Goal: Task Accomplishment & Management: Use online tool/utility

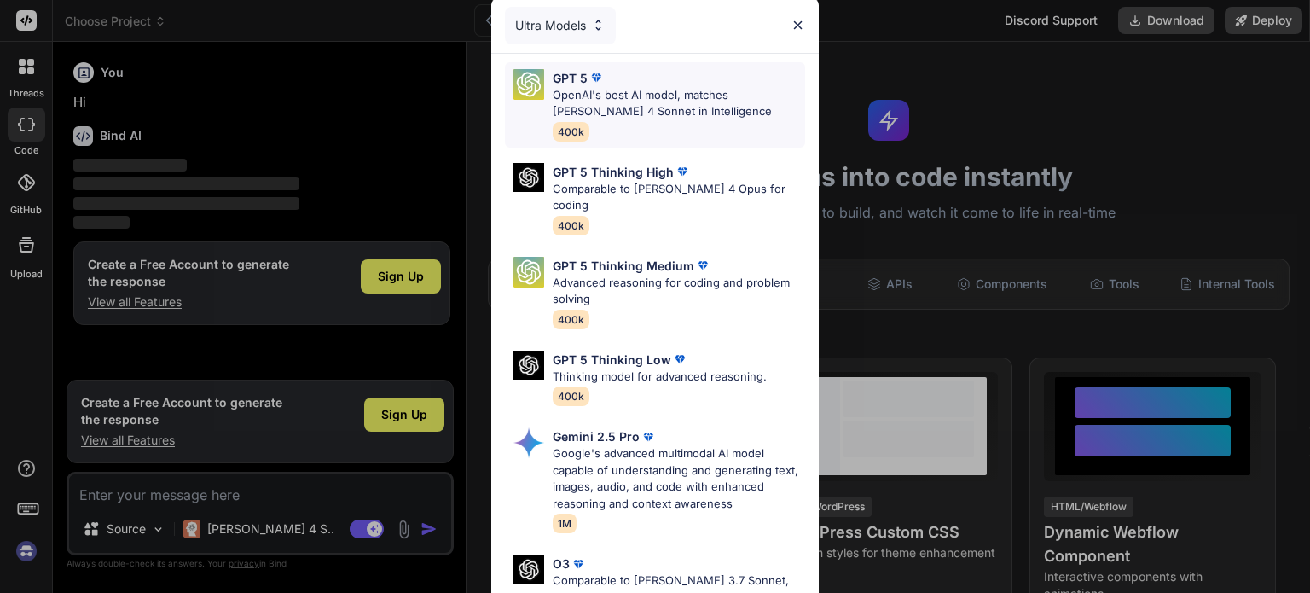
type textarea "x"
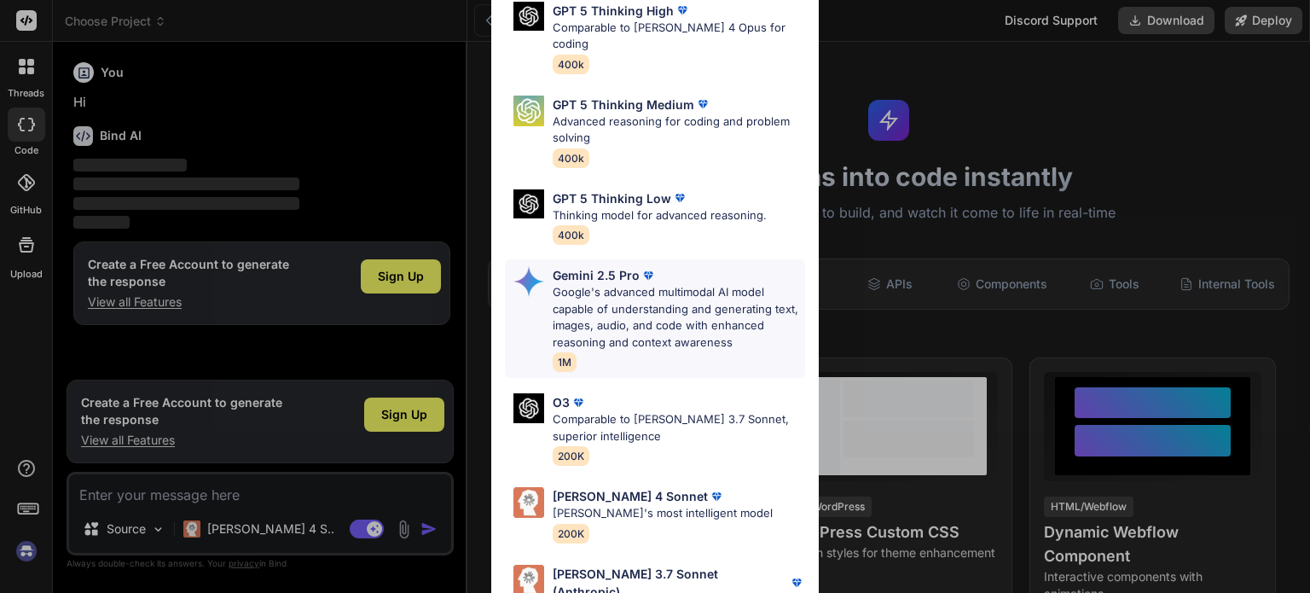
scroll to position [188, 0]
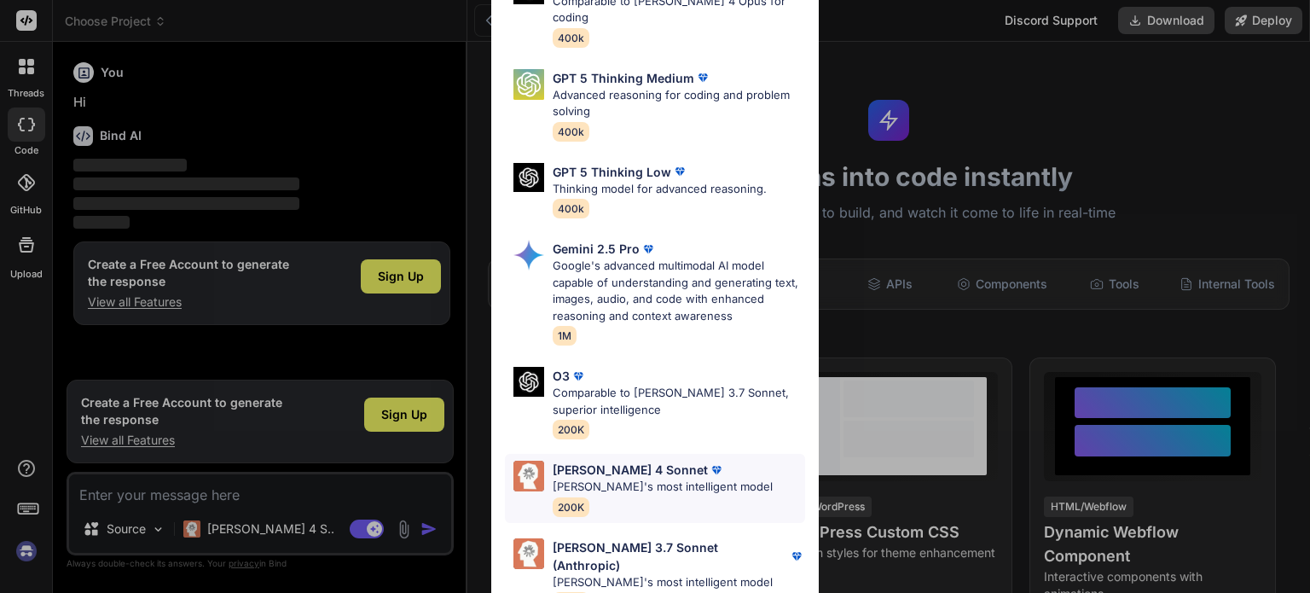
click at [692, 478] on p "[PERSON_NAME]'s most intelligent model" at bounding box center [663, 486] width 220 height 17
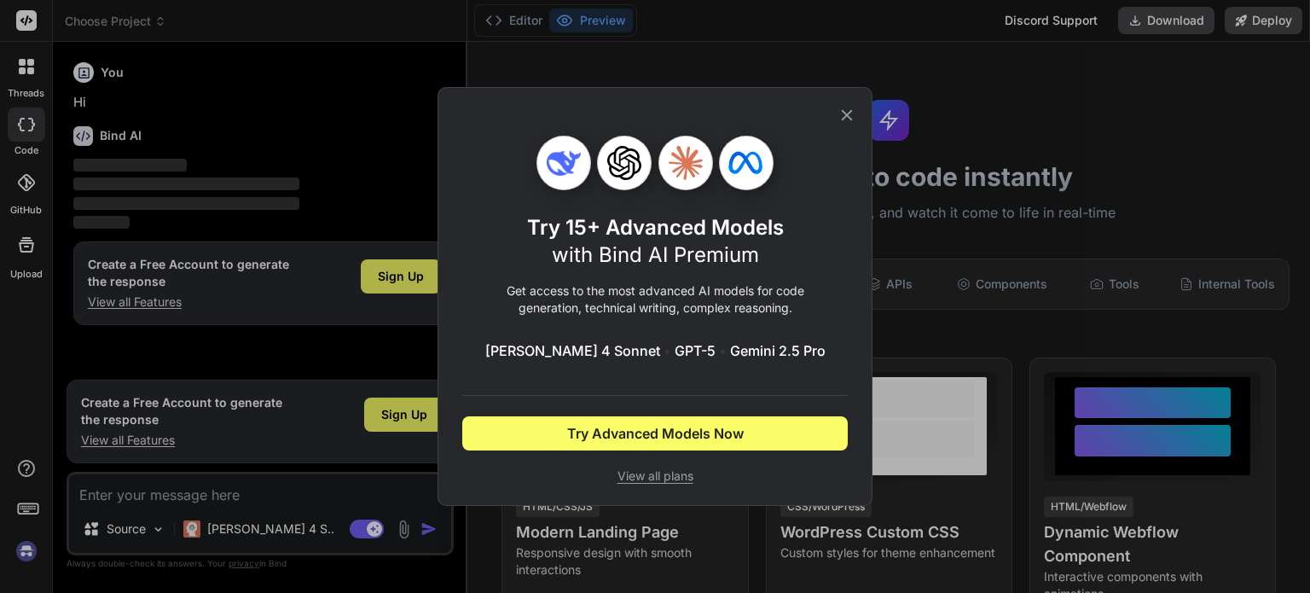
click at [848, 115] on icon at bounding box center [847, 115] width 11 height 11
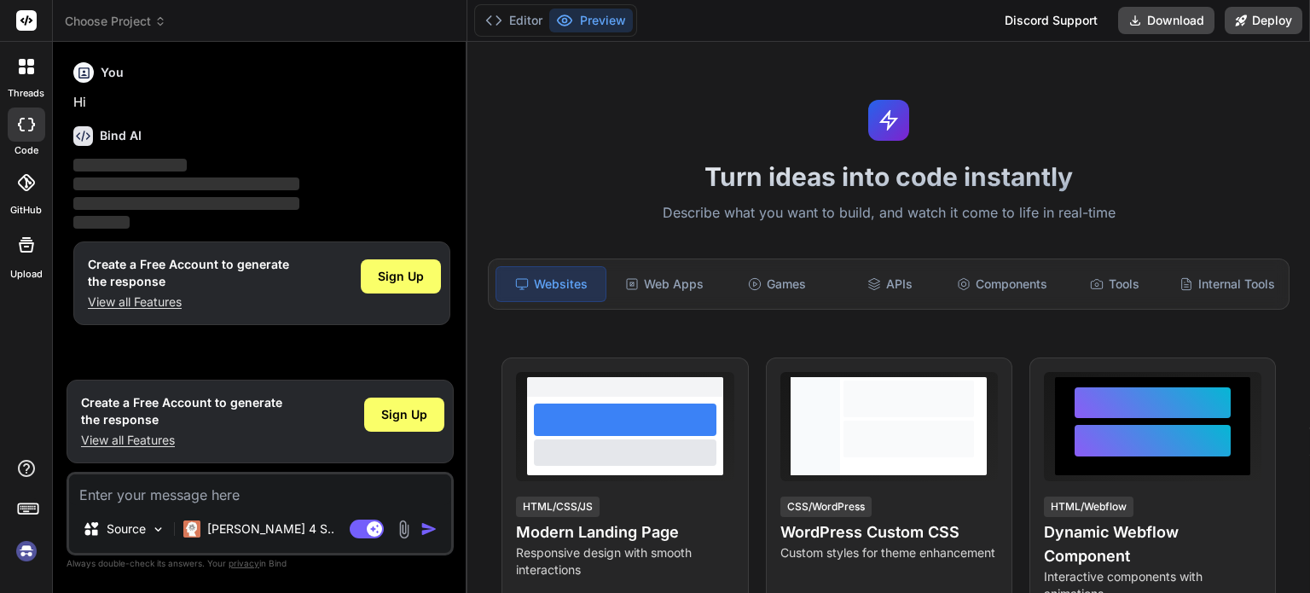
click at [168, 499] on textarea at bounding box center [260, 489] width 382 height 31
type textarea "c"
type textarea "x"
type textarea "cr"
type textarea "x"
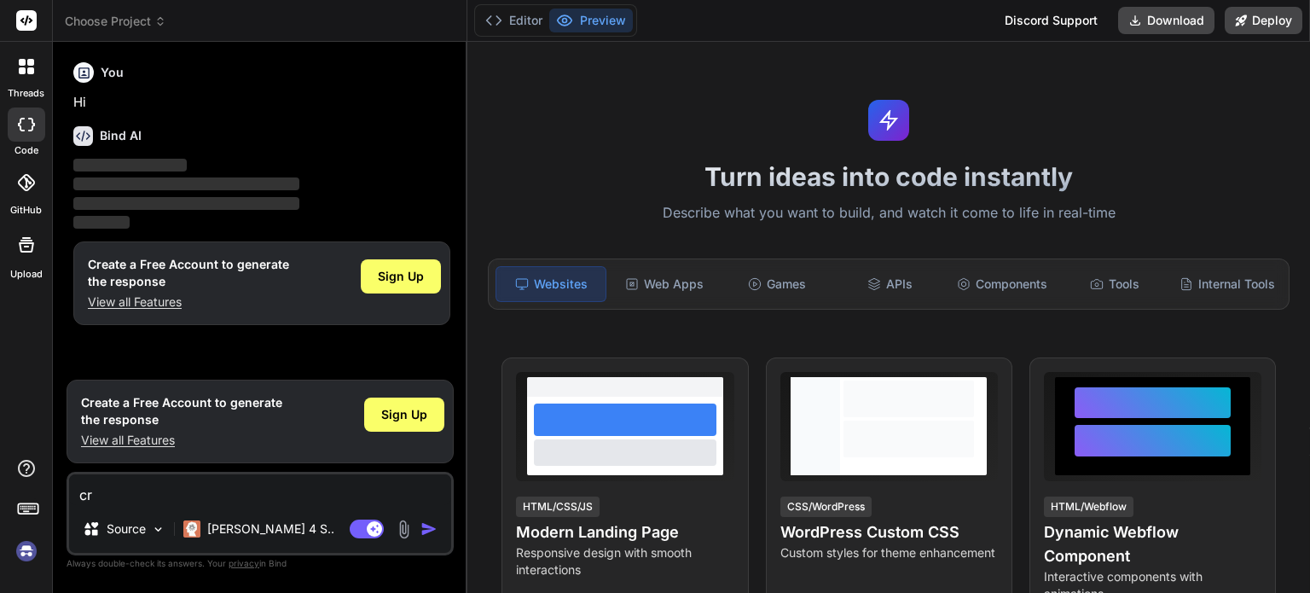
type textarea "cre"
type textarea "x"
type textarea "crea"
type textarea "x"
type textarea "creat"
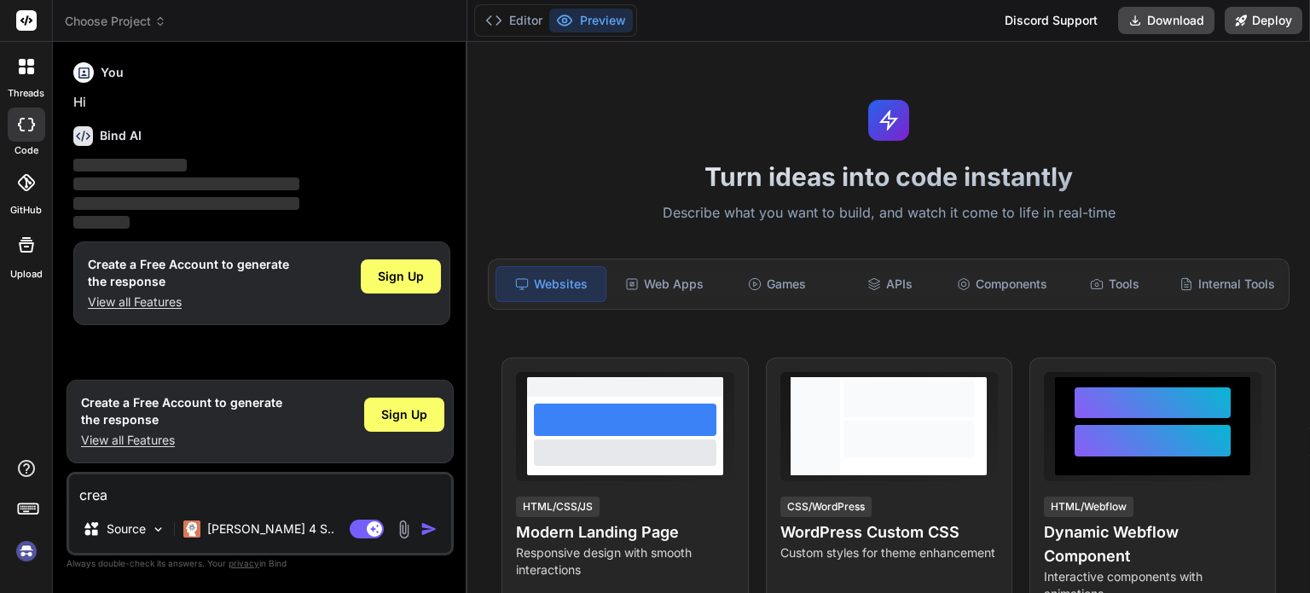
type textarea "x"
type textarea "create"
type textarea "x"
type textarea "creat"
type textarea "x"
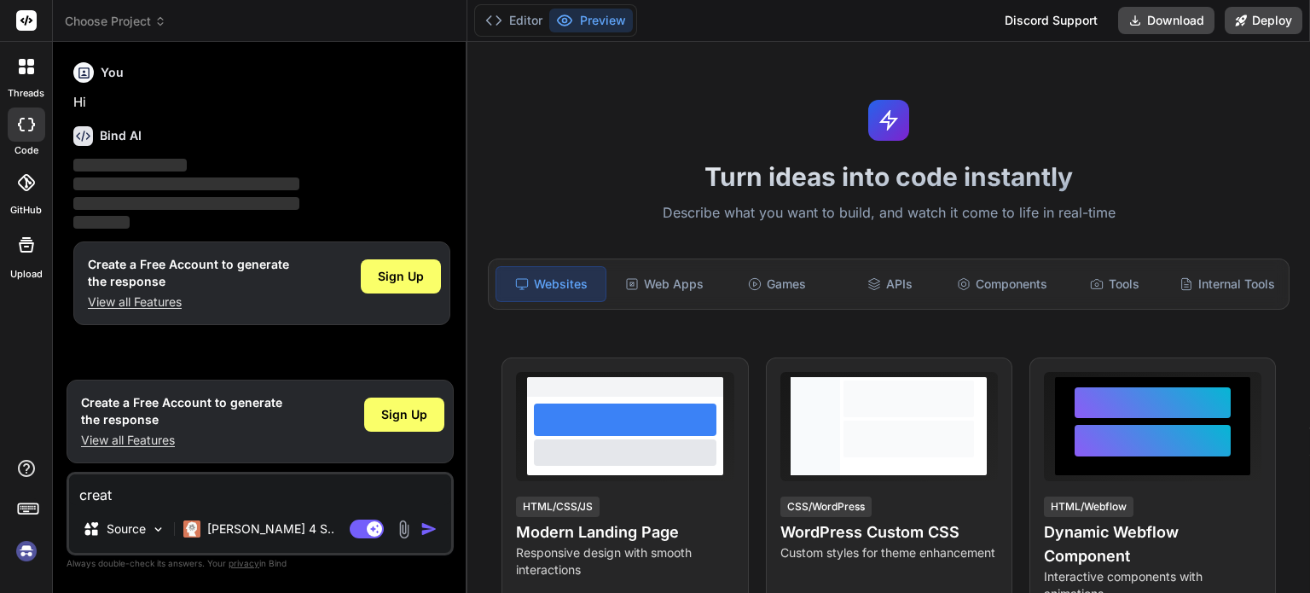
type textarea "crea"
type textarea "x"
type textarea "cre"
type textarea "x"
type textarea "cr"
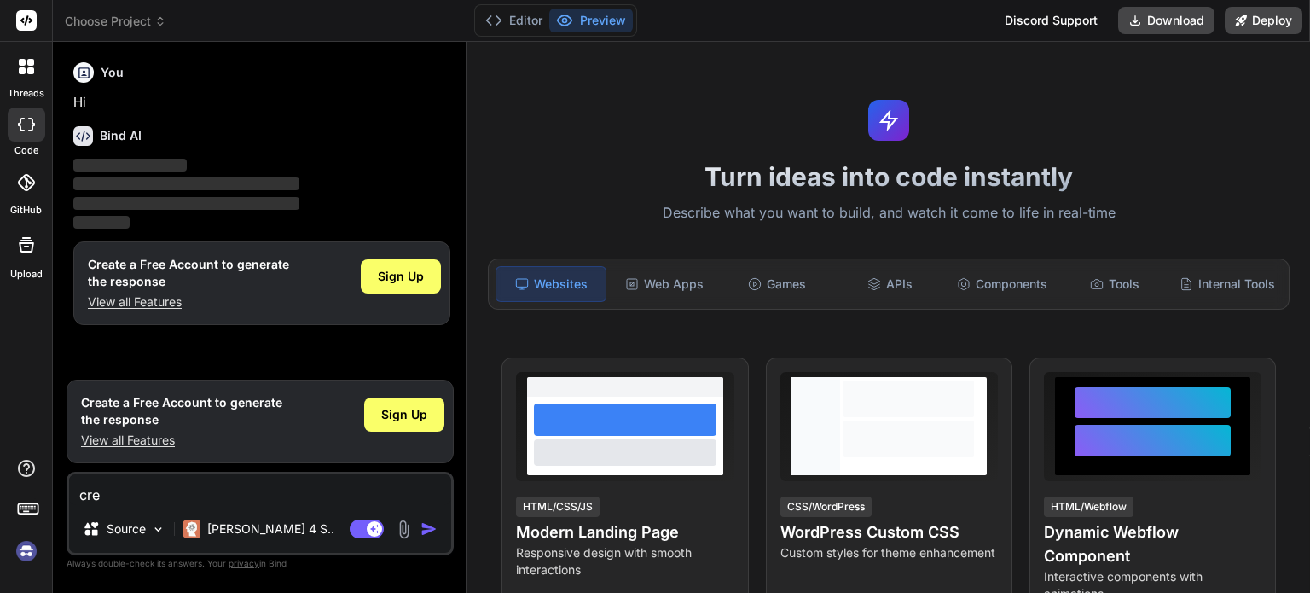
type textarea "x"
type textarea "c"
type textarea "x"
type textarea "c"
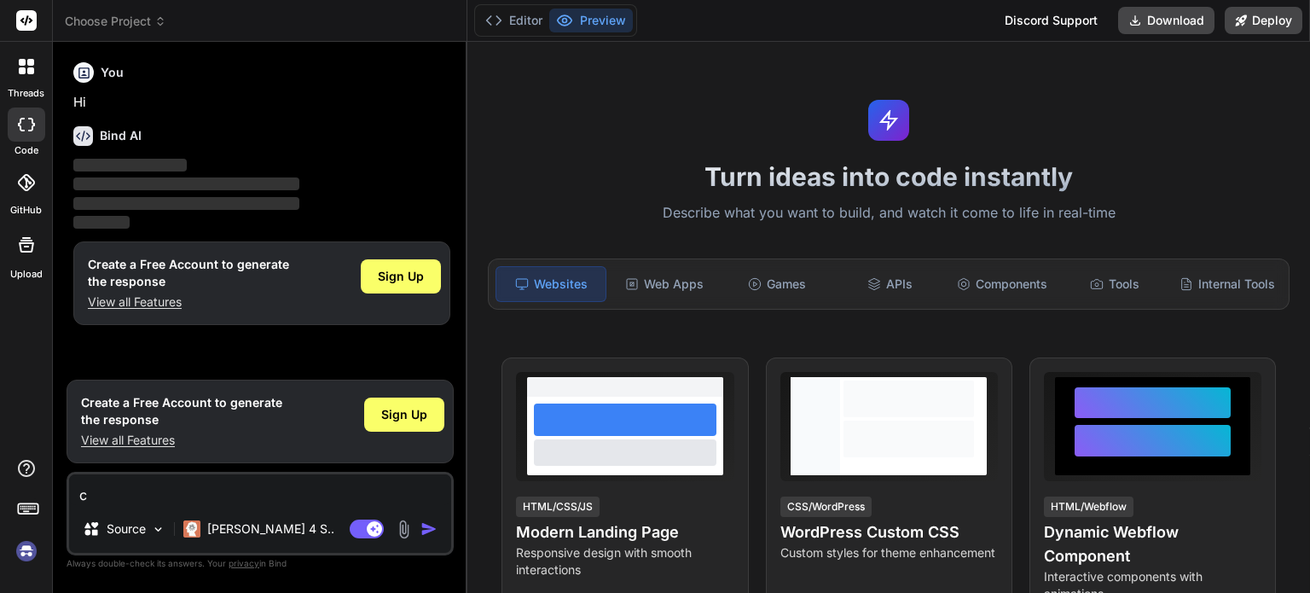
type textarea "x"
type textarea "cr"
type textarea "x"
type textarea "cre"
type textarea "x"
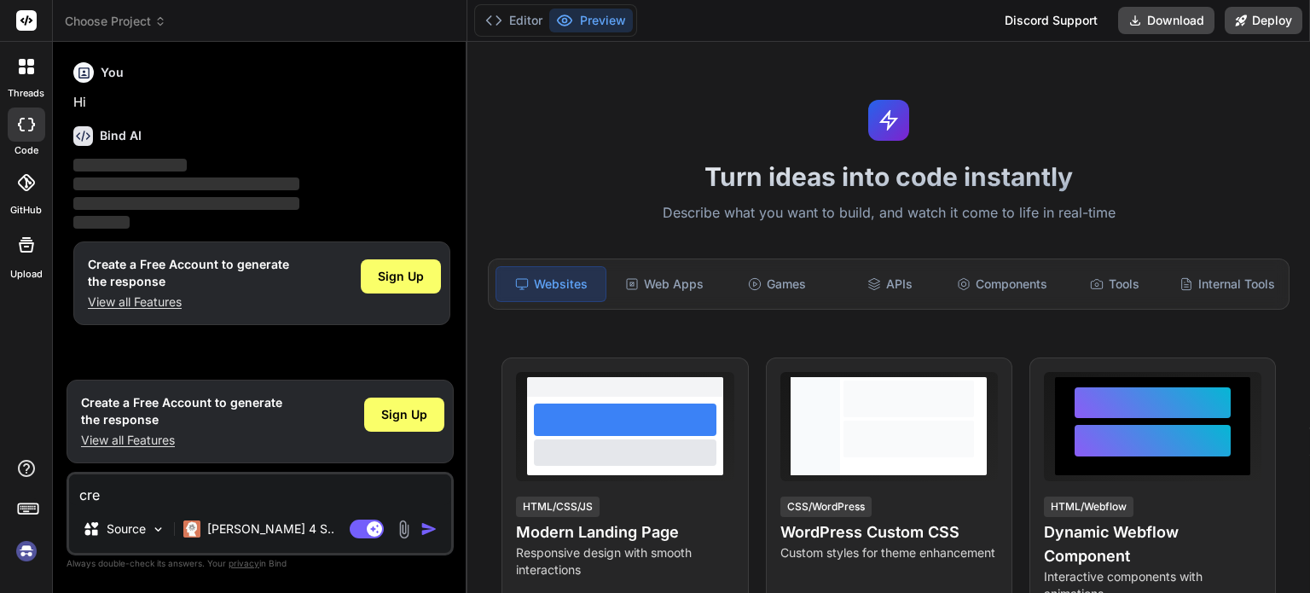
type textarea "crea"
type textarea "x"
type textarea "creat"
type textarea "x"
type textarea "create"
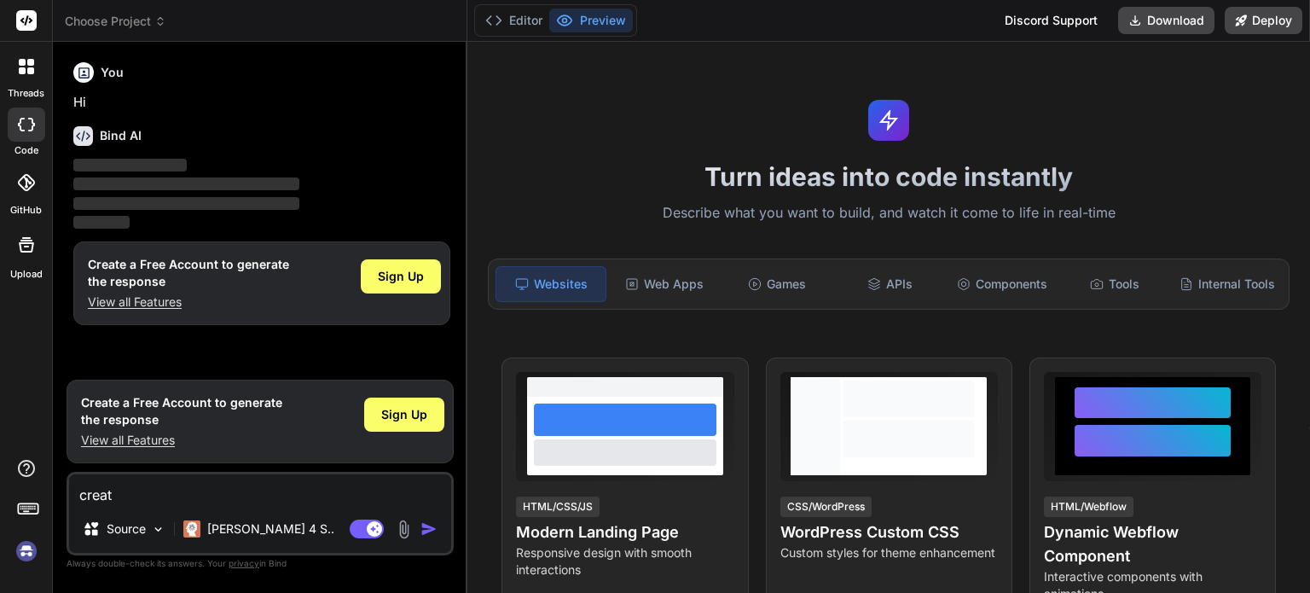
type textarea "x"
type textarea "create"
type textarea "x"
type textarea "create a"
type textarea "x"
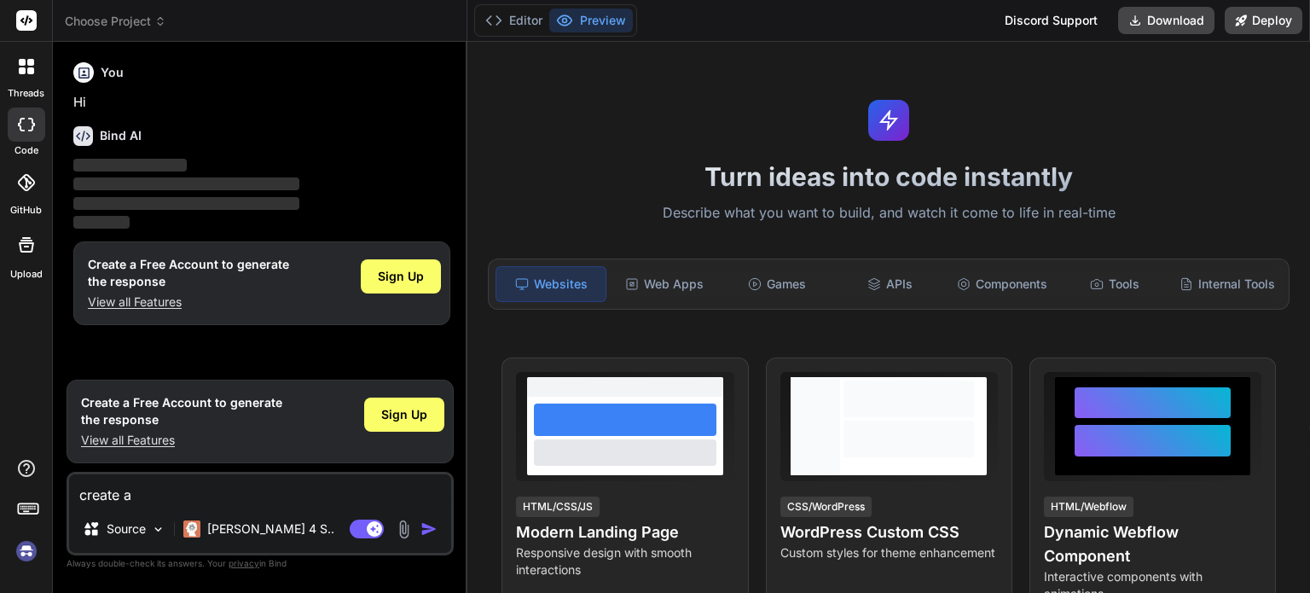
type textarea "create a"
type textarea "x"
type textarea "create a w"
type textarea "x"
type textarea "create a we"
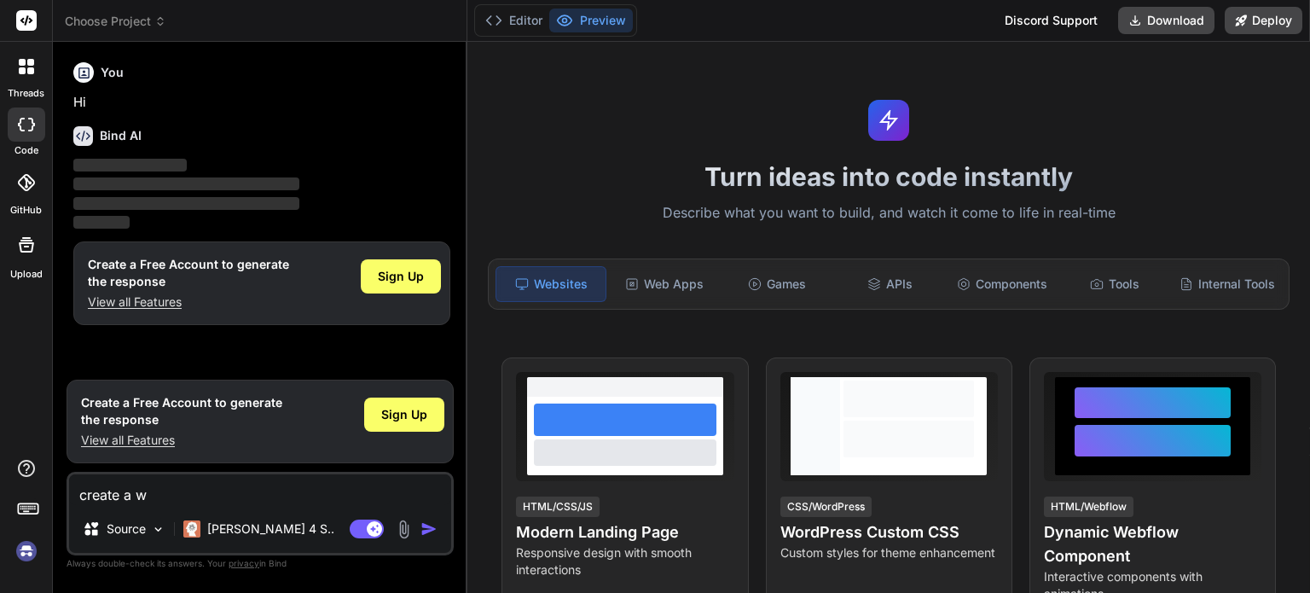
type textarea "x"
type textarea "create a web"
type textarea "x"
type textarea "create a webs"
type textarea "x"
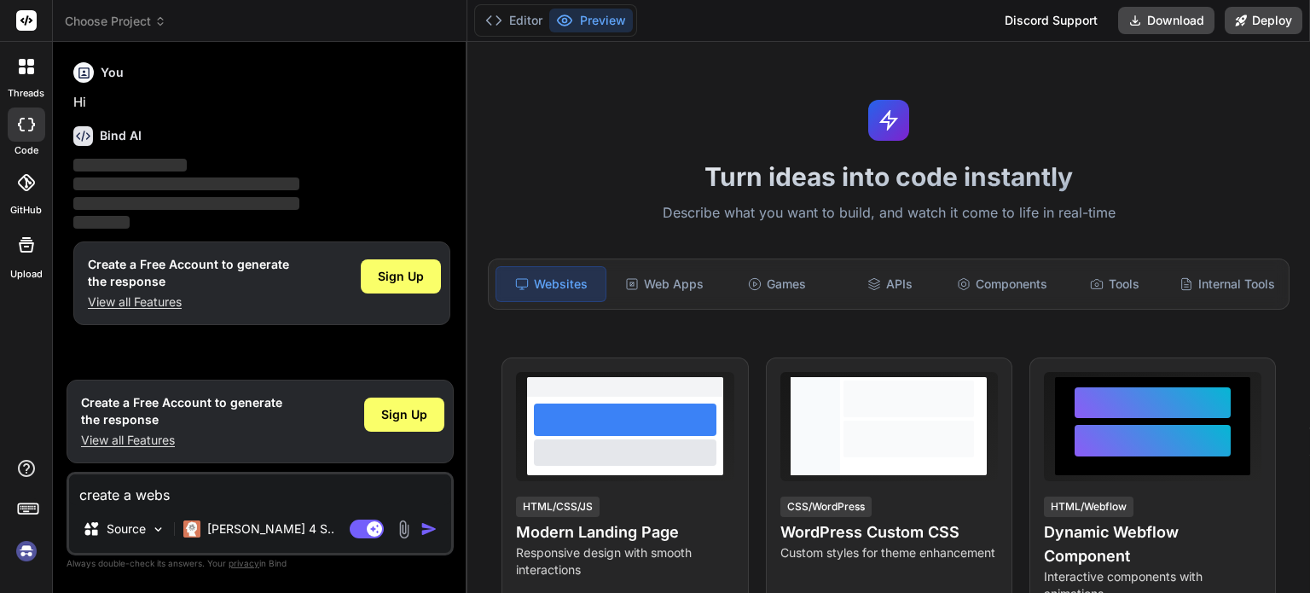
type textarea "create a websi"
type textarea "x"
type textarea "create a websit"
type textarea "x"
type textarea "create a website"
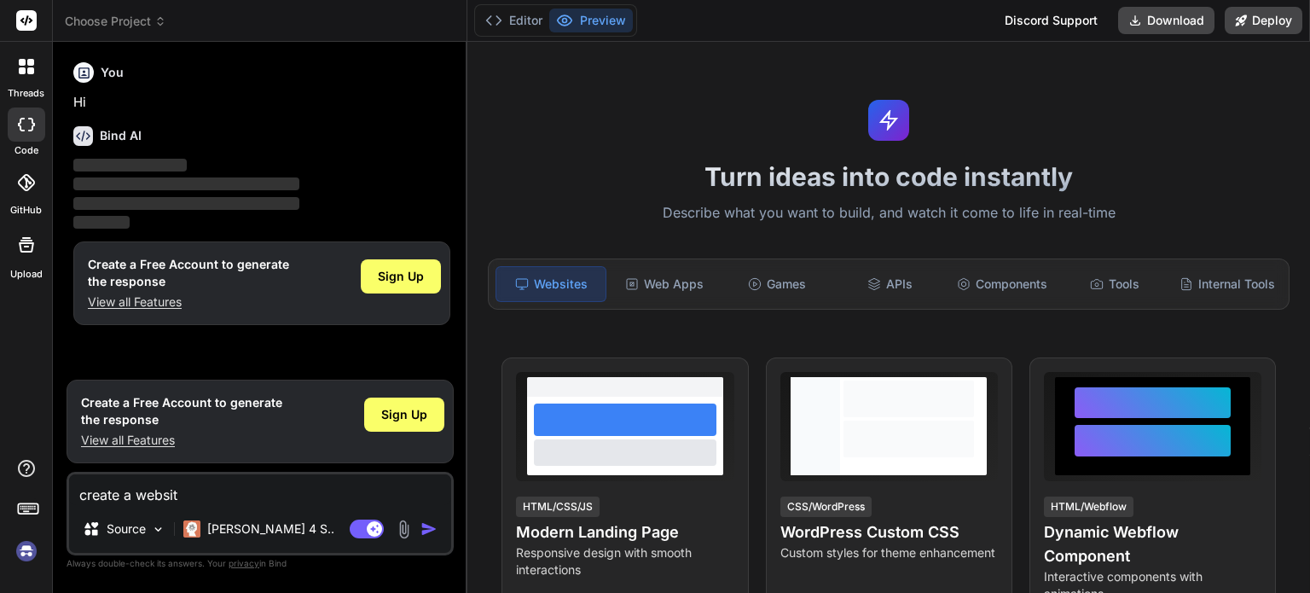
type textarea "x"
type textarea "create a website"
type textarea "x"
type textarea "create a website f"
type textarea "x"
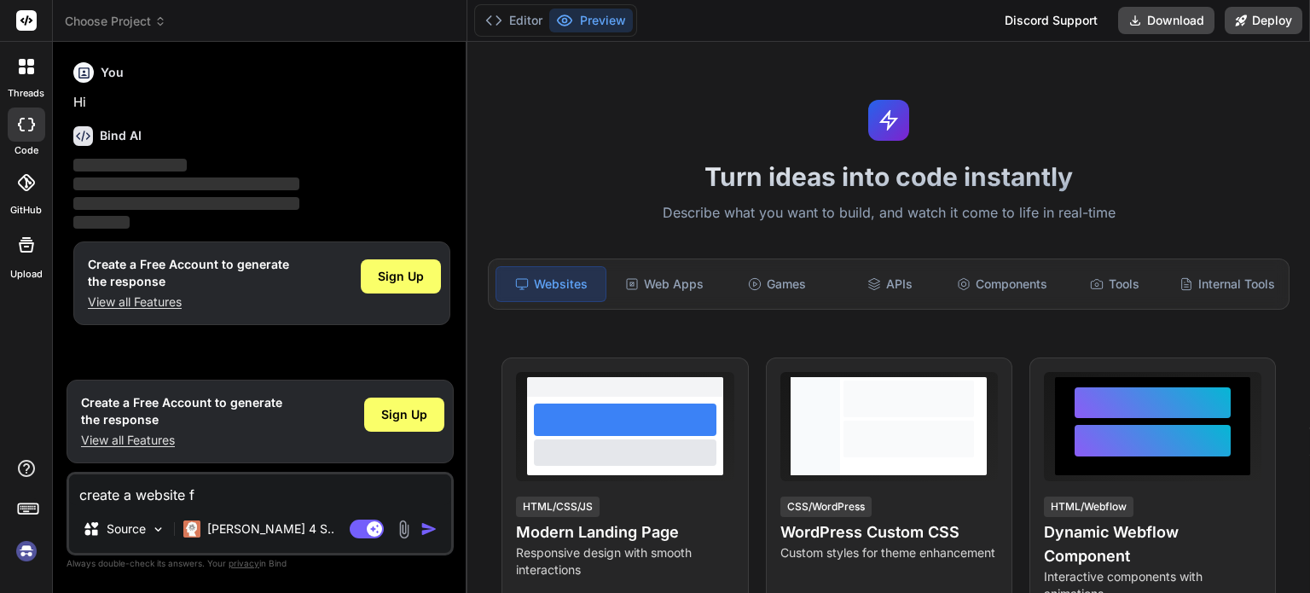
type textarea "create a website fo"
type textarea "x"
type textarea "create a website for"
type textarea "x"
type textarea "create a website for"
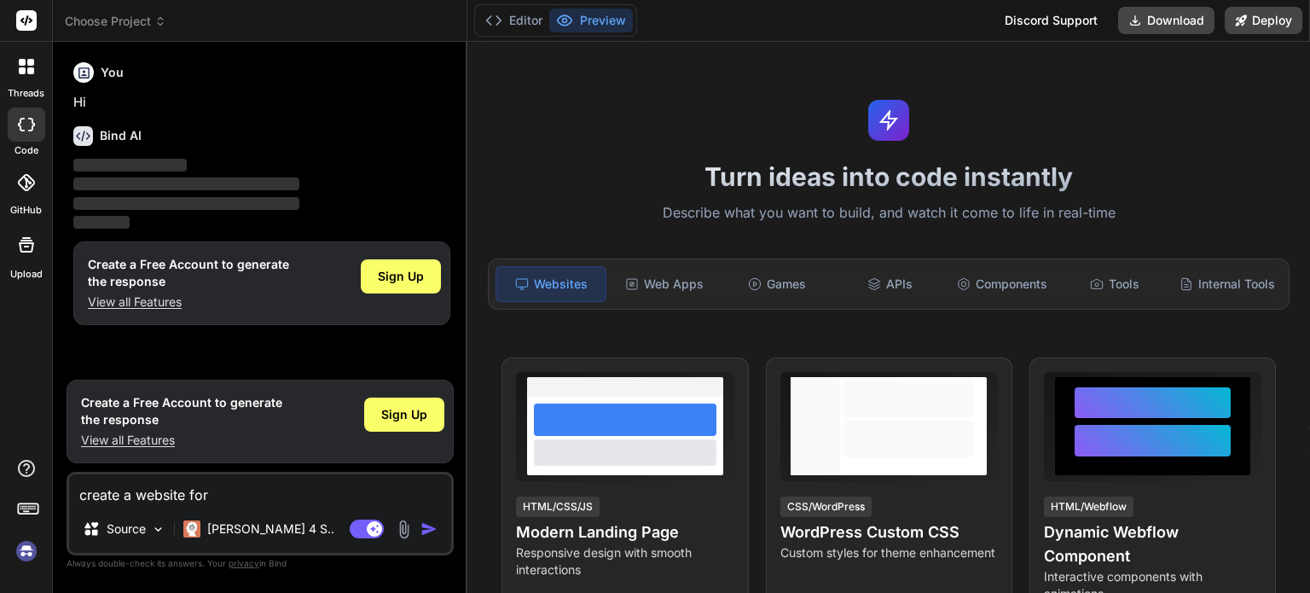
type textarea "x"
type textarea "create a website for m"
type textarea "x"
type textarea "create a website for my"
type textarea "x"
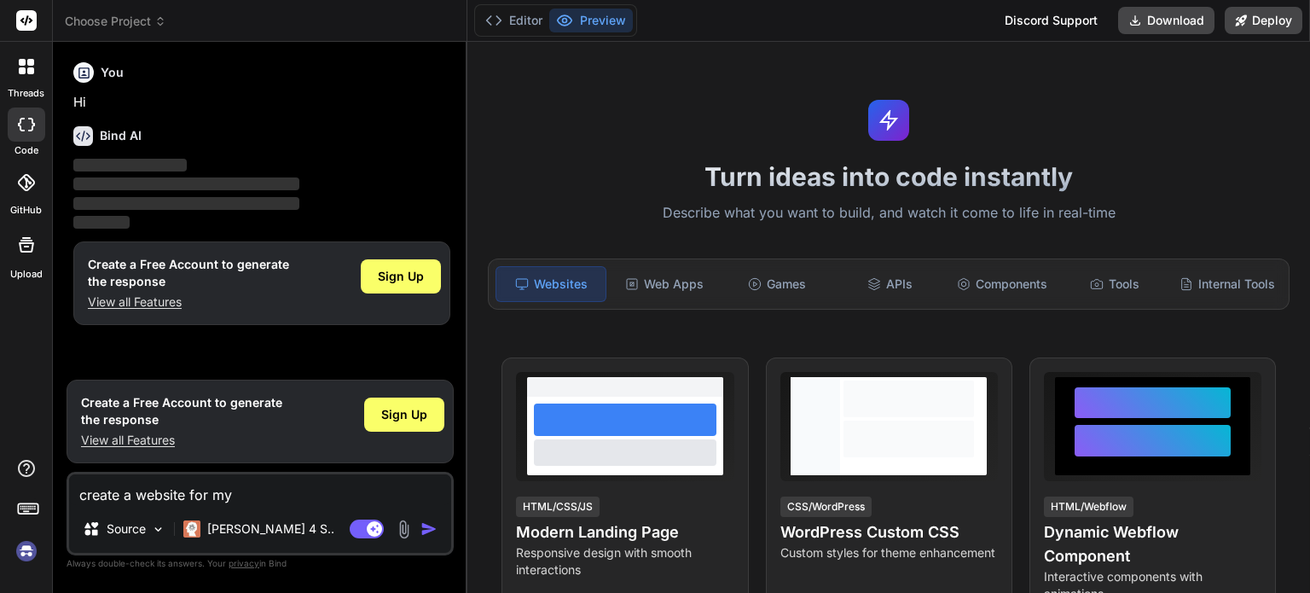
type textarea "create a website for my"
type textarea "x"
type textarea "create a website for my p"
type textarea "x"
type textarea "create a website for my ph"
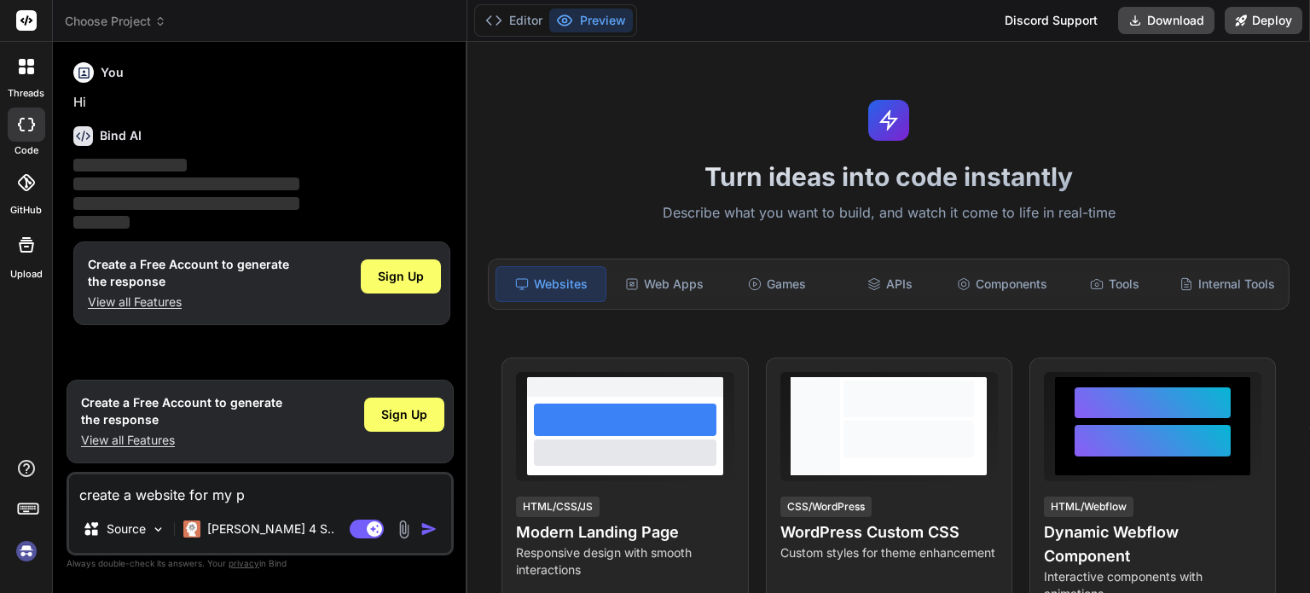
type textarea "x"
type textarea "create a website for my phy"
type textarea "x"
type textarea "create a website for my phyc"
type textarea "x"
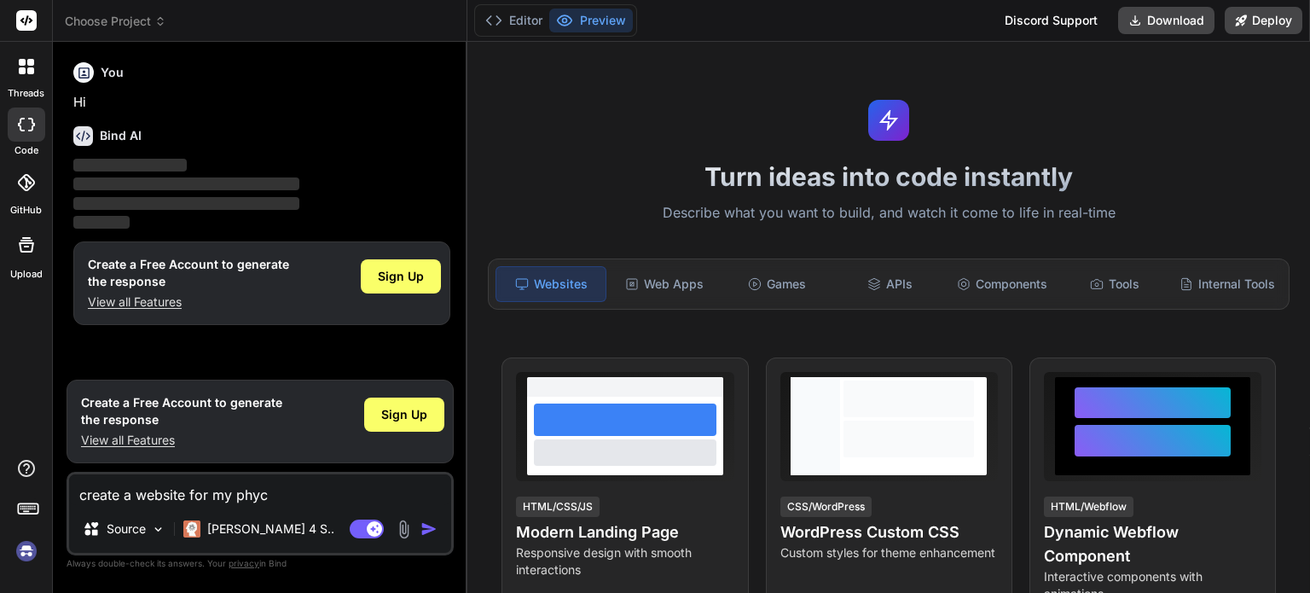
type textarea "create a website for my phyco"
type textarea "x"
type textarea "create a website for my phycol"
type textarea "x"
type textarea "create a website for my phycolo"
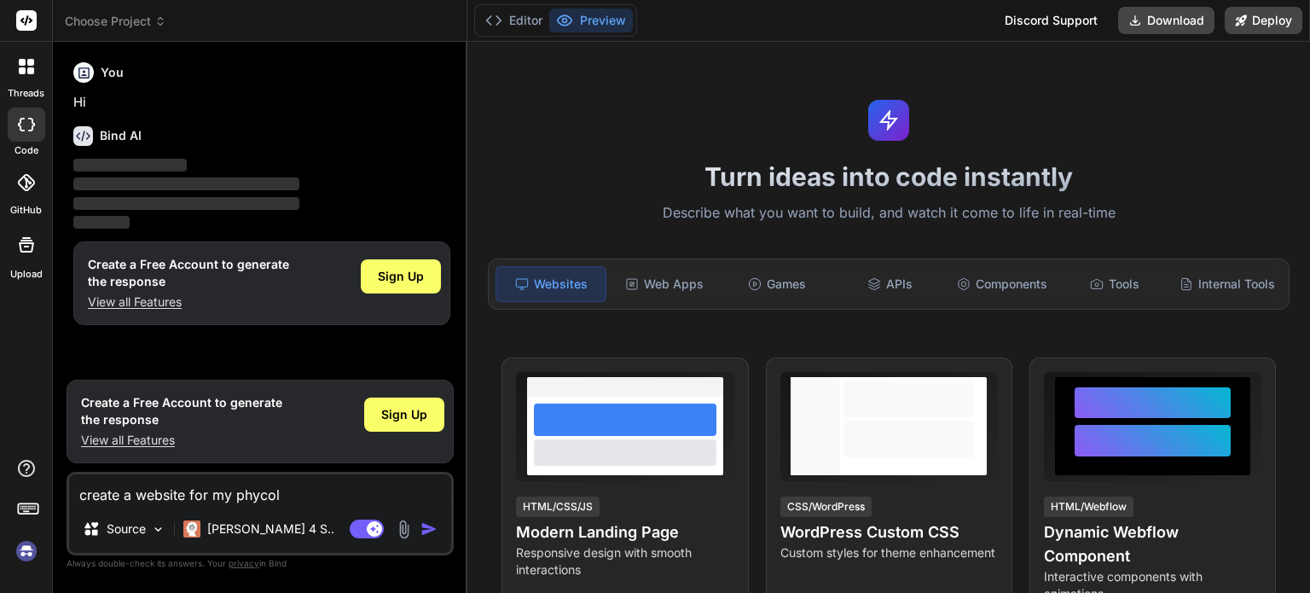
type textarea "x"
type textarea "create a website for my phycolog"
type textarea "x"
type textarea "create a website for my phycology"
type textarea "x"
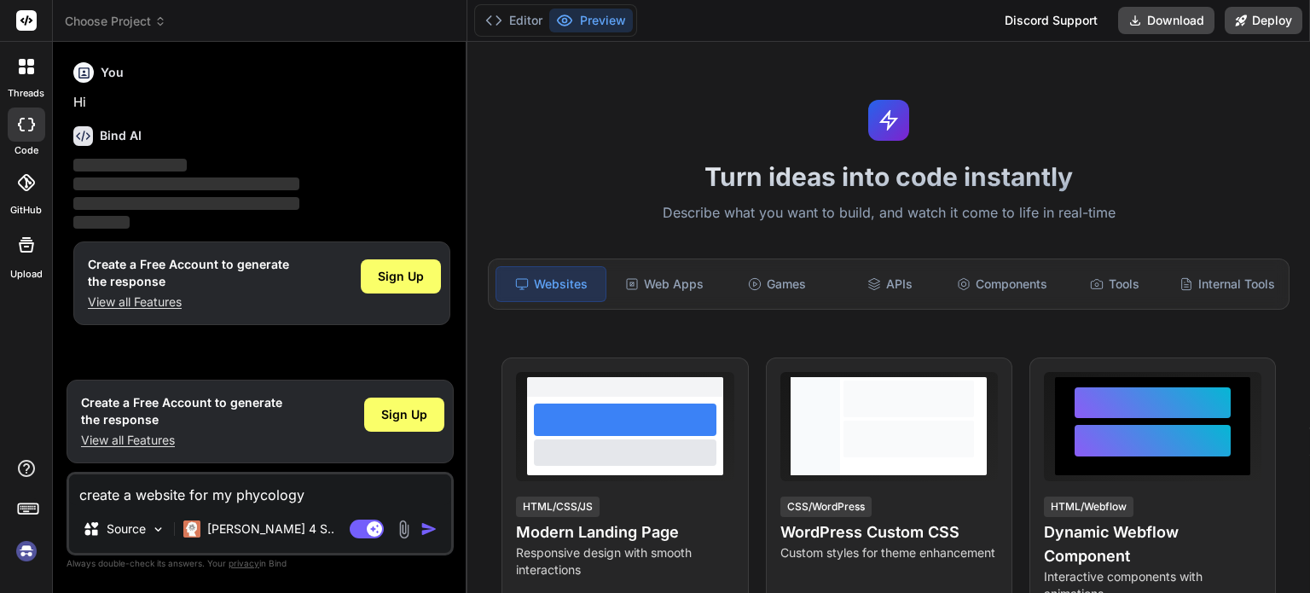
type textarea "create a website for my phycology"
type textarea "x"
type textarea "create a website for my phycology b"
type textarea "x"
type textarea "create a website for my phycology bu"
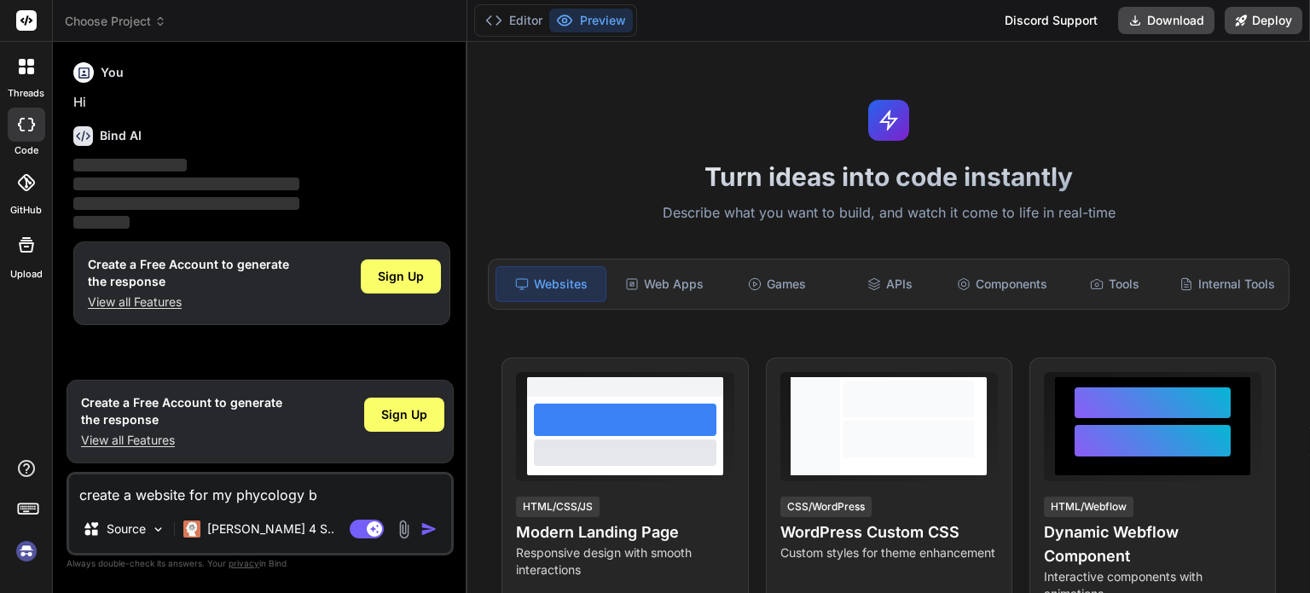
type textarea "x"
type textarea "create a website for my phycology bus"
type textarea "x"
type textarea "create a website for my phycology busi"
type textarea "x"
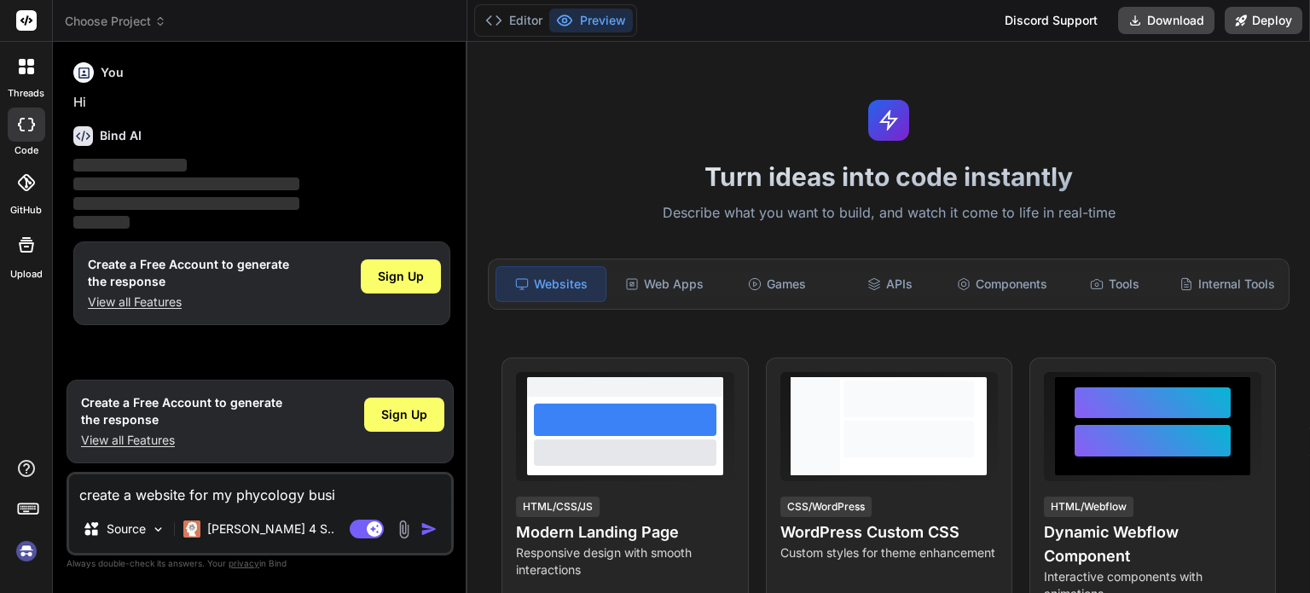
type textarea "create a website for my phycology busin"
type textarea "x"
type textarea "create a website for my phycology busine"
type textarea "x"
type textarea "create a website for my phycology busines"
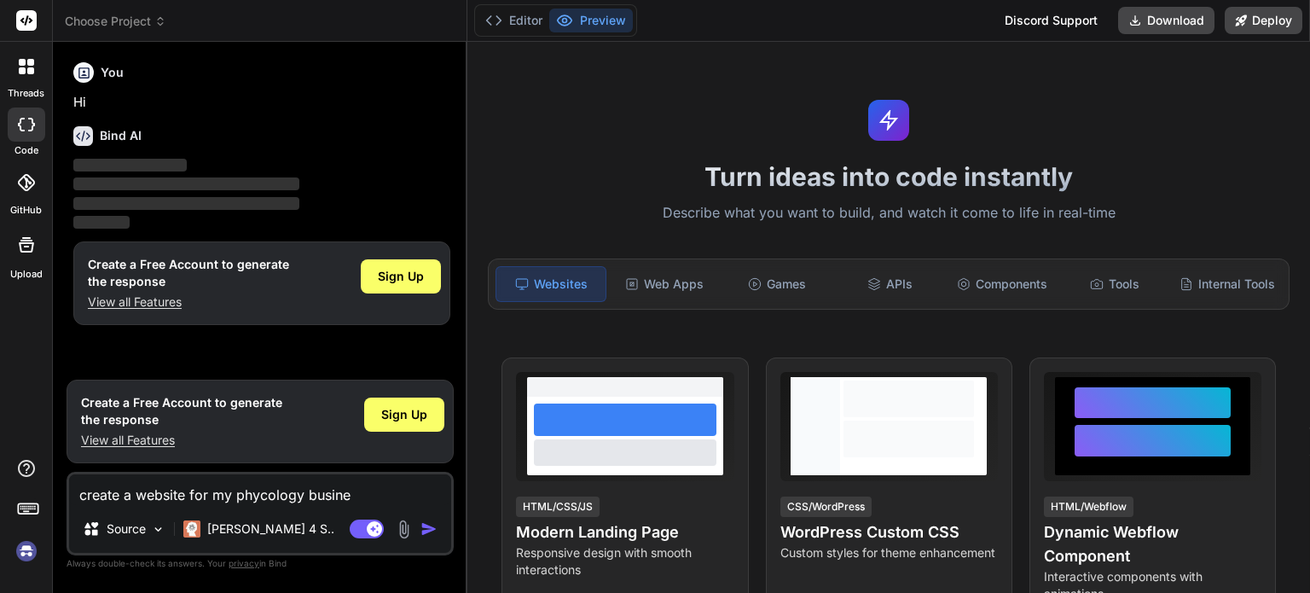
type textarea "x"
type textarea "create a website for my phycology business"
type textarea "x"
type textarea "create a website for my phycology business"
type textarea "x"
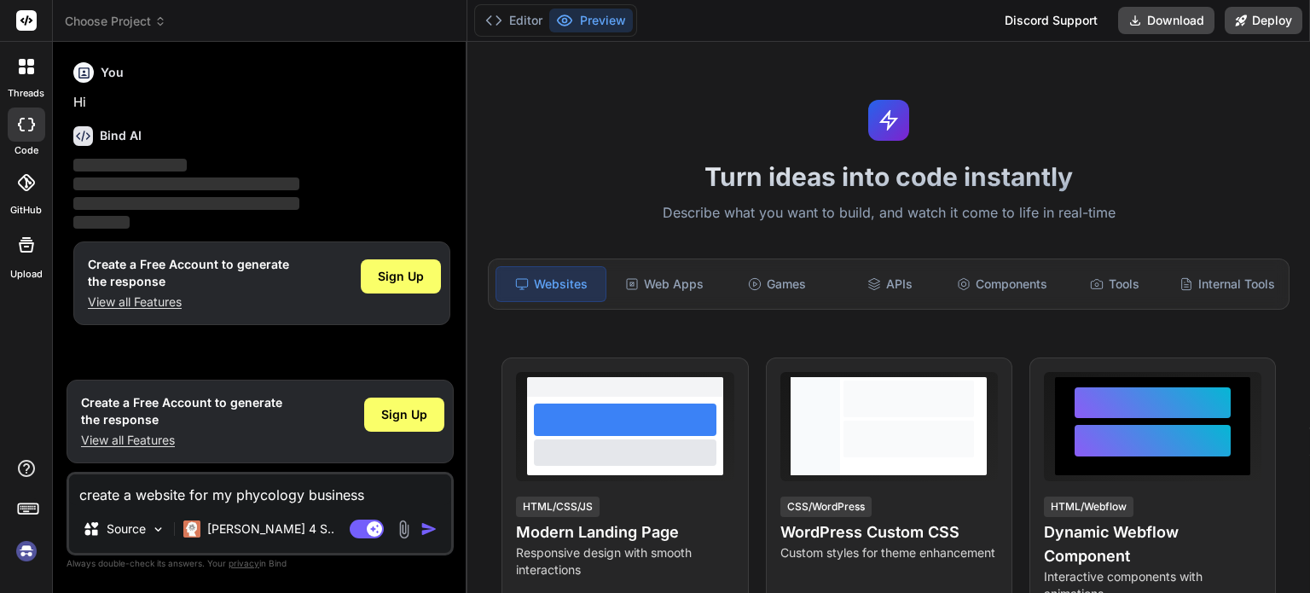
type textarea "create a website for my phycology business t"
type textarea "x"
type textarea "create a website for my phycology business th"
type textarea "x"
type textarea "create a website for my phycology business tha"
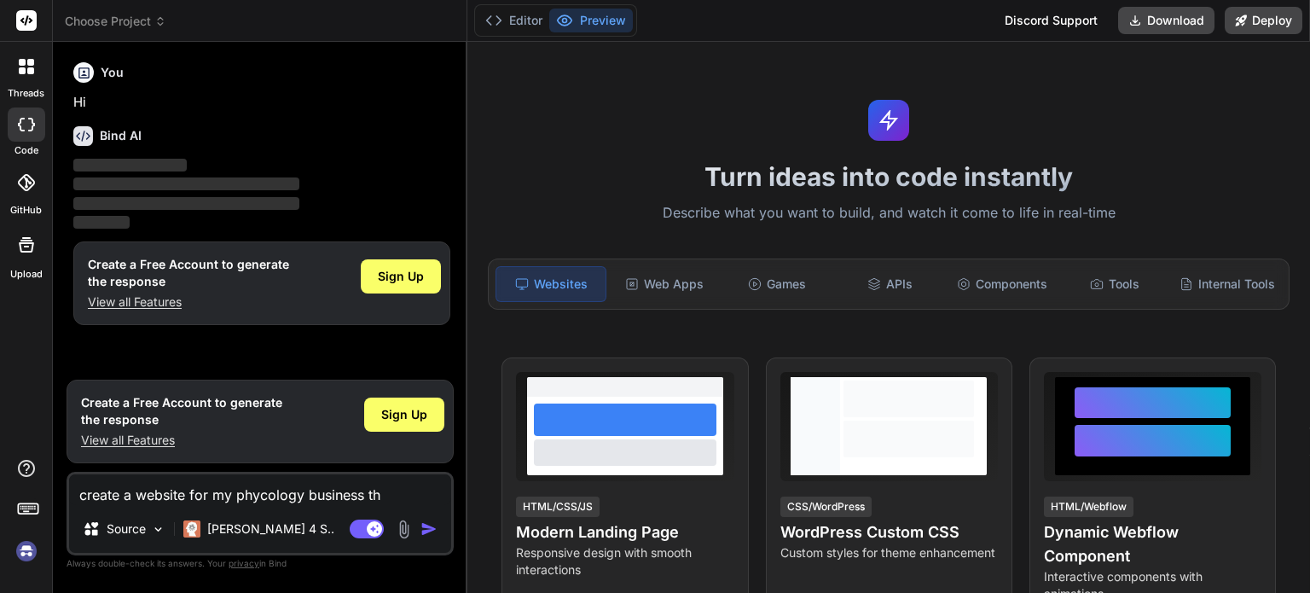
type textarea "x"
type textarea "create a website for my phycology business that"
type textarea "x"
type textarea "create a website for my phycology business that"
type textarea "x"
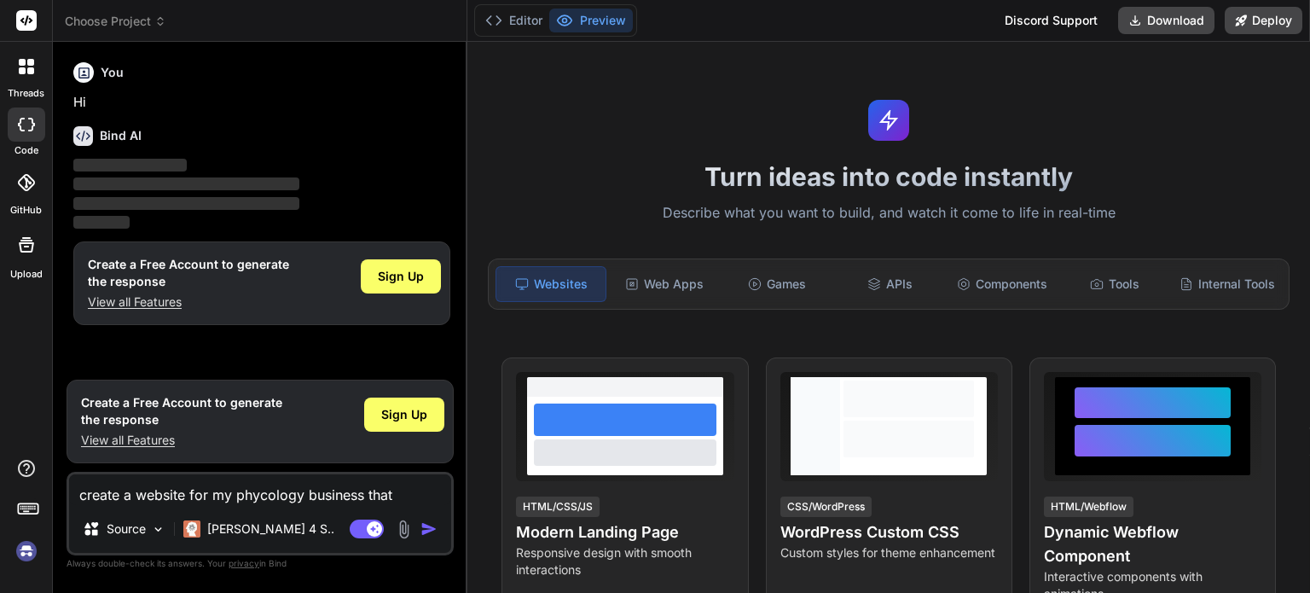
type textarea "create a website for my phycology business that h"
type textarea "x"
type textarea "create a website for my phycology business that ha"
type textarea "x"
type textarea "create a website for my phycology business that has"
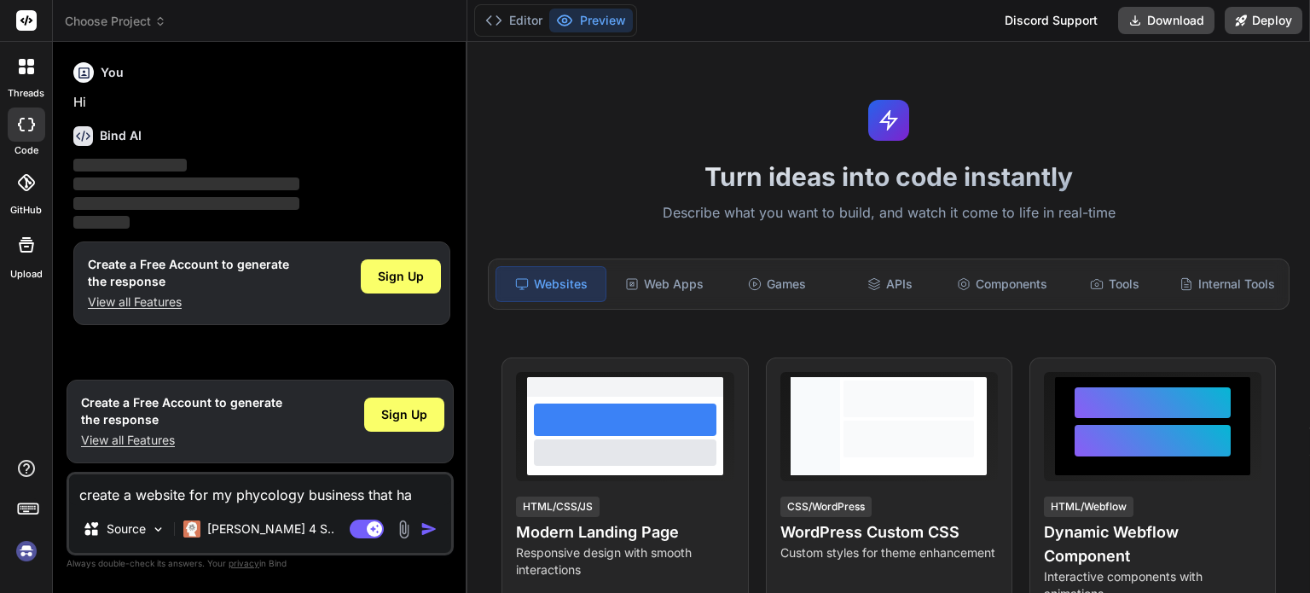
type textarea "x"
type textarea "create a website for my phycology business that has"
type textarea "x"
type textarea "create a website for my phycology business that has m"
type textarea "x"
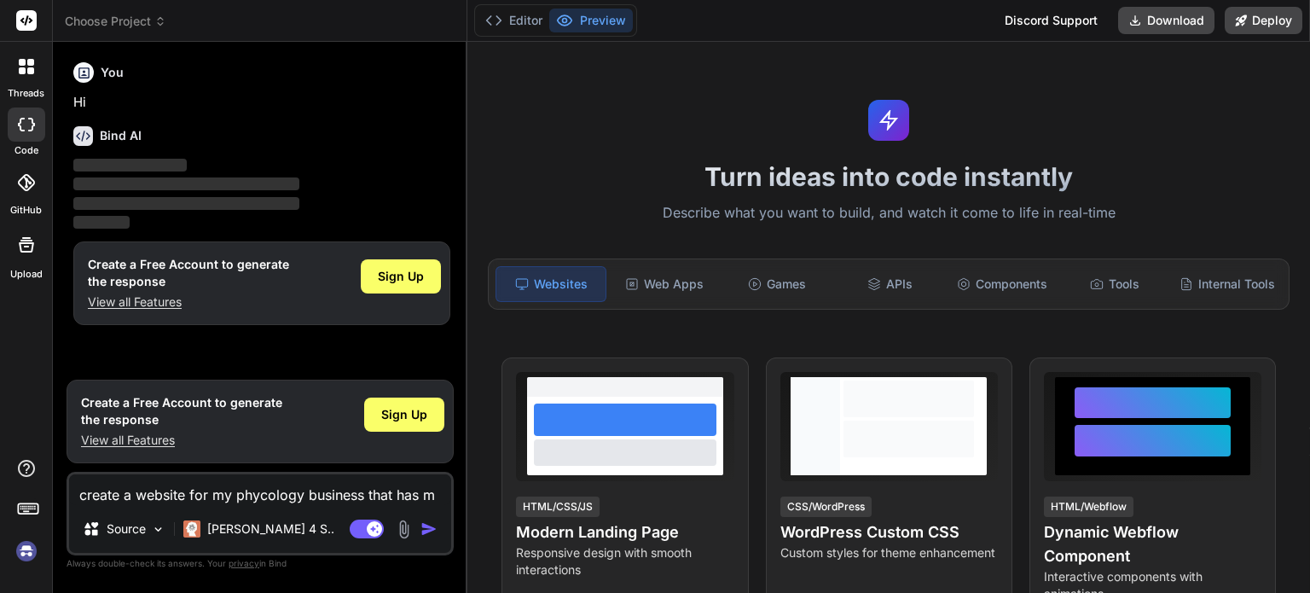
type textarea "create a website for my phycology business that has me"
type textarea "x"
type textarea "create a website for my phycology business that has mea"
type textarea "x"
type textarea "create a website for my phycology business that has mean"
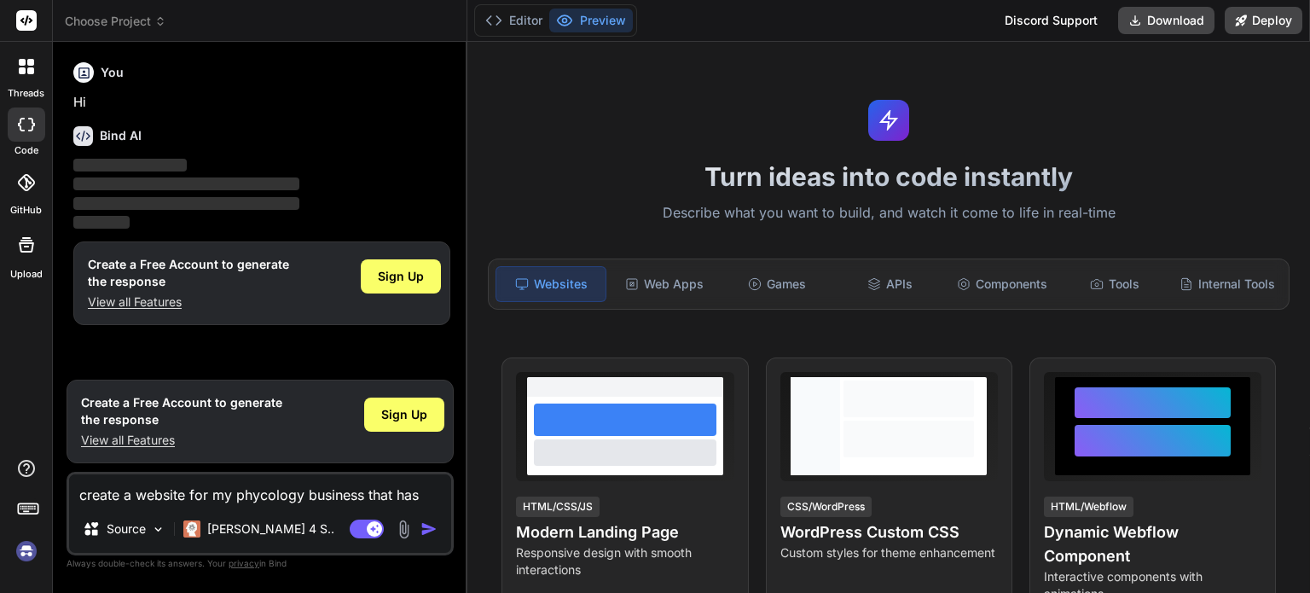
type textarea "x"
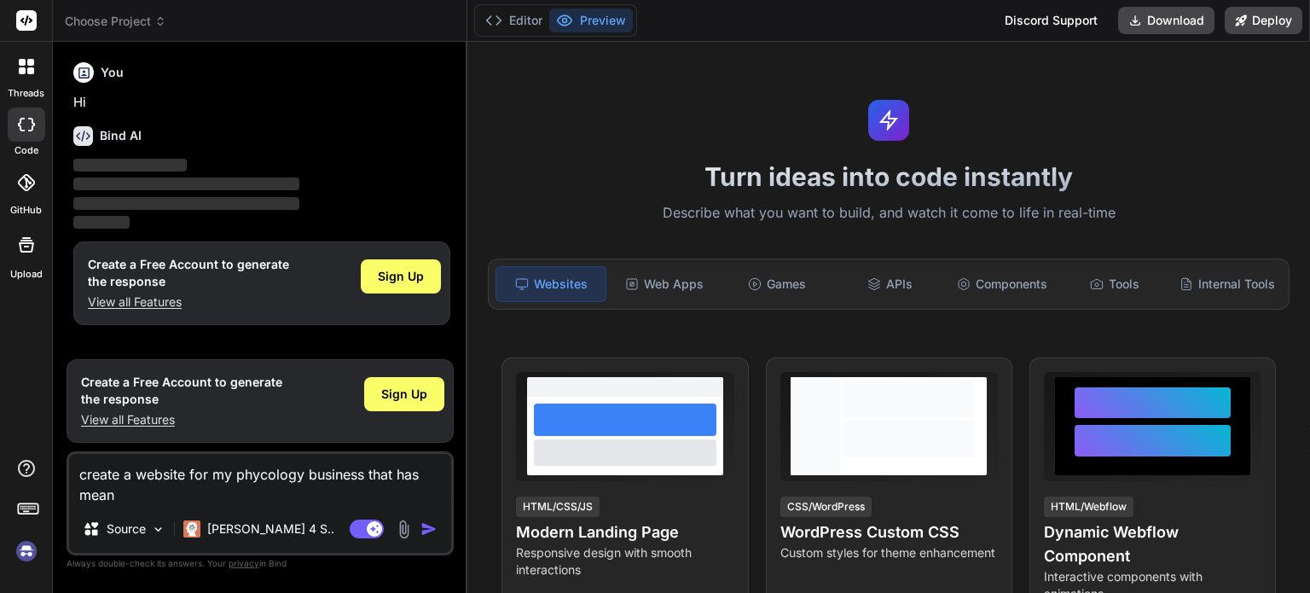
type textarea "create a website for my phycology business that has meani"
type textarea "x"
type textarea "create a website for my phycology business that has meanin"
type textarea "x"
type textarea "create a website for my phycology business that has meaning"
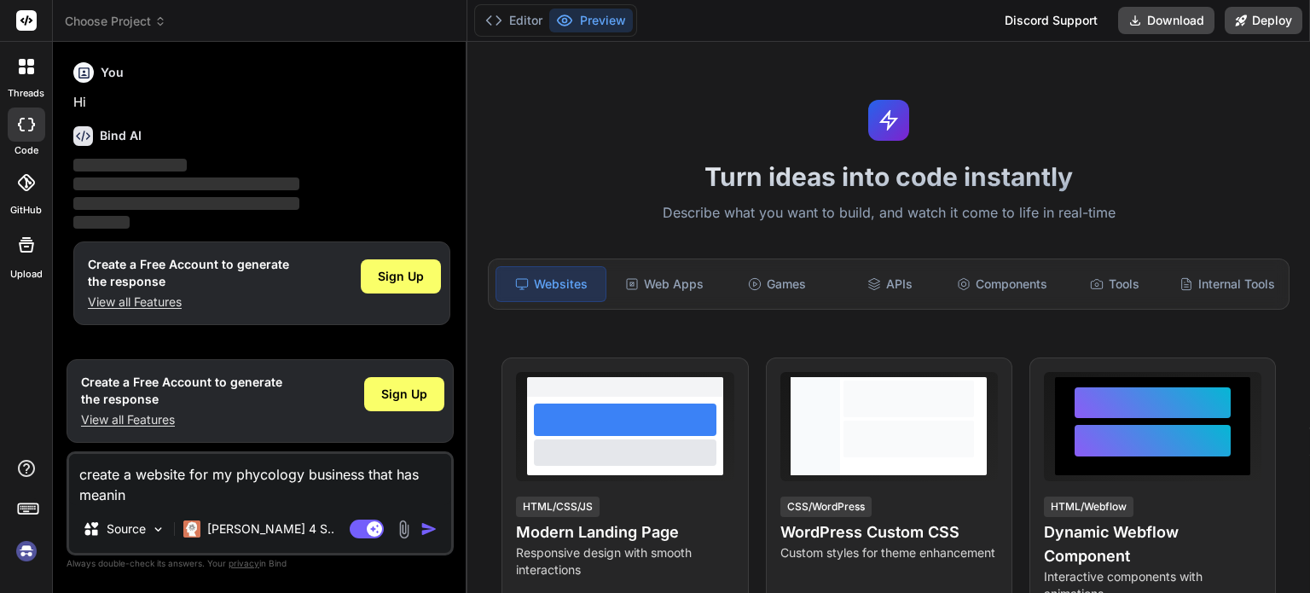
type textarea "x"
type textarea "create a website for my phycology business that has meaningf"
type textarea "x"
type textarea "create a website for my phycology business that has meaningfu"
type textarea "x"
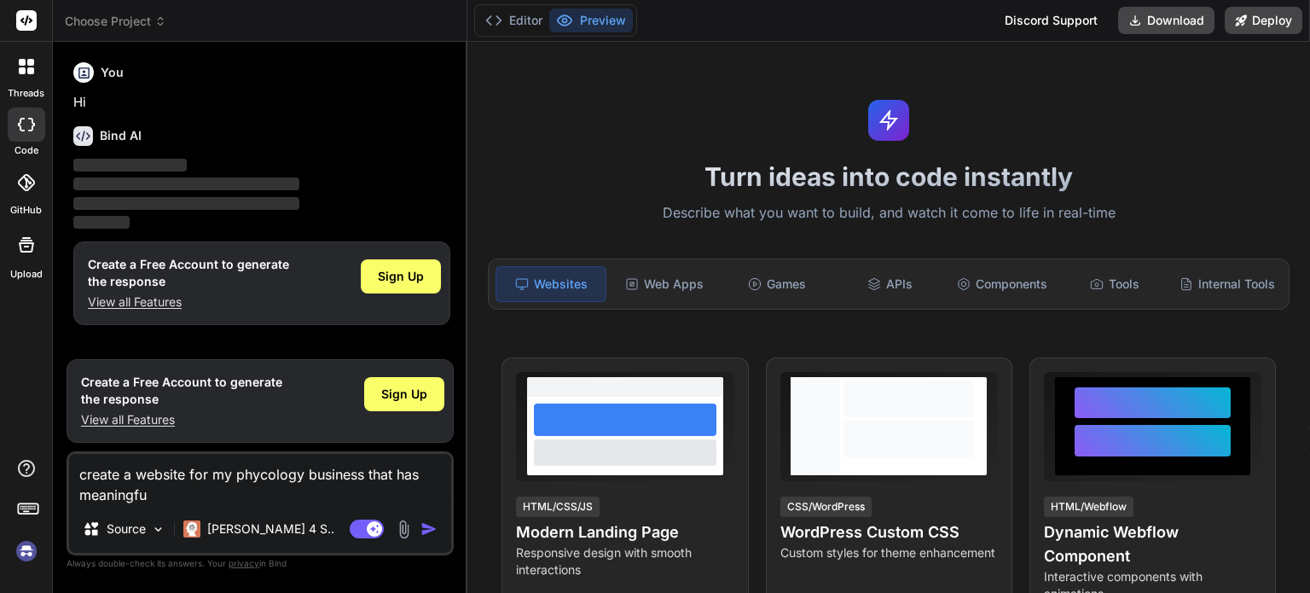
type textarea "create a website for my phycology business that has meaningful"
type textarea "x"
type textarea "create a website for my phycology business that has meaningfull"
type textarea "x"
type textarea "create a website for my phycology business that has meaningfull"
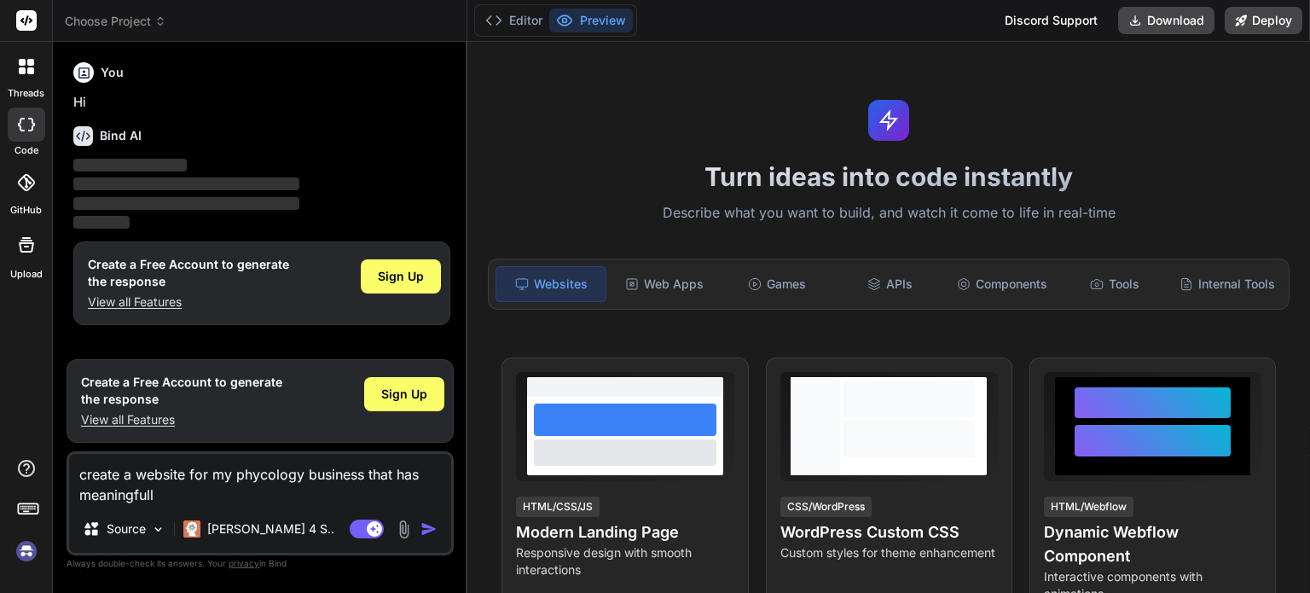
type textarea "x"
type textarea "create a website for my phycology business that has meaningfull i"
type textarea "x"
type textarea "create a website for my phycology business that has meaningfull im"
type textarea "x"
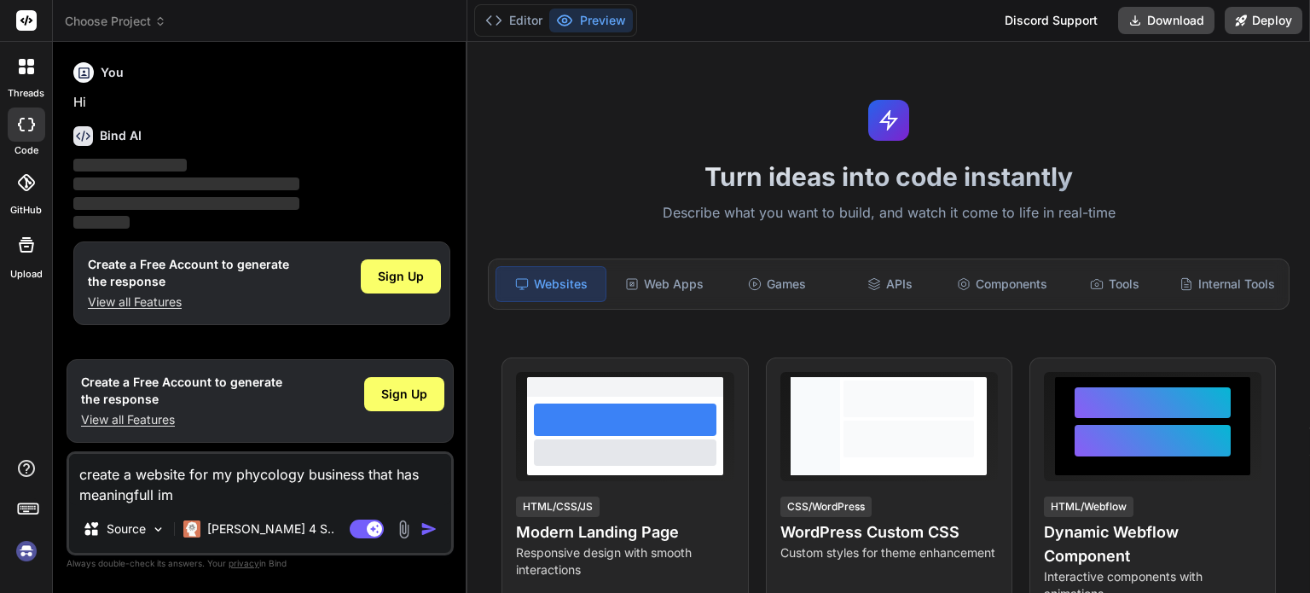
type textarea "create a website for my phycology business that has meaningfull imi"
type textarea "x"
type textarea "create a website for my phycology business that has meaningfull im"
type textarea "x"
type textarea "create a website for my phycology business that has meaningfull i"
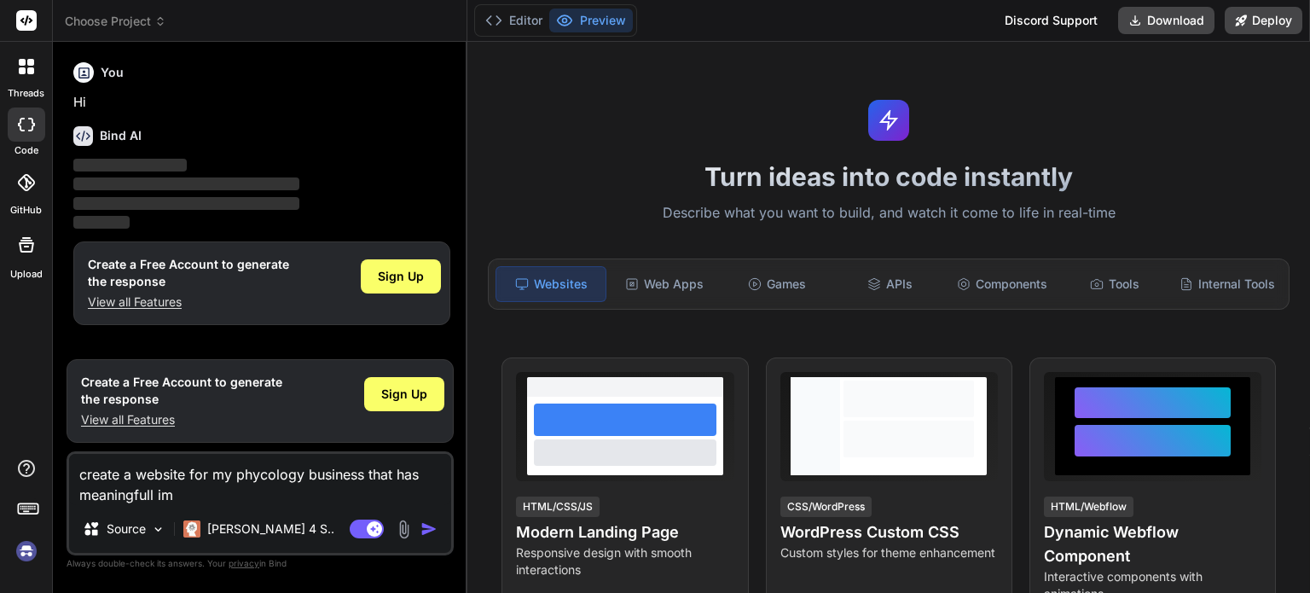
type textarea "x"
type textarea "create a website for my phycology business that has meaningfull"
type textarea "x"
type textarea "create a website for my phycology business that has meaningfull i"
type textarea "x"
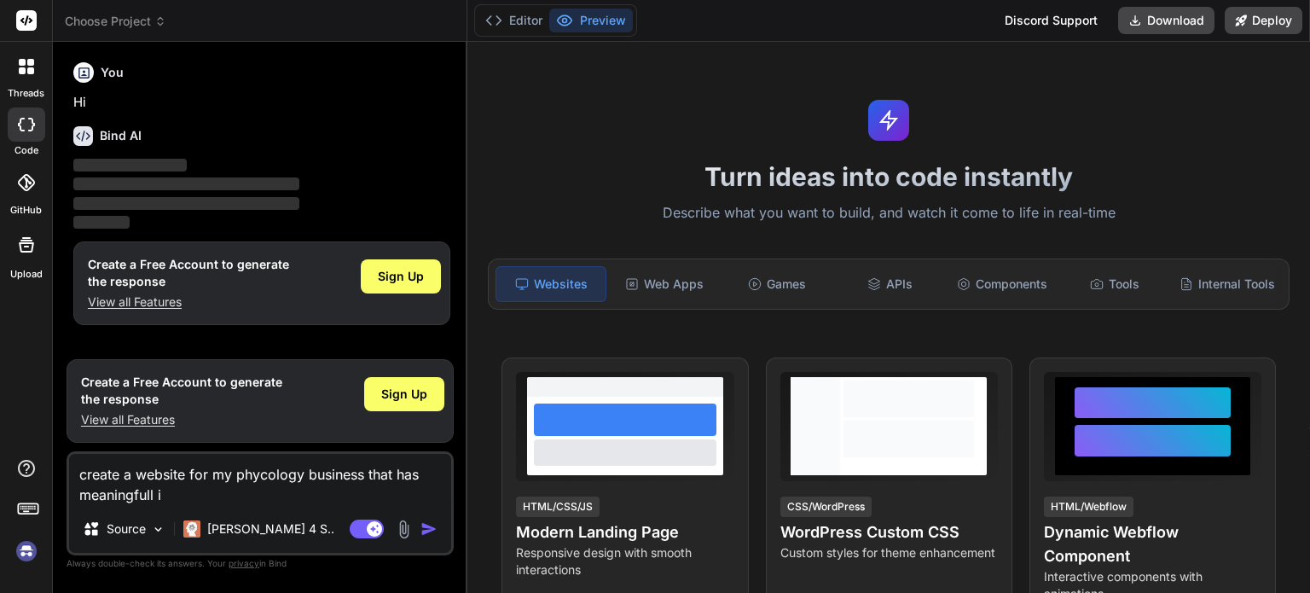
type textarea "create a website for my phycology business that has meaningfull im"
type textarea "x"
type textarea "create a website for my phycology business that has meaningfull img"
type textarea "x"
type textarea "create a website for my phycology business that has meaningfull im"
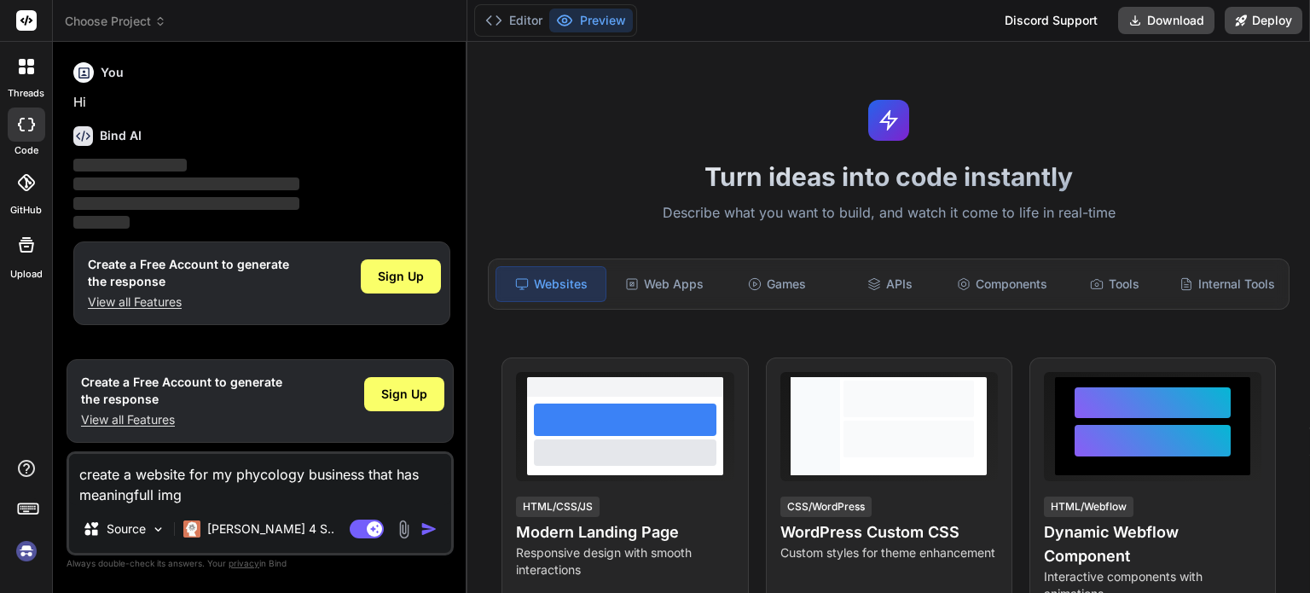
type textarea "x"
type textarea "create a website for my phycology business that has meaningfull i"
type textarea "x"
type textarea "create a website for my phycology business that has meaningfull im"
type textarea "x"
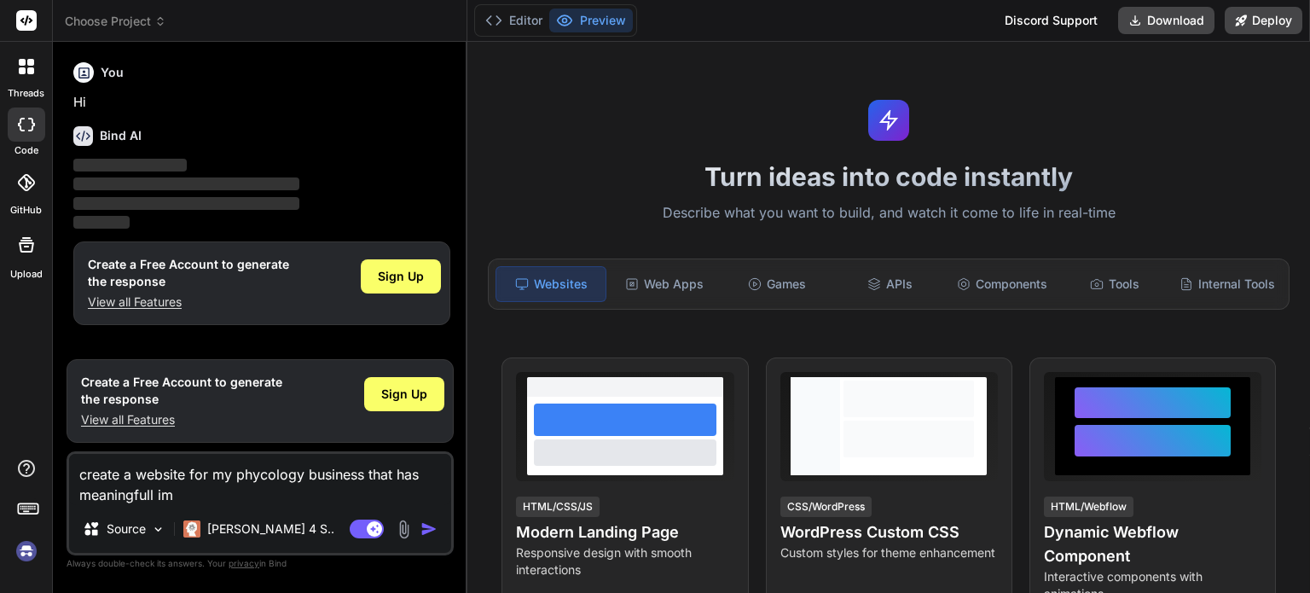
type textarea "create a website for my phycology business that has meaningfull ima"
type textarea "x"
type textarea "create a website for my phycology business that has meaningfull imag"
type textarea "x"
type textarea "create a website for my phycology business that has meaningfull image"
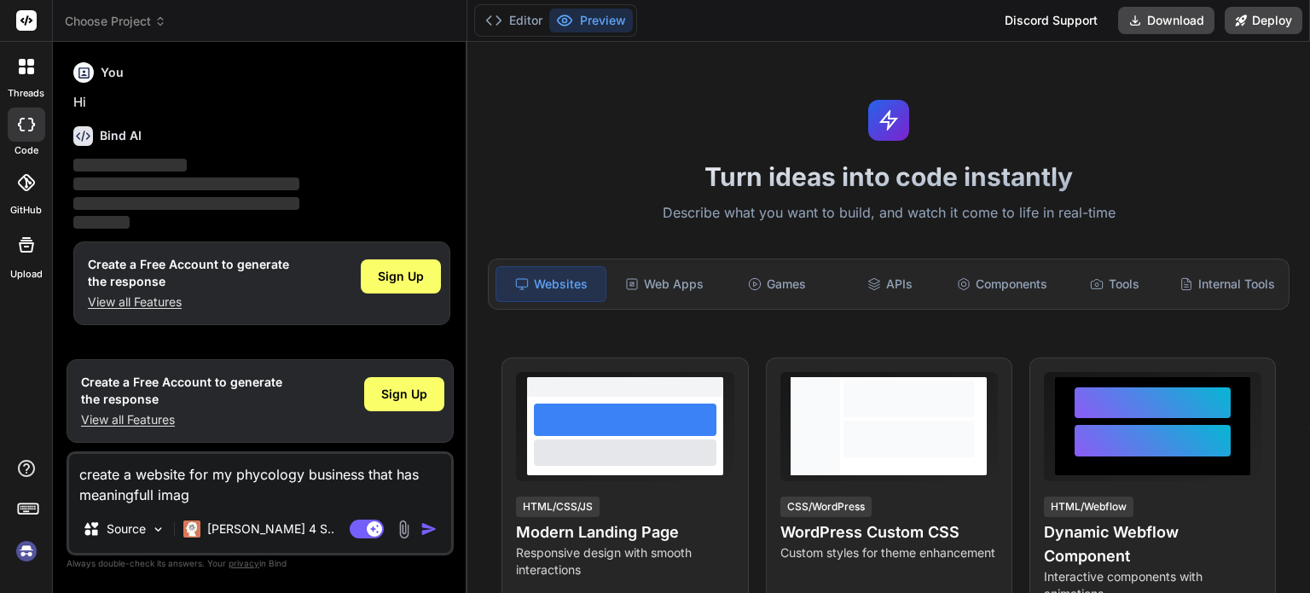
type textarea "x"
type textarea "create a website for my phycology business that has meaningfull images"
type textarea "x"
type textarea "create a website for my phycology business that has meaningfull images"
type textarea "x"
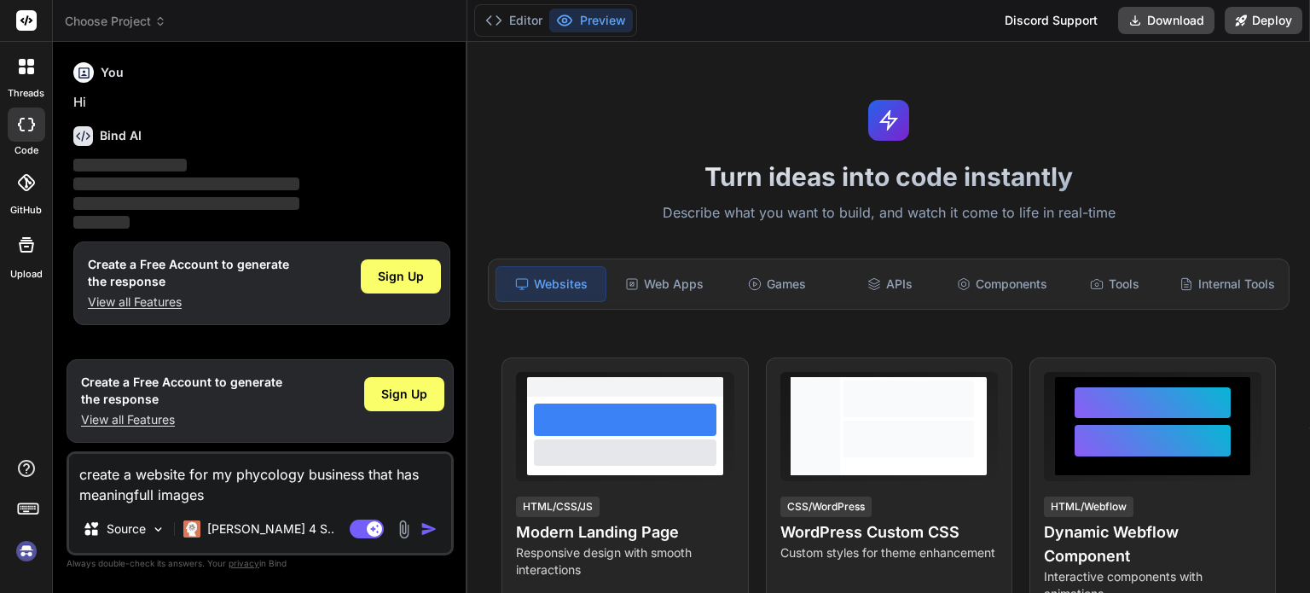
type textarea "create a website for my phycology business that has meaningfull images a"
type textarea "x"
type textarea "create a website for my phycology business that has meaningfull images an"
type textarea "x"
type textarea "create a website for my phycology business that has meaningfull images and"
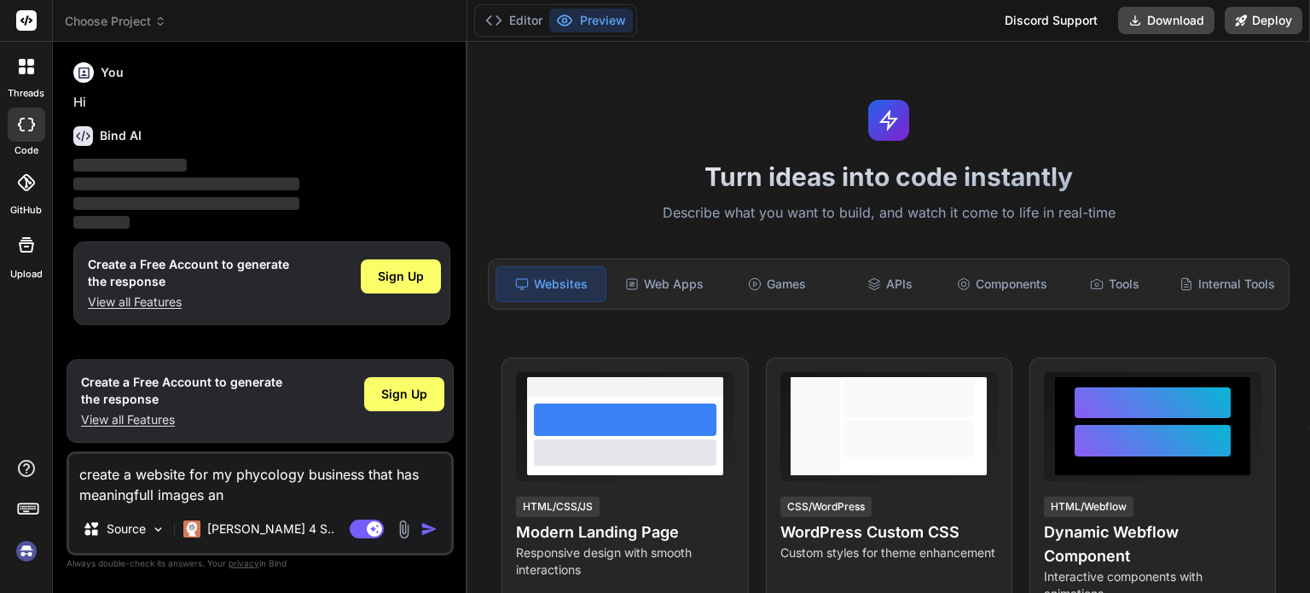
type textarea "x"
type textarea "create a website for my phycology business that has meaningfull images and"
type textarea "x"
type textarea "create a website for my phycology business that has meaningfull images and a"
type textarea "x"
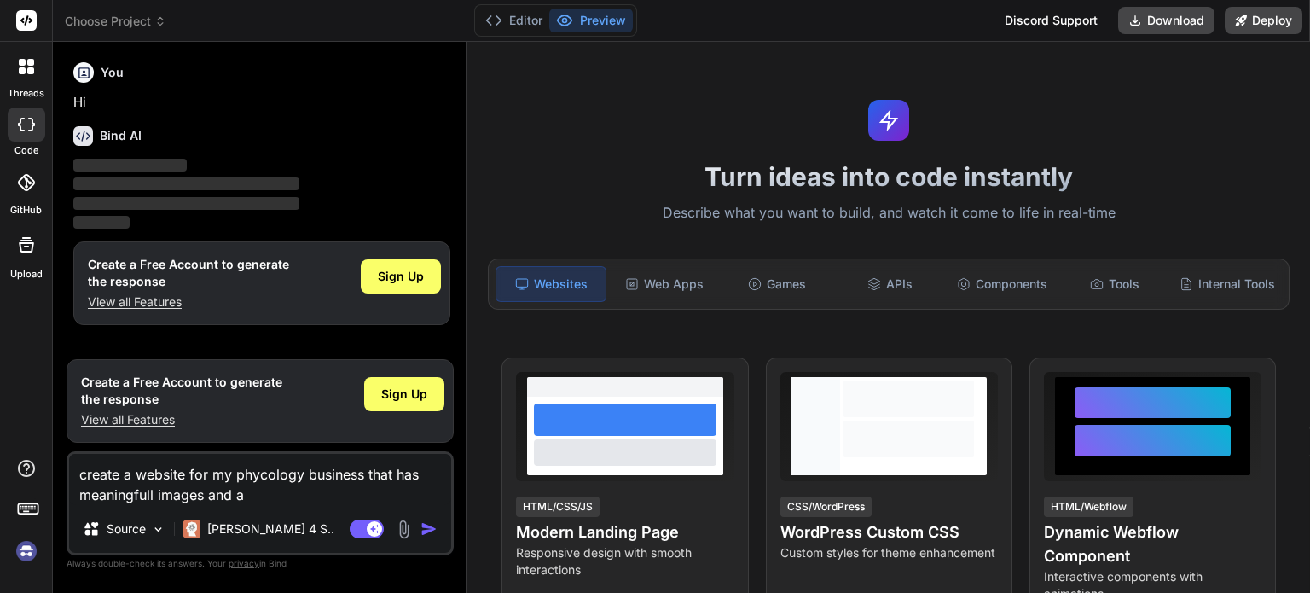
type textarea "create a website for my phycology business that has meaningfull images and a"
type textarea "x"
type textarea "create a website for my phycology business that has meaningfull images and a c"
click at [429, 533] on img "button" at bounding box center [428, 528] width 17 height 17
click at [431, 526] on img "button" at bounding box center [428, 528] width 17 height 17
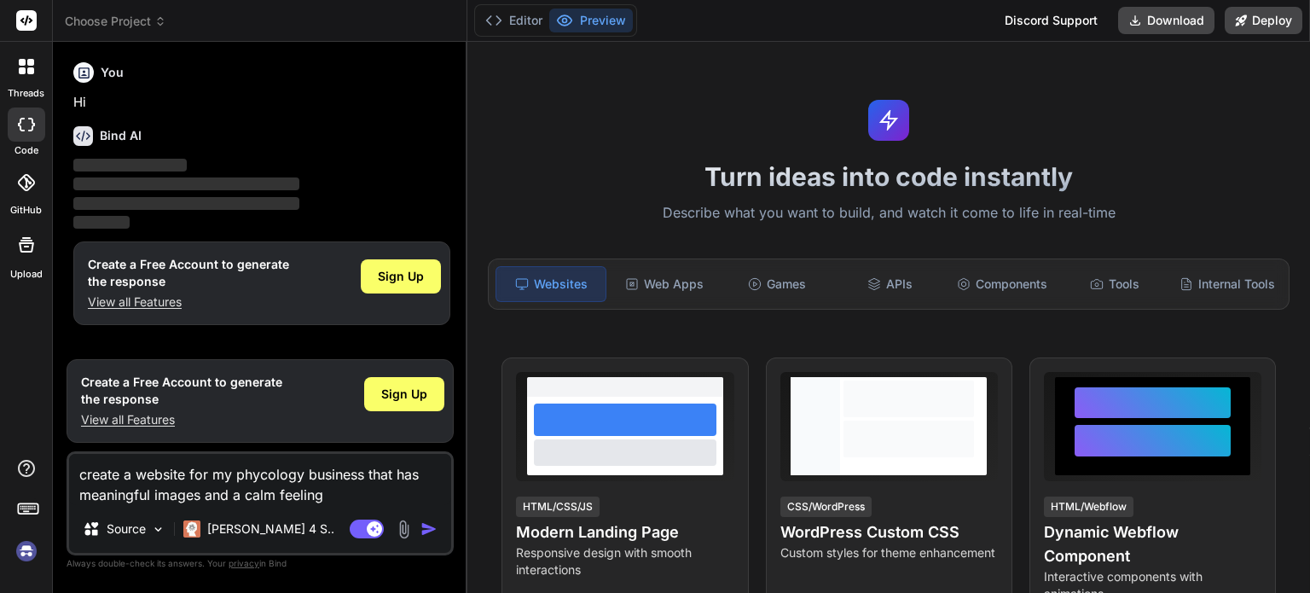
click at [431, 526] on img "button" at bounding box center [428, 528] width 17 height 17
click at [404, 396] on span "Sign Up" at bounding box center [404, 393] width 46 height 17
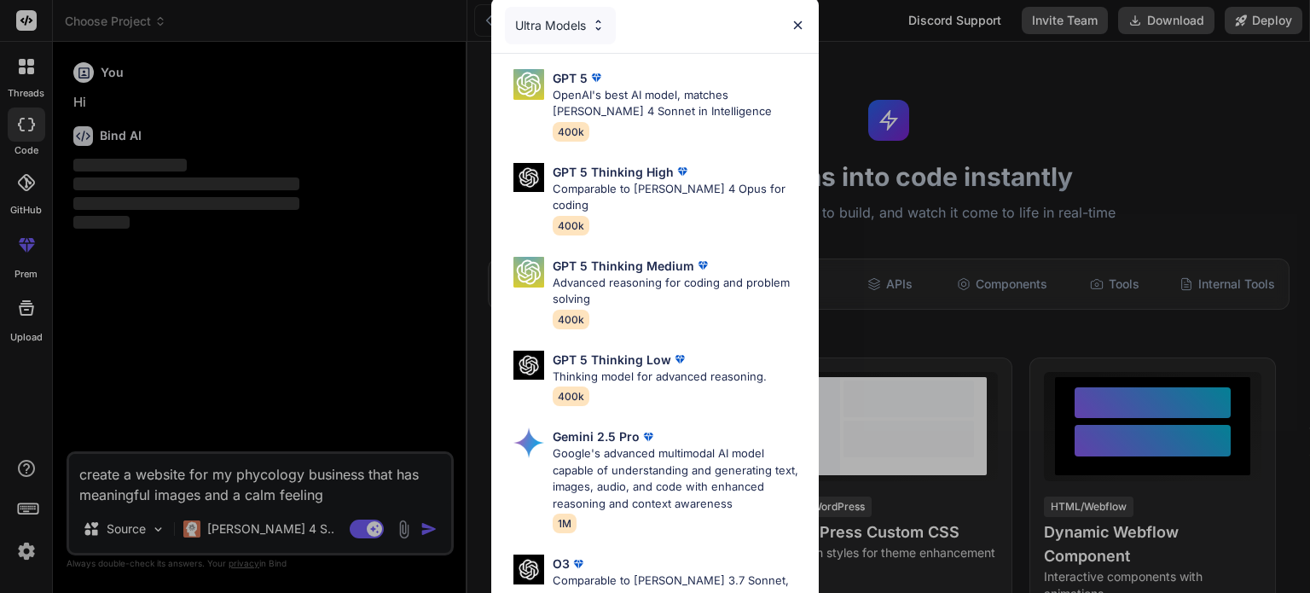
click at [798, 27] on img at bounding box center [798, 25] width 14 height 14
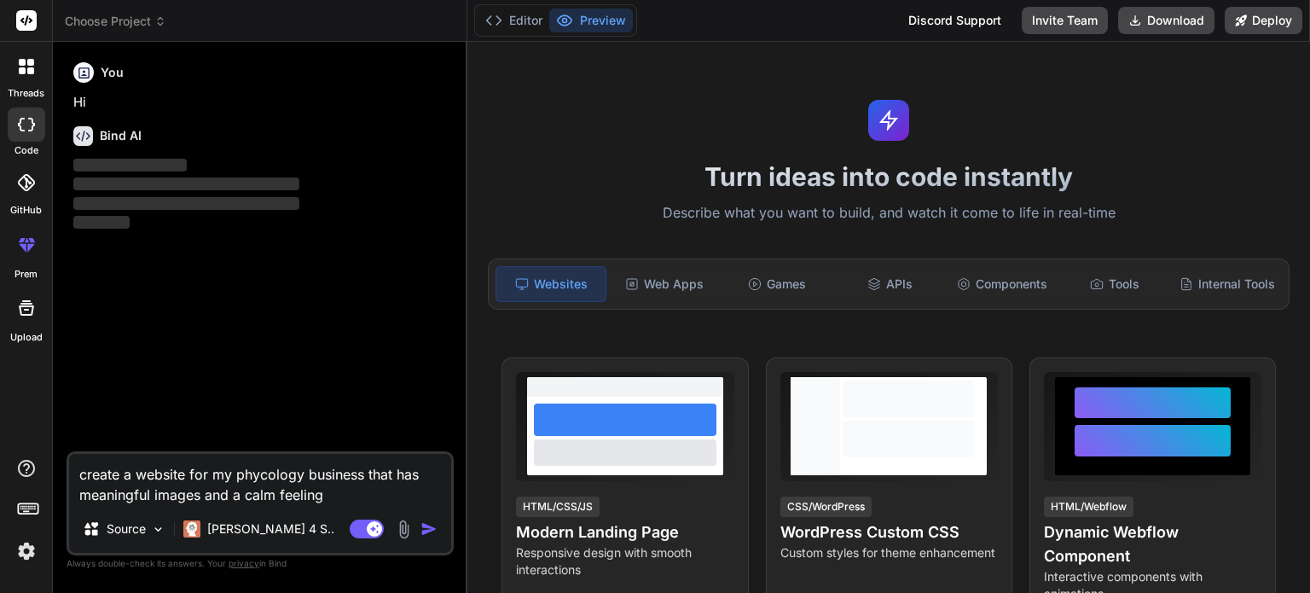
click at [434, 526] on img "button" at bounding box center [428, 528] width 17 height 17
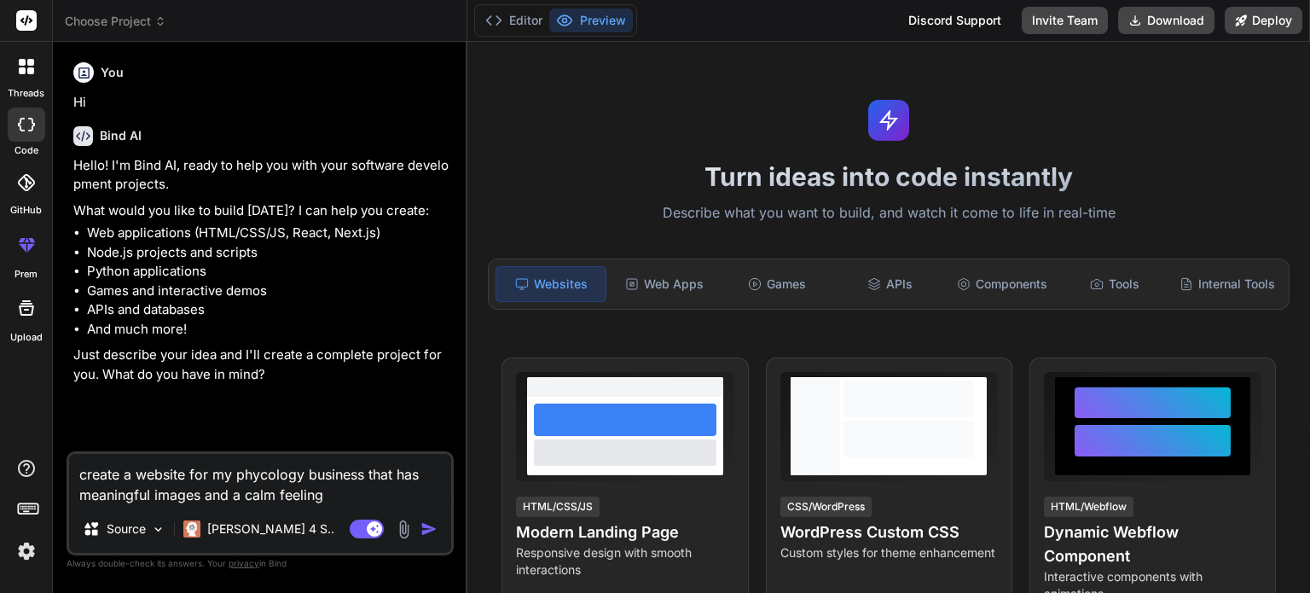
click at [430, 528] on img "button" at bounding box center [428, 528] width 17 height 17
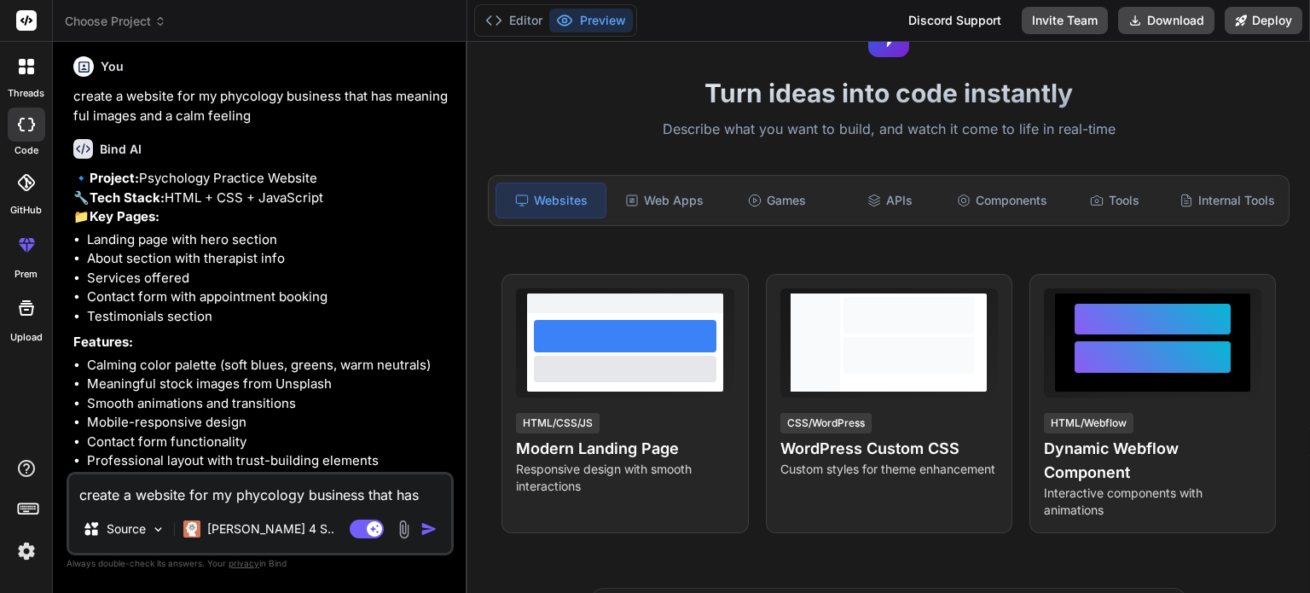
scroll to position [113, 0]
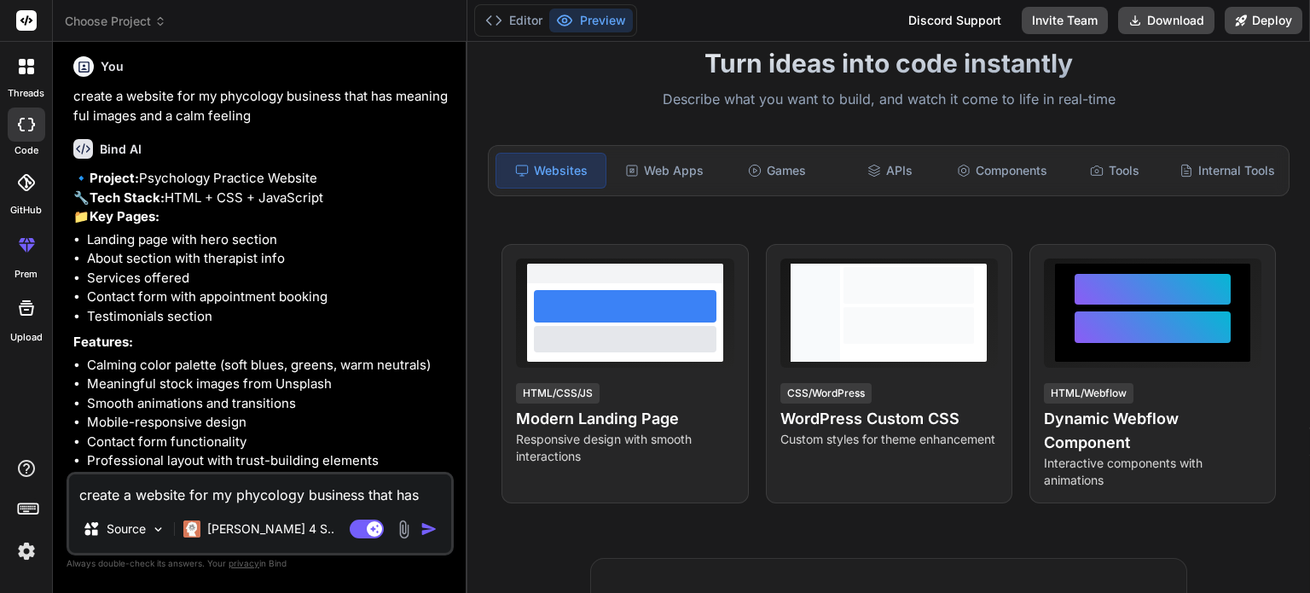
click at [546, 167] on div "Websites" at bounding box center [550, 171] width 111 height 36
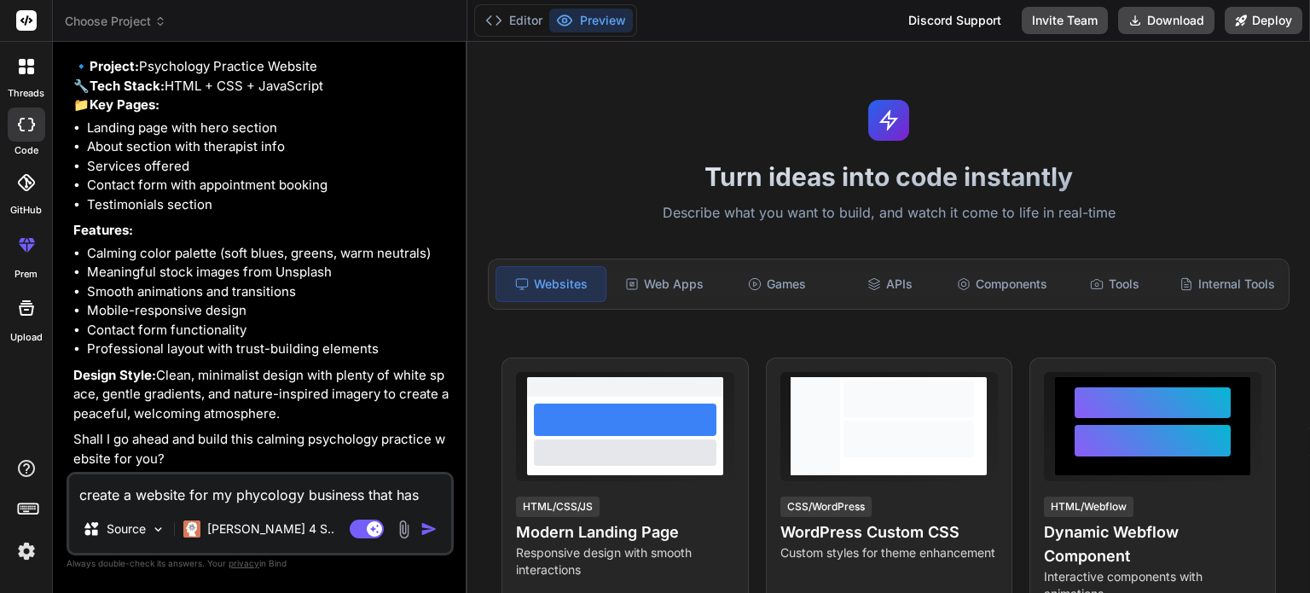
scroll to position [486, 0]
click at [430, 519] on div "Agent Mode. When this toggle is activated, AI automatically makes decisions, re…" at bounding box center [395, 528] width 98 height 20
click at [426, 527] on img "button" at bounding box center [428, 528] width 17 height 17
click at [200, 490] on textarea "create a website for my phycology business that has meaningful images and a cal…" at bounding box center [260, 489] width 382 height 31
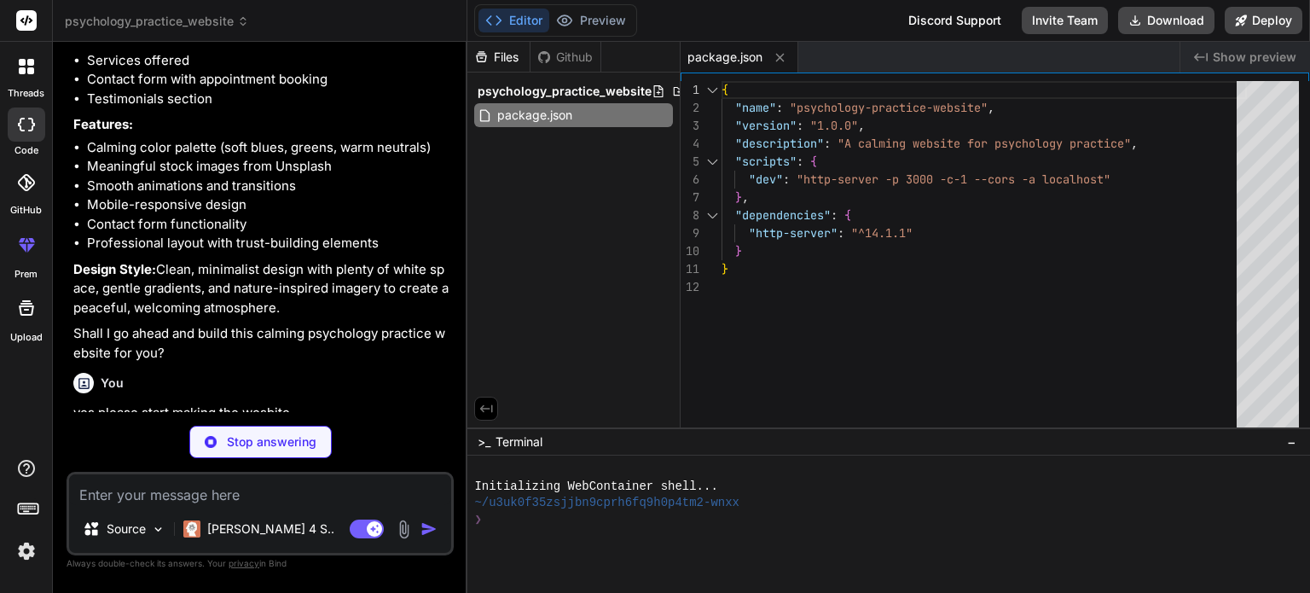
scroll to position [441, 0]
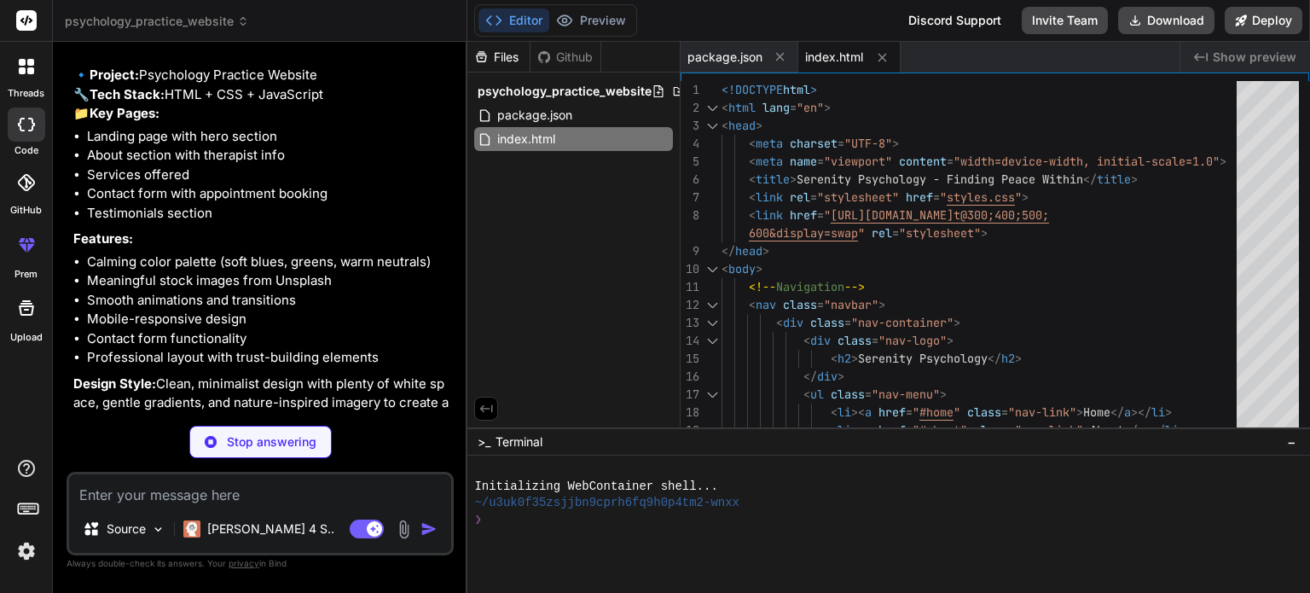
drag, startPoint x: 85, startPoint y: 153, endPoint x: 440, endPoint y: 375, distance: 418.8
click at [433, 391] on div "🔹 Project: Psychology Practice Website 🔧 Tech Stack: HTML + CSS + JavaScript 📁 …" at bounding box center [261, 271] width 377 height 411
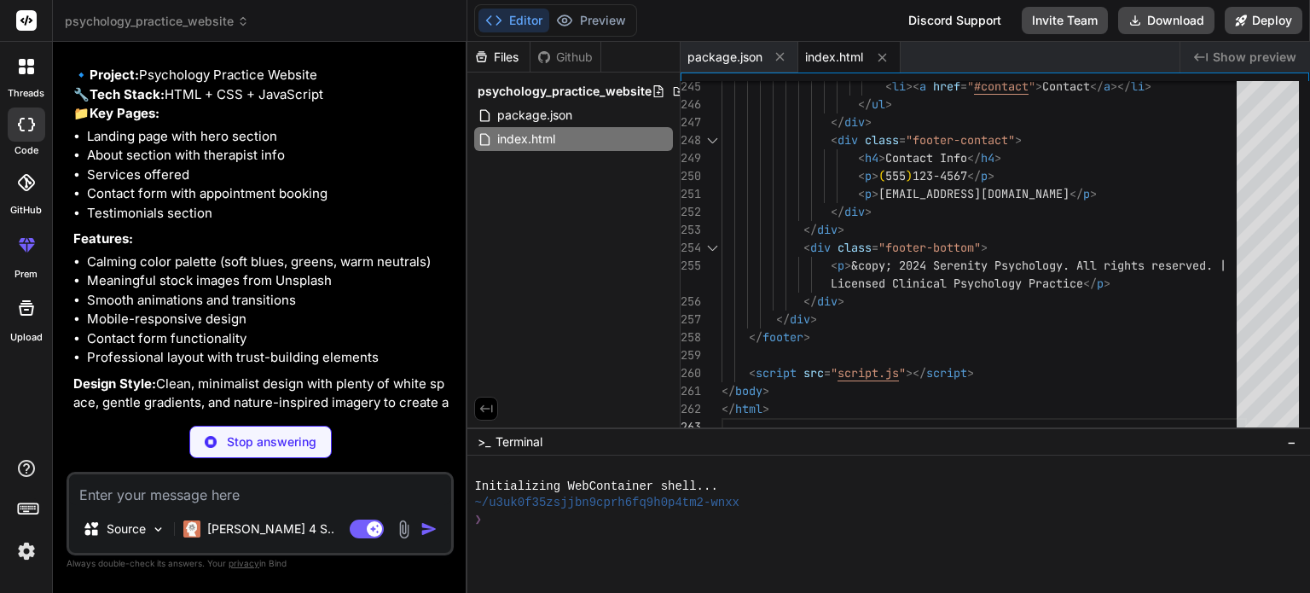
click at [837, 61] on span "index.html" at bounding box center [834, 57] width 58 height 17
click at [730, 55] on span "package.json" at bounding box center [724, 57] width 75 height 17
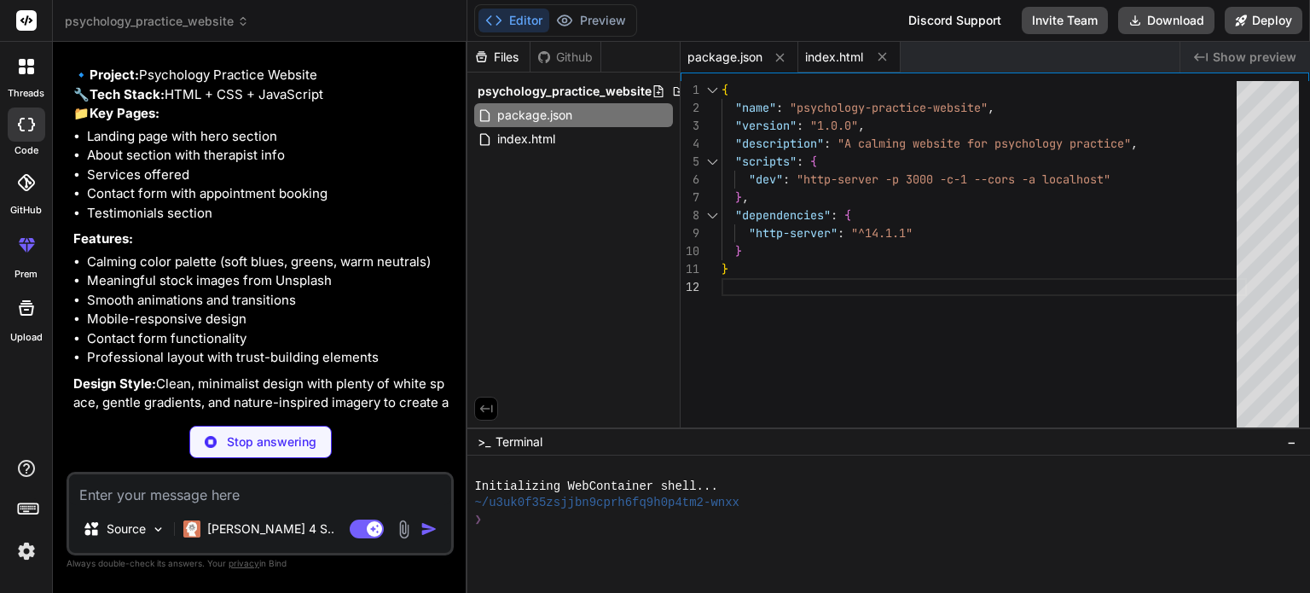
click at [833, 57] on span "index.html" at bounding box center [834, 57] width 58 height 17
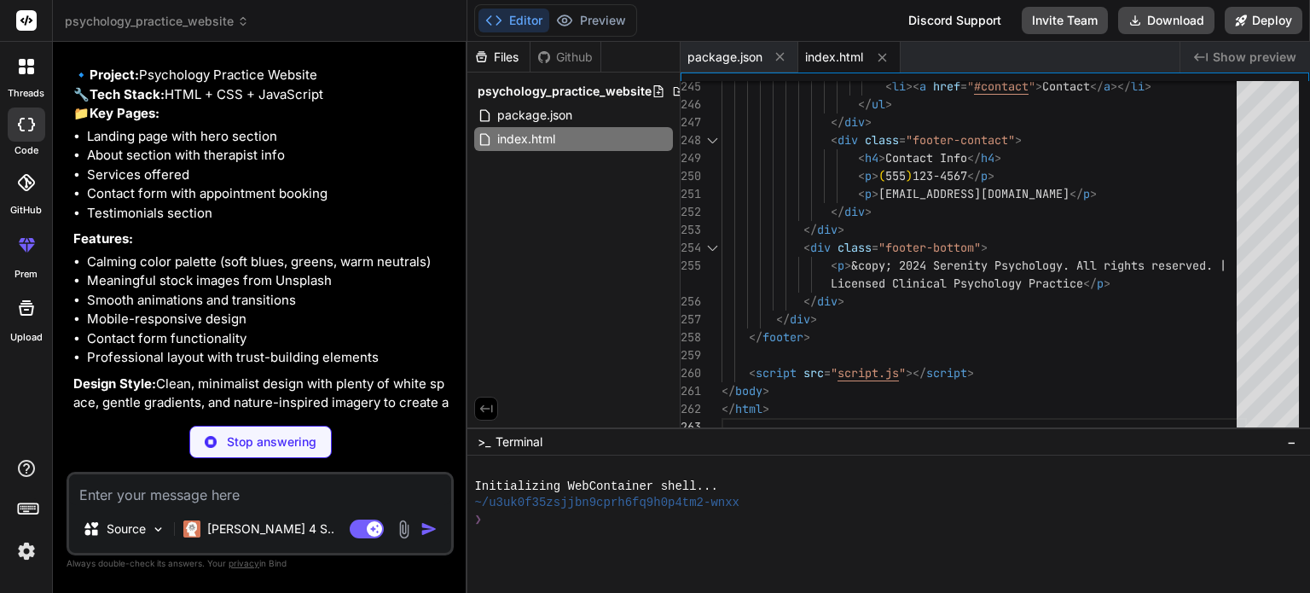
scroll to position [808, 0]
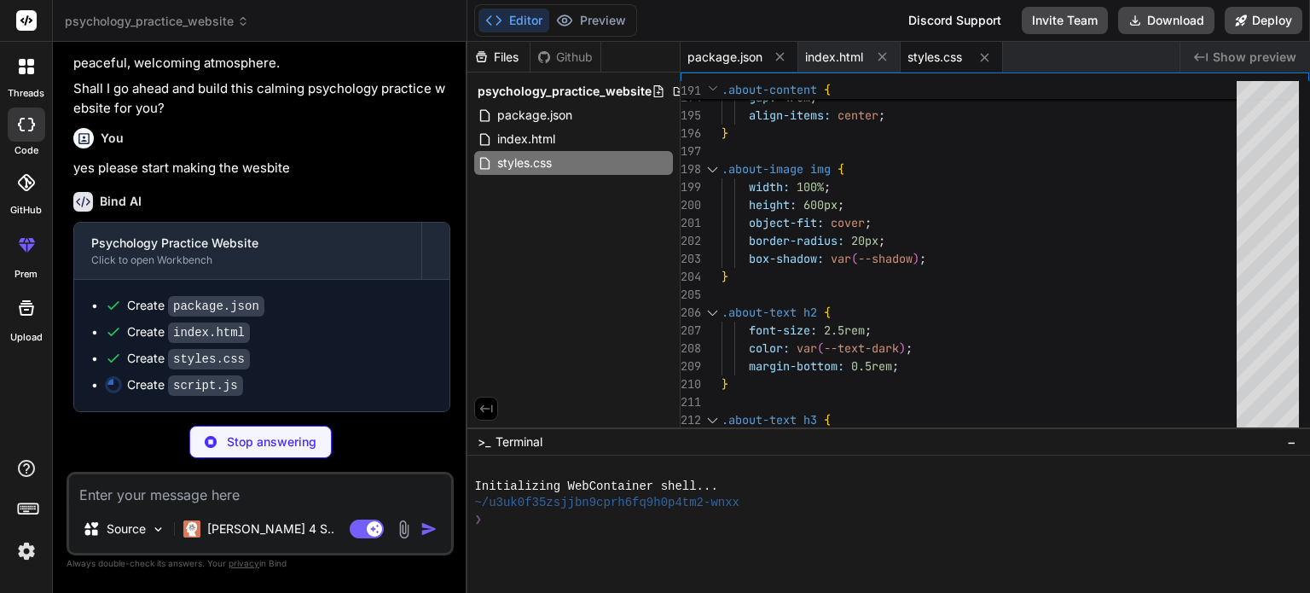
click at [742, 58] on span "package.json" at bounding box center [724, 57] width 75 height 17
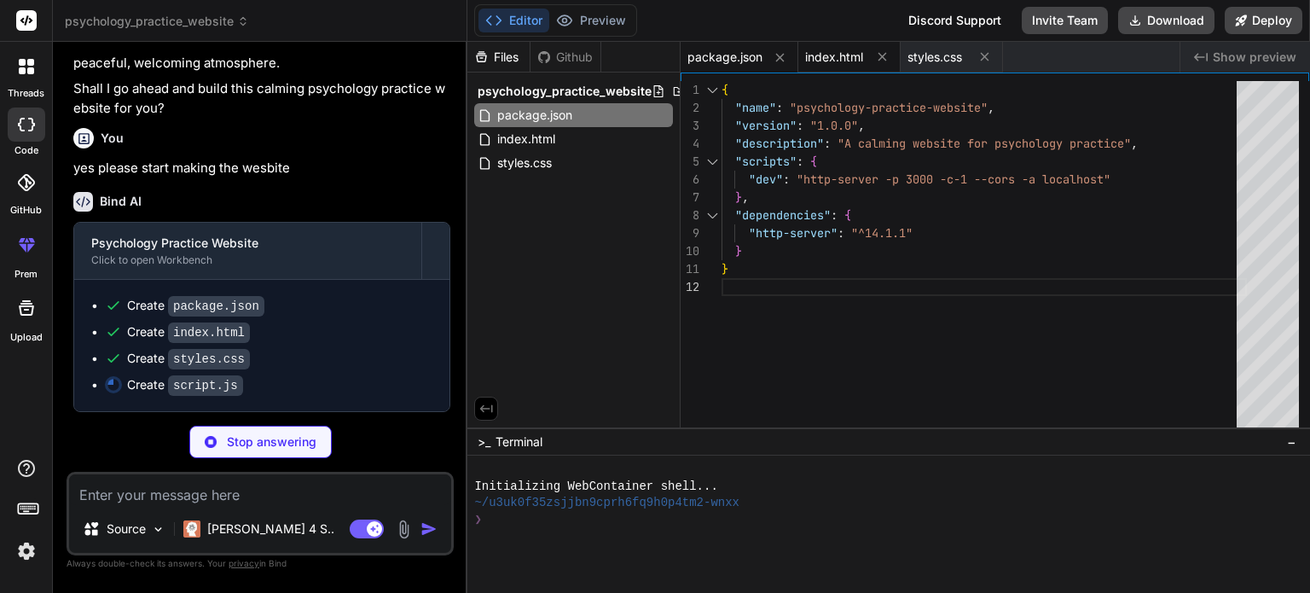
drag, startPoint x: 829, startPoint y: 50, endPoint x: 846, endPoint y: 55, distance: 17.8
click at [829, 50] on span "index.html" at bounding box center [834, 57] width 58 height 17
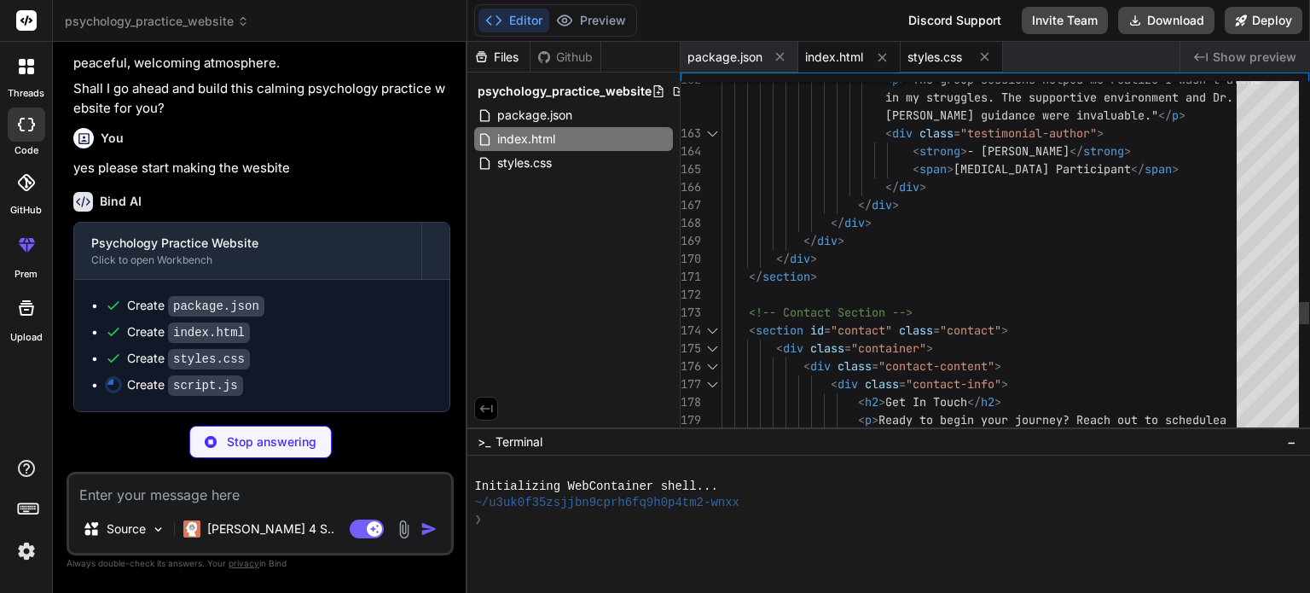
click at [945, 50] on span "styles.css" at bounding box center [934, 57] width 55 height 17
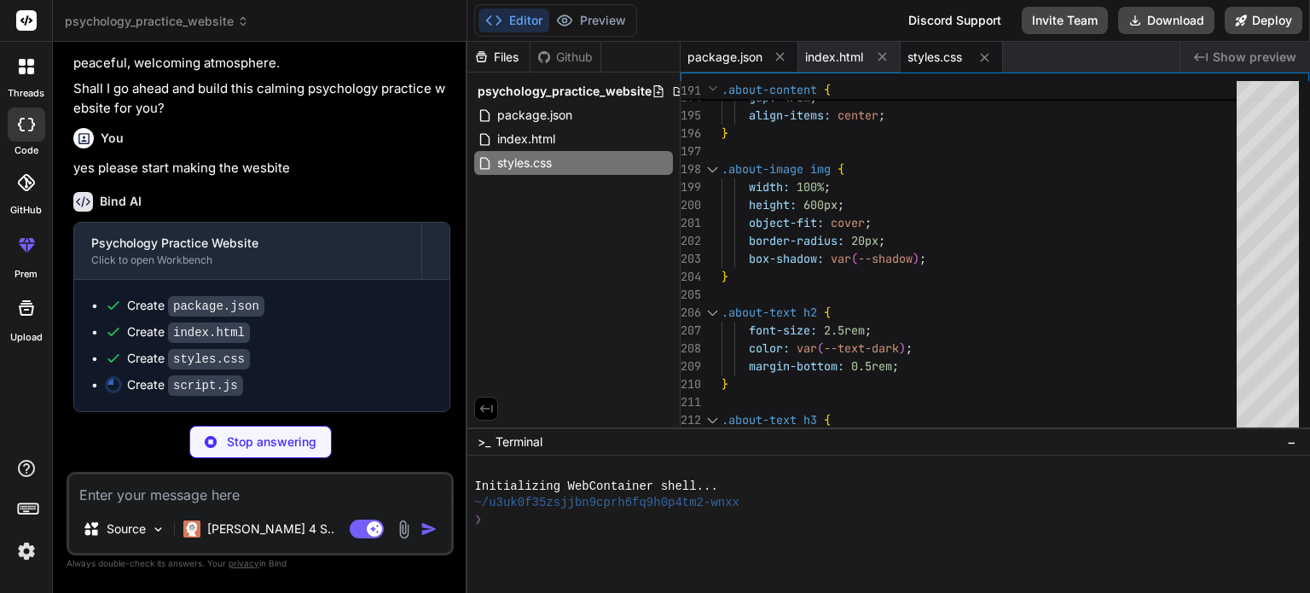
click at [715, 65] on div "package.json" at bounding box center [740, 57] width 118 height 31
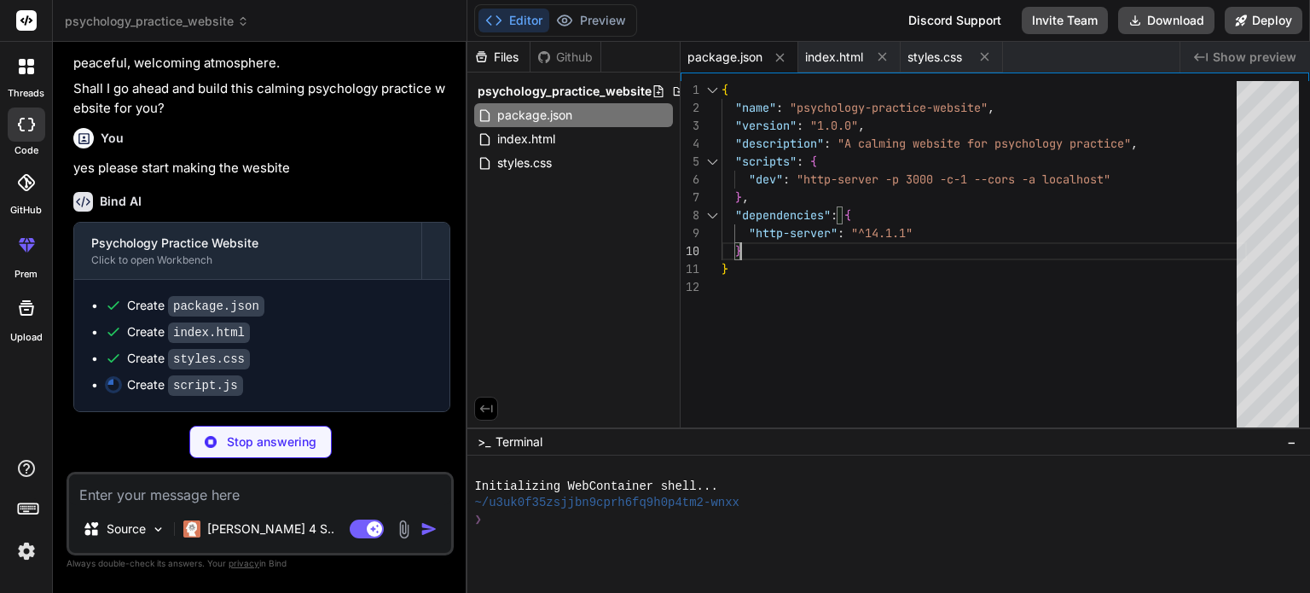
scroll to position [0, 0]
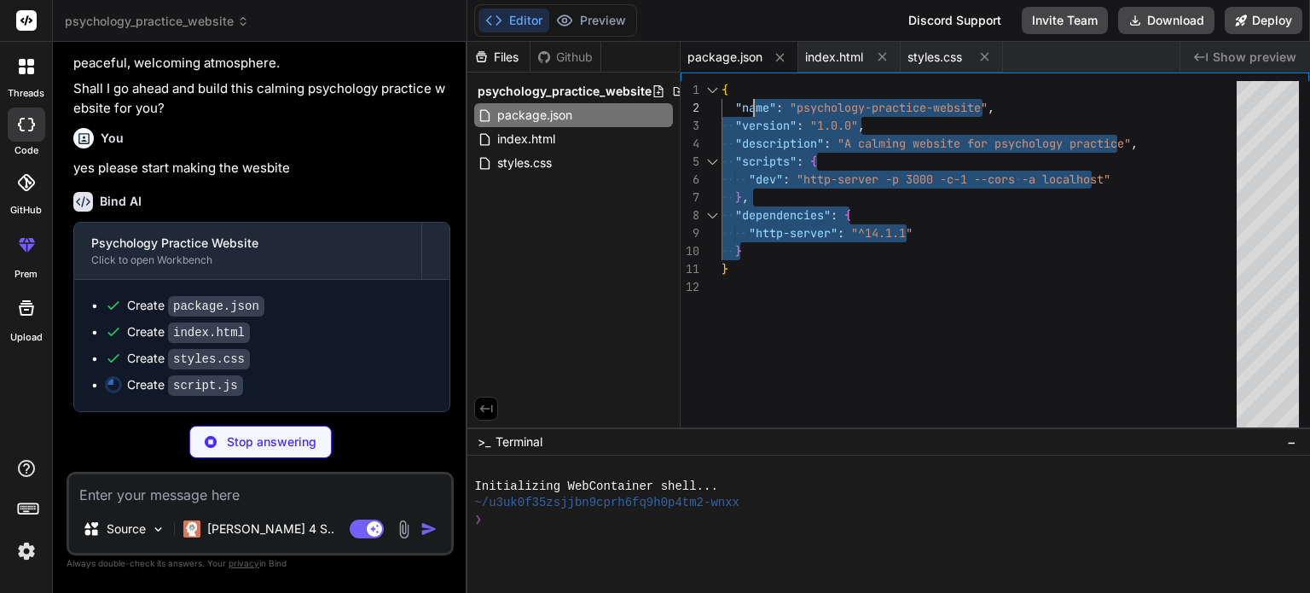
drag, startPoint x: 958, startPoint y: 247, endPoint x: 787, endPoint y: 135, distance: 204.3
click at [754, 106] on div "{ "name" : "psychology-practice-website" , "version" : "1.0.0" , "description" …" at bounding box center [983, 258] width 525 height 355
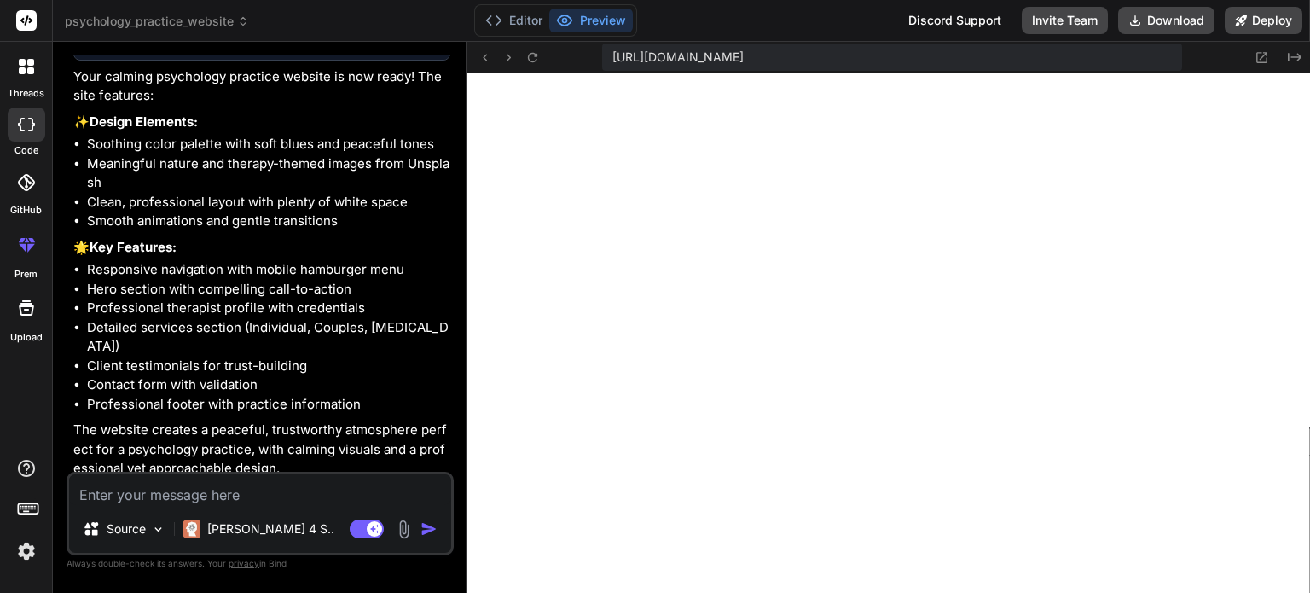
scroll to position [1323, 0]
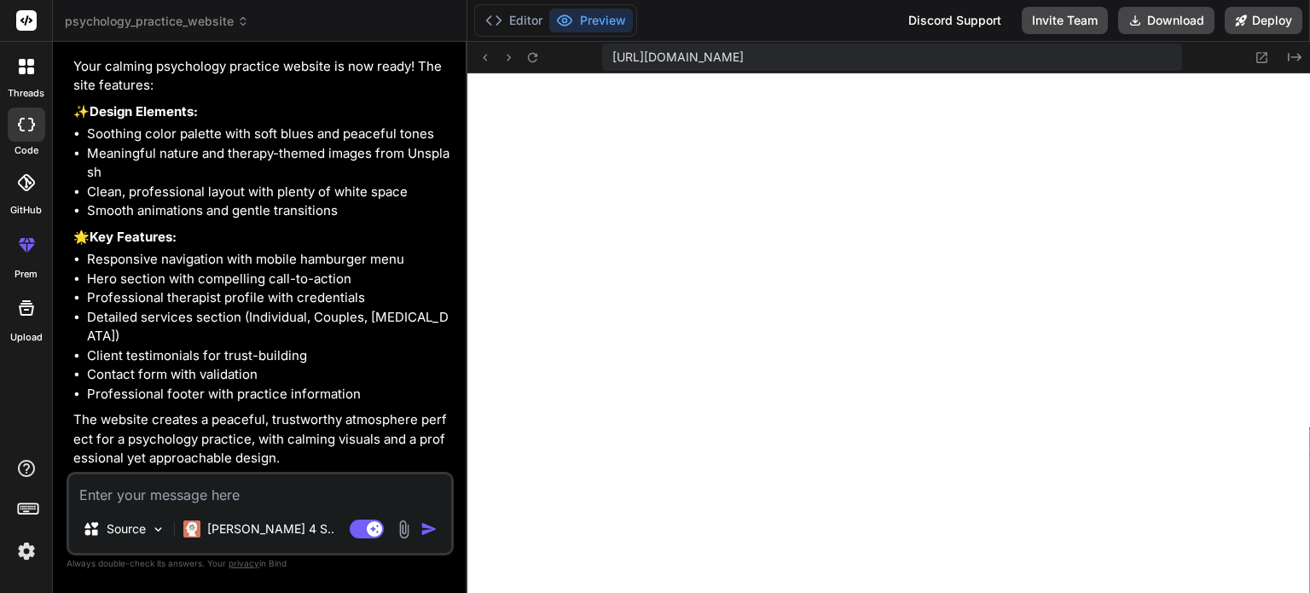
click at [190, 487] on textarea at bounding box center [260, 489] width 382 height 31
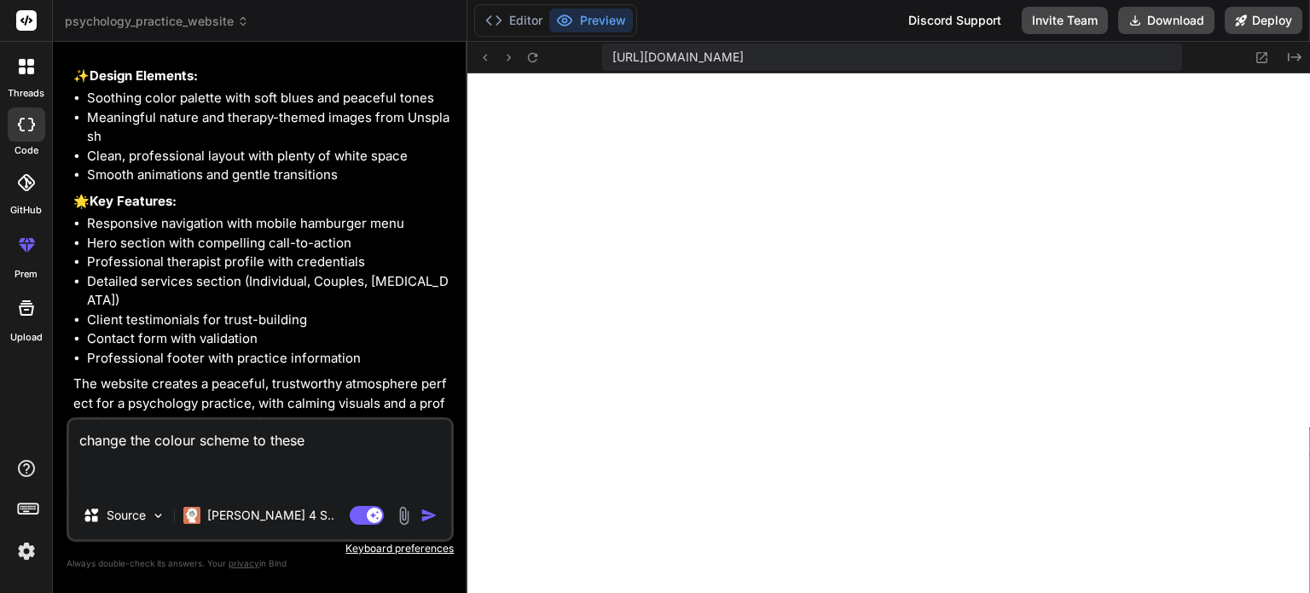
paste textarea "Secondary Blue: #4B739E (A lighter shade for subheadings and borders.) Accent T…"
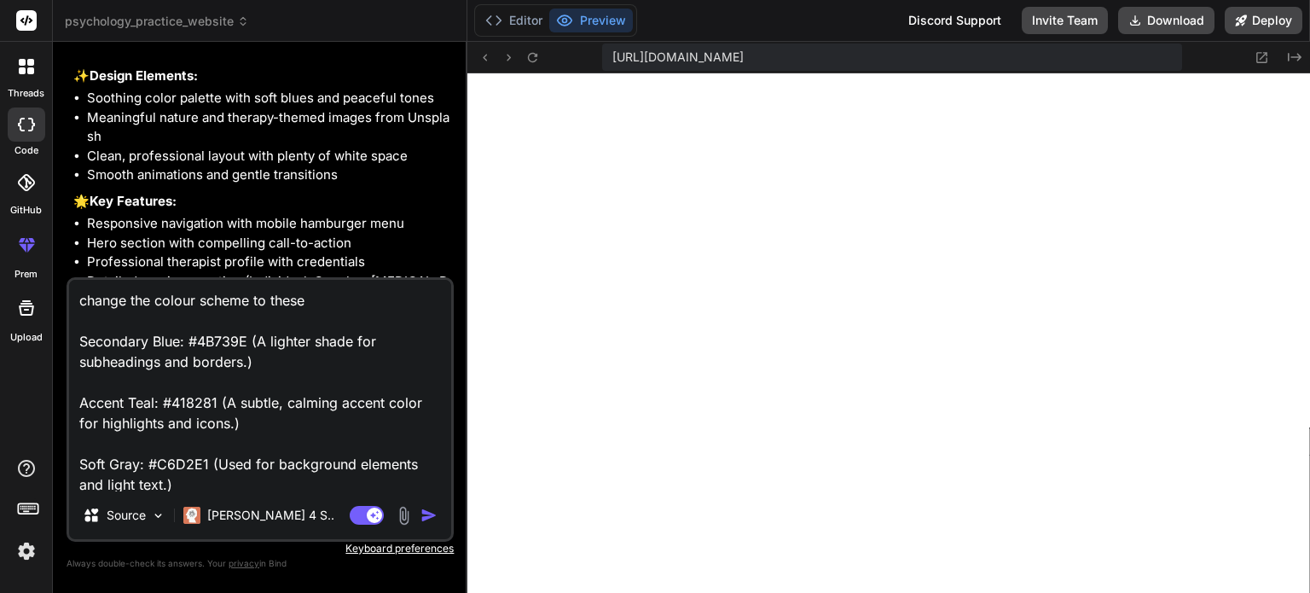
scroll to position [44, 0]
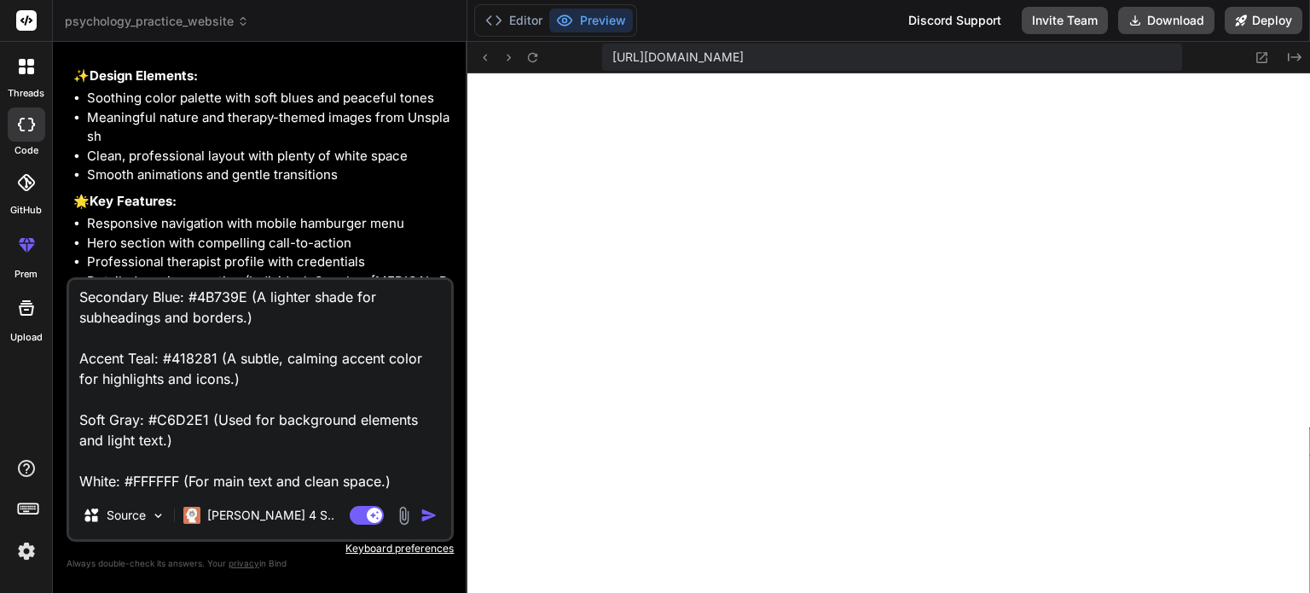
click at [425, 507] on img "button" at bounding box center [428, 515] width 17 height 17
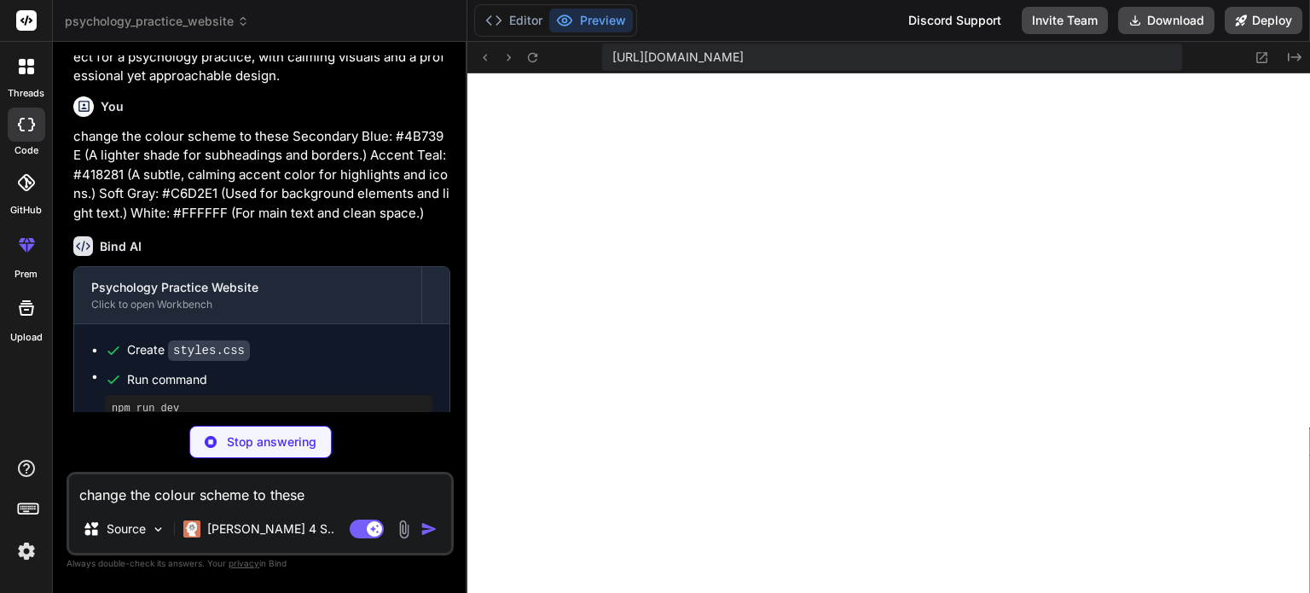
scroll to position [1408, 0]
click at [507, 21] on button "Editor" at bounding box center [513, 21] width 71 height 24
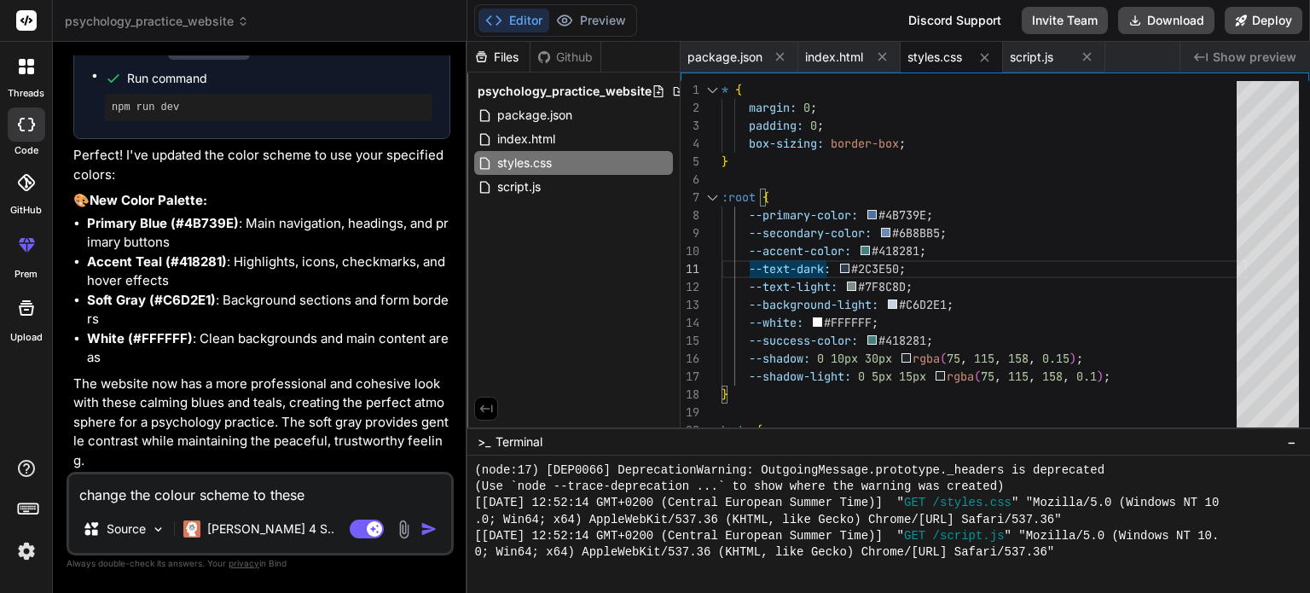
scroll to position [1989, 0]
click at [605, 9] on button "Preview" at bounding box center [591, 21] width 84 height 24
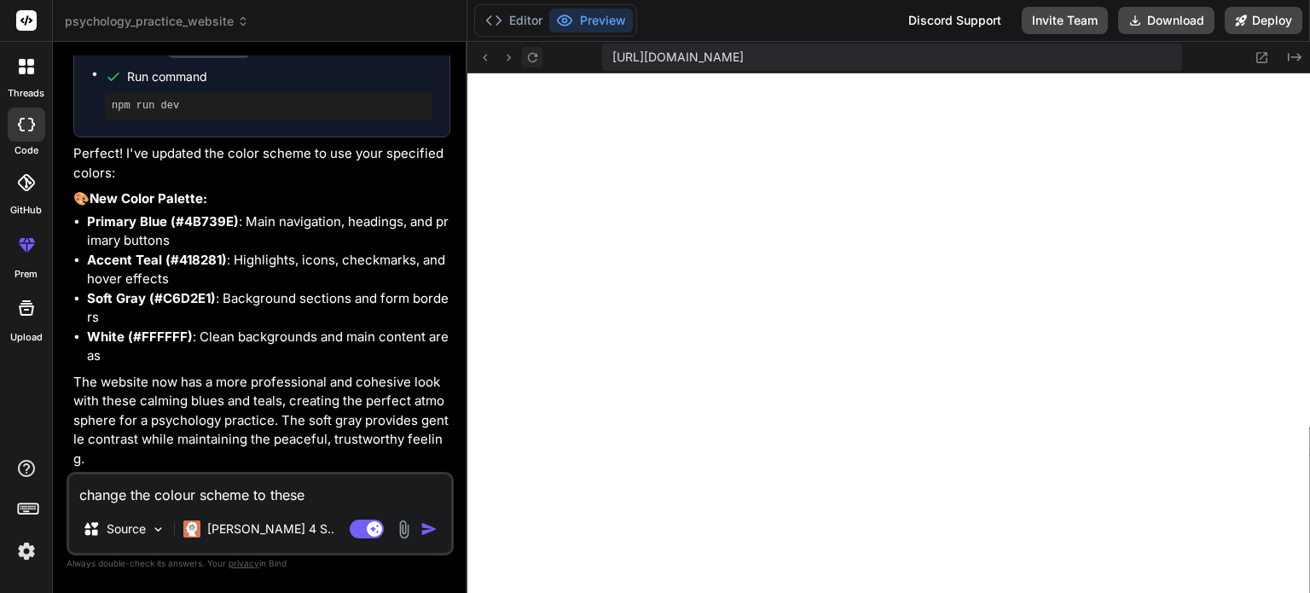
click at [531, 54] on icon at bounding box center [532, 57] width 14 height 14
click at [244, 488] on textarea "change the colour scheme to these Secondary Blue: #4B739E (A lighter shade for …" at bounding box center [260, 489] width 382 height 31
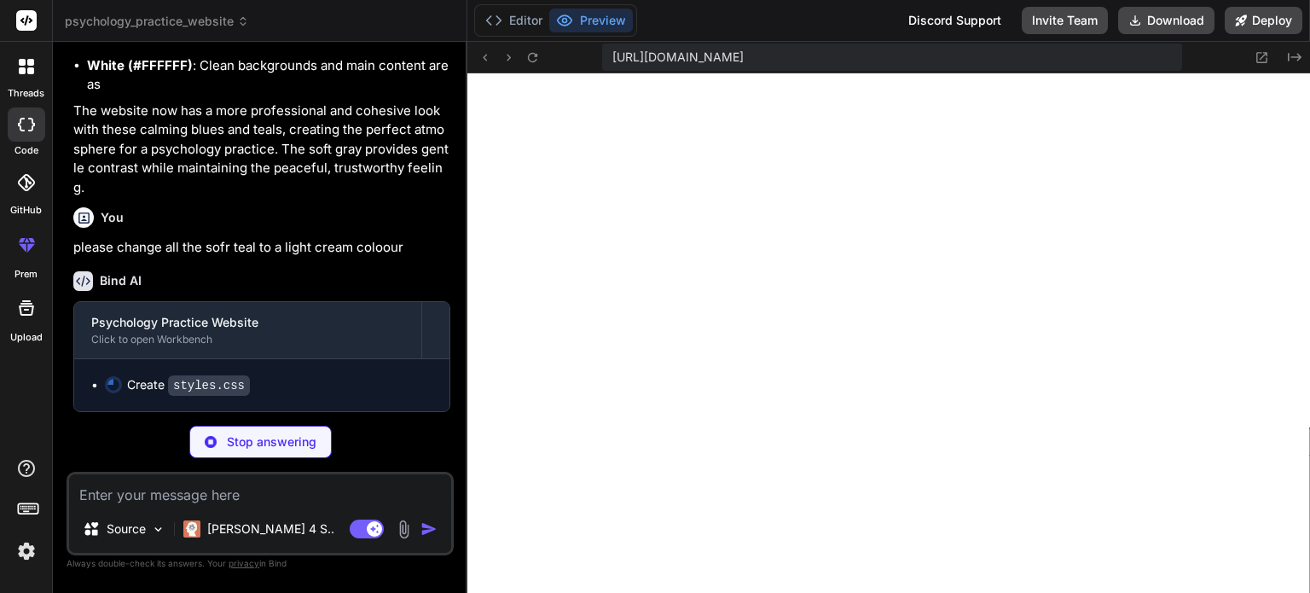
scroll to position [2258, 0]
click at [525, 14] on button "Editor" at bounding box center [513, 21] width 71 height 24
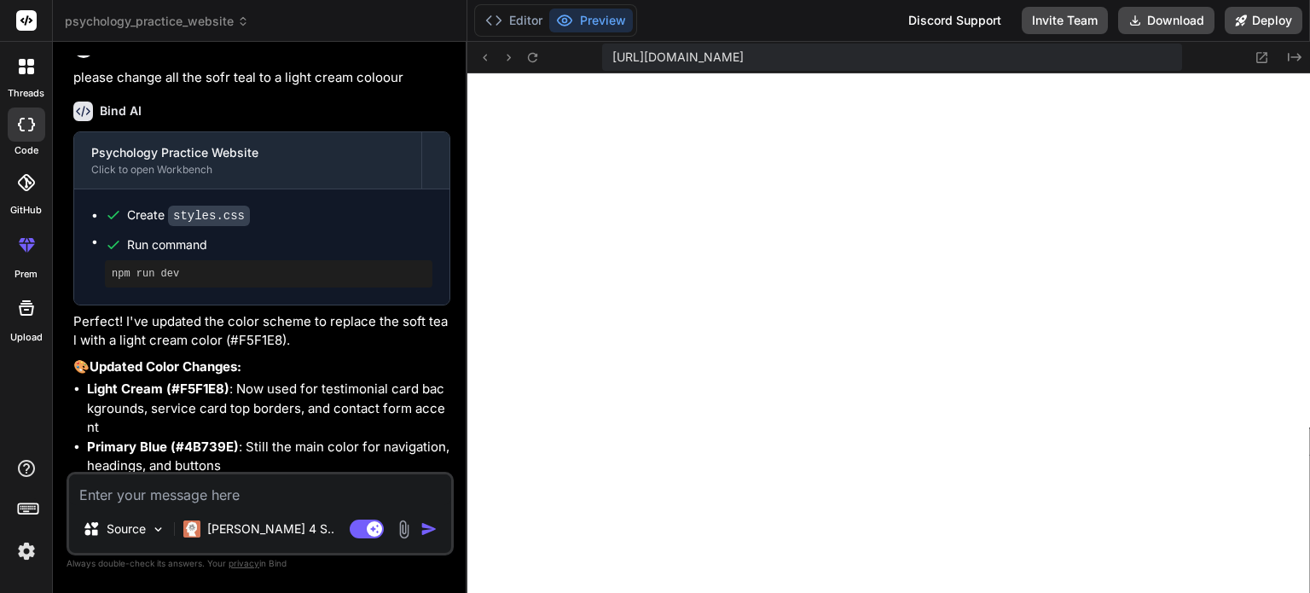
scroll to position [2558, 0]
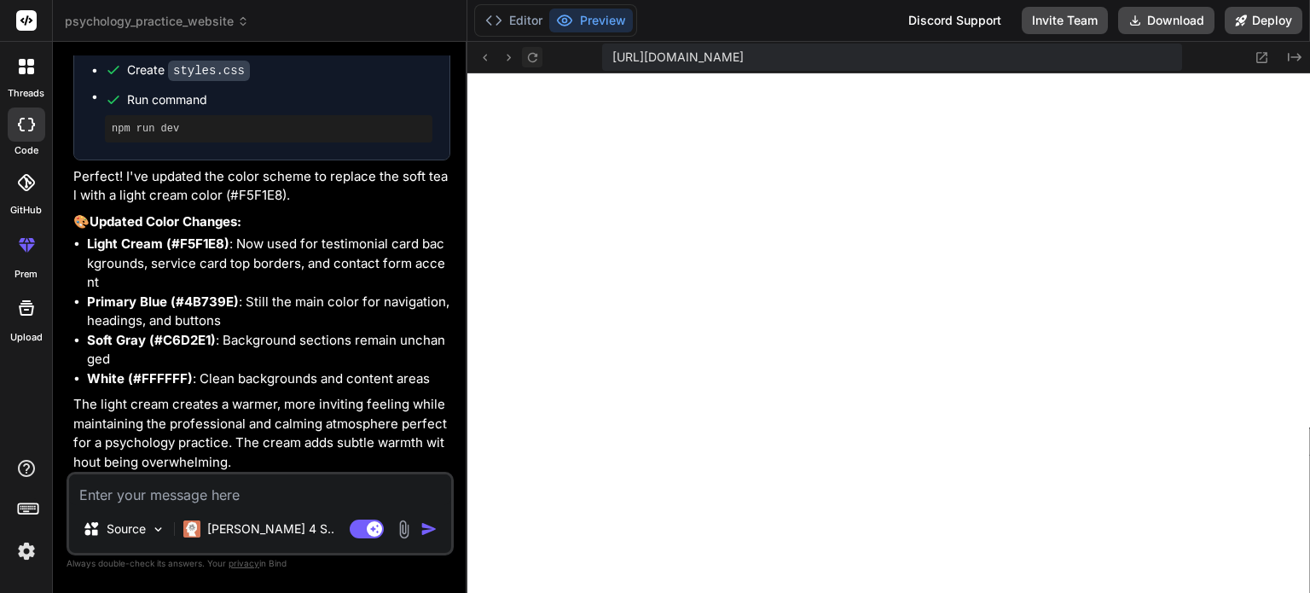
click at [530, 66] on button at bounding box center [532, 57] width 20 height 20
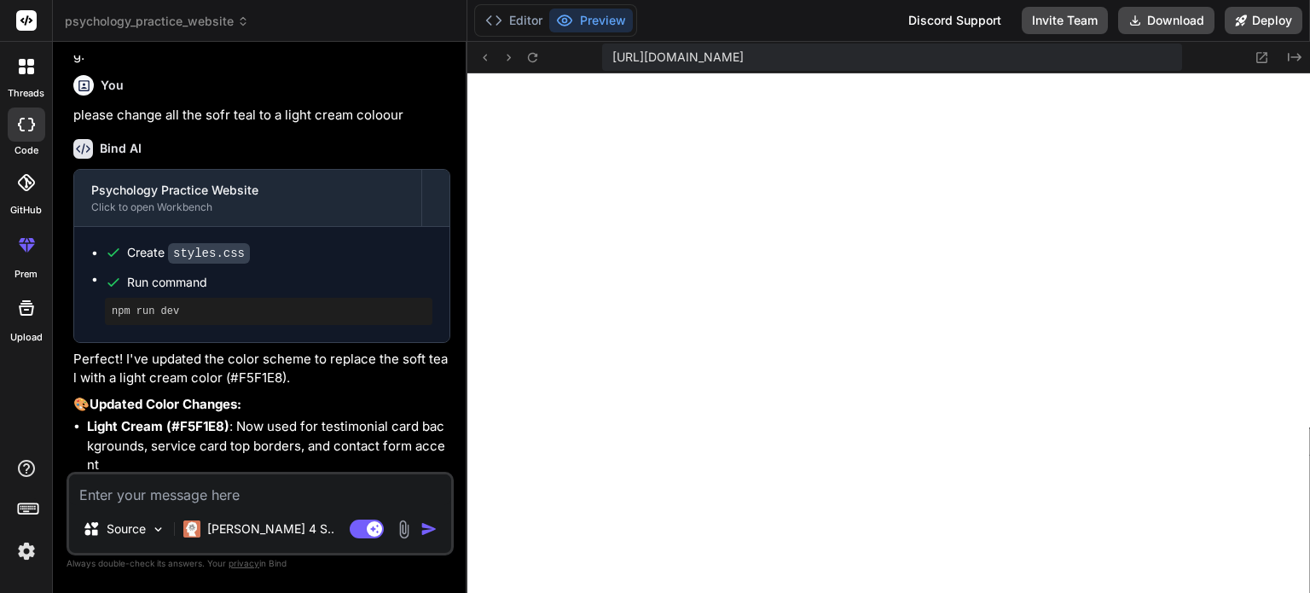
scroll to position [2331, 0]
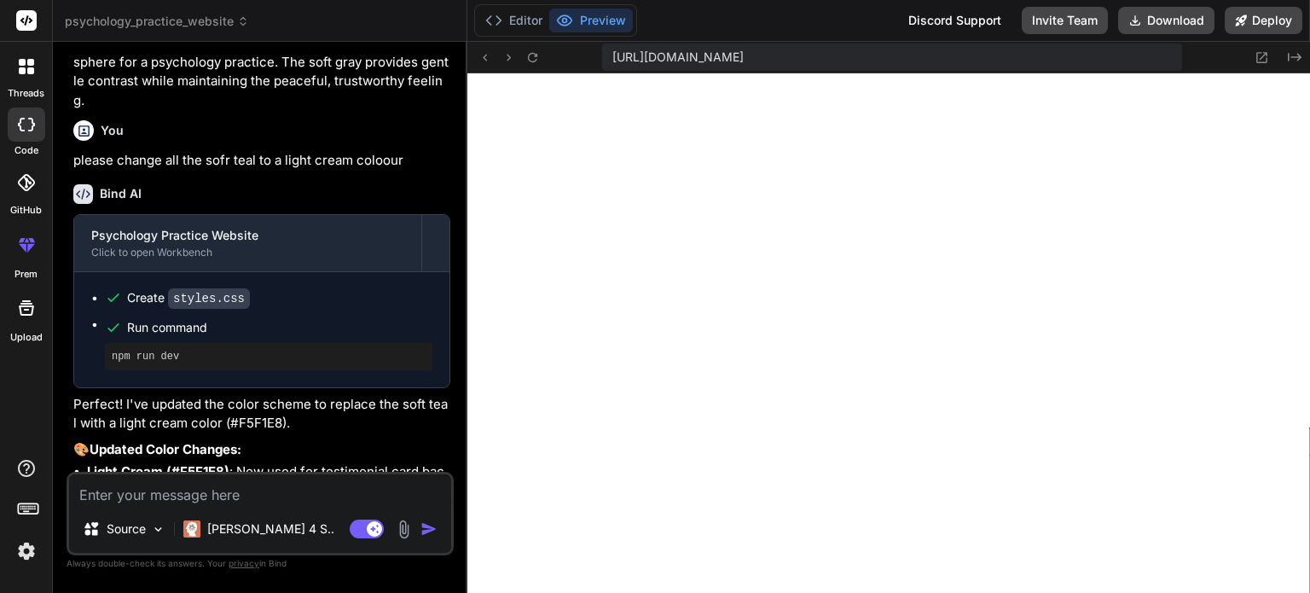
click at [180, 489] on textarea at bounding box center [260, 489] width 382 height 31
click at [527, 23] on button "Editor" at bounding box center [513, 21] width 71 height 24
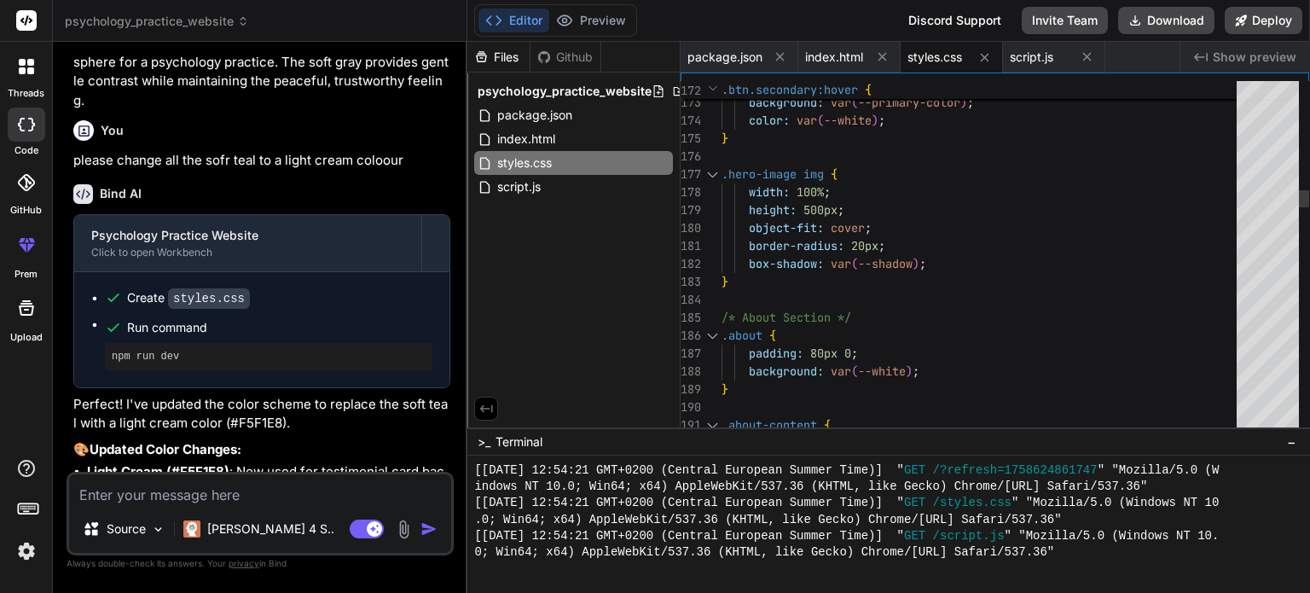
scroll to position [0, 0]
drag, startPoint x: 785, startPoint y: 195, endPoint x: 854, endPoint y: 209, distance: 70.4
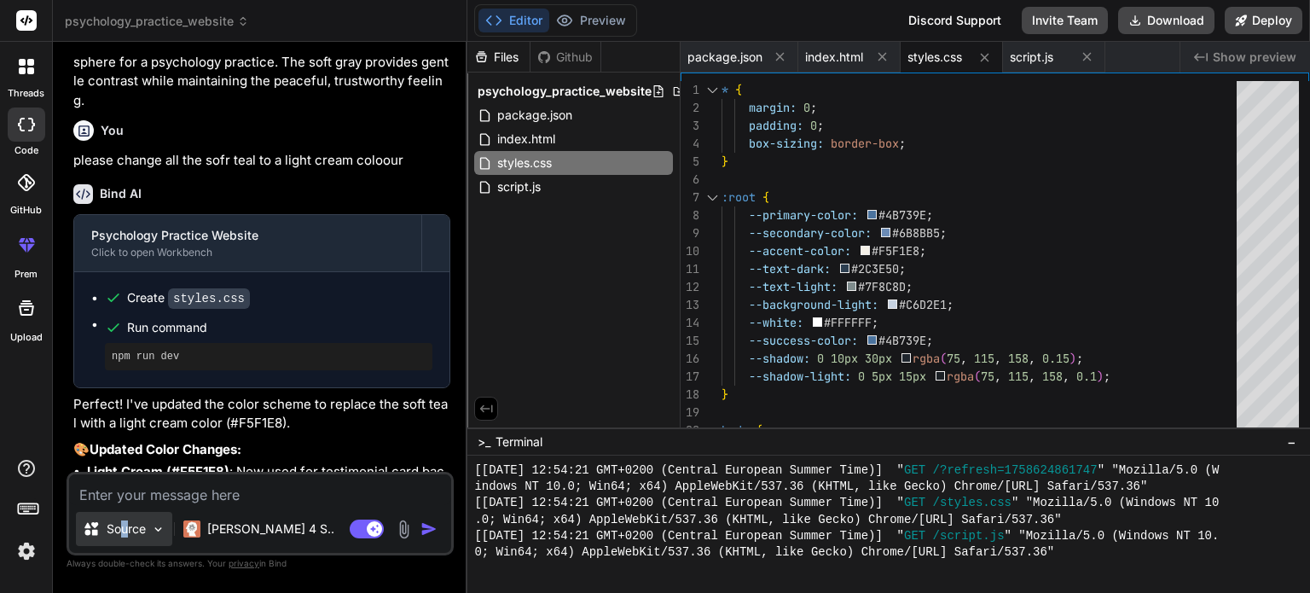
click at [125, 535] on p "Source" at bounding box center [126, 528] width 39 height 17
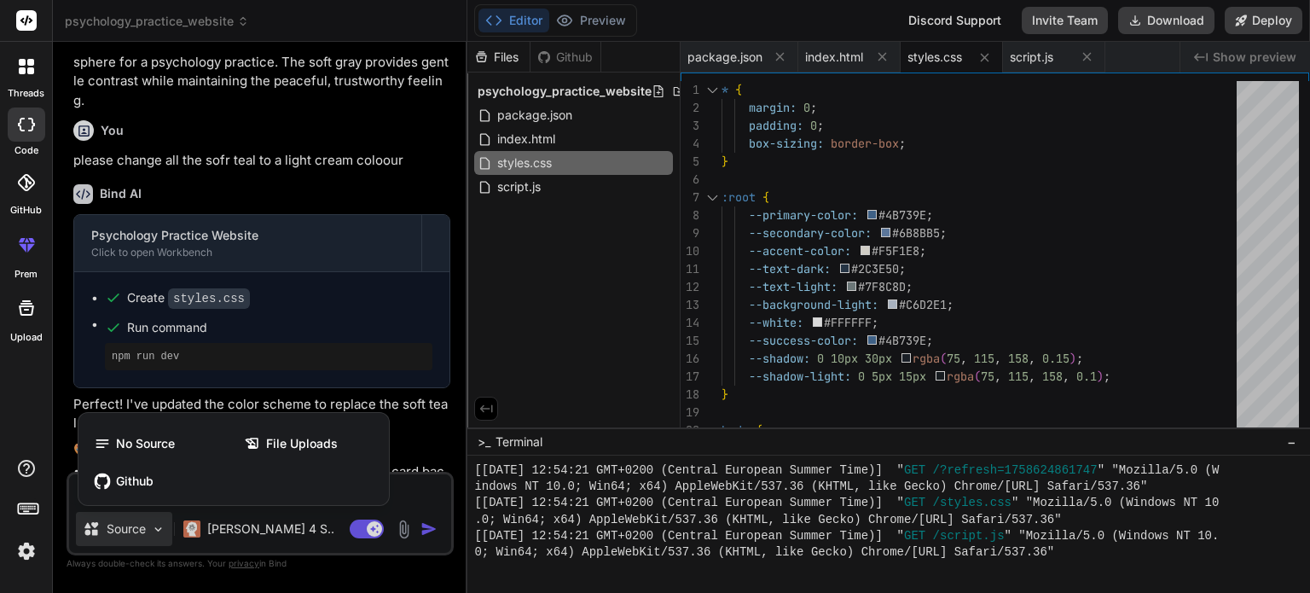
click at [140, 531] on div at bounding box center [655, 296] width 1310 height 593
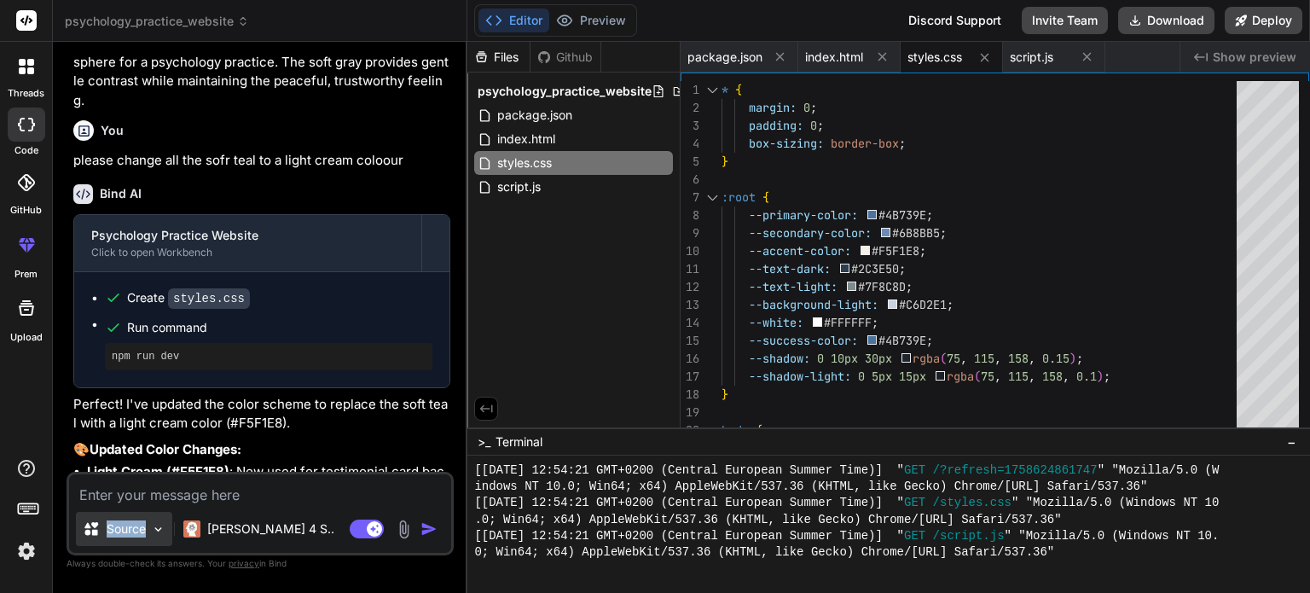
click at [138, 530] on p "Source" at bounding box center [126, 528] width 39 height 17
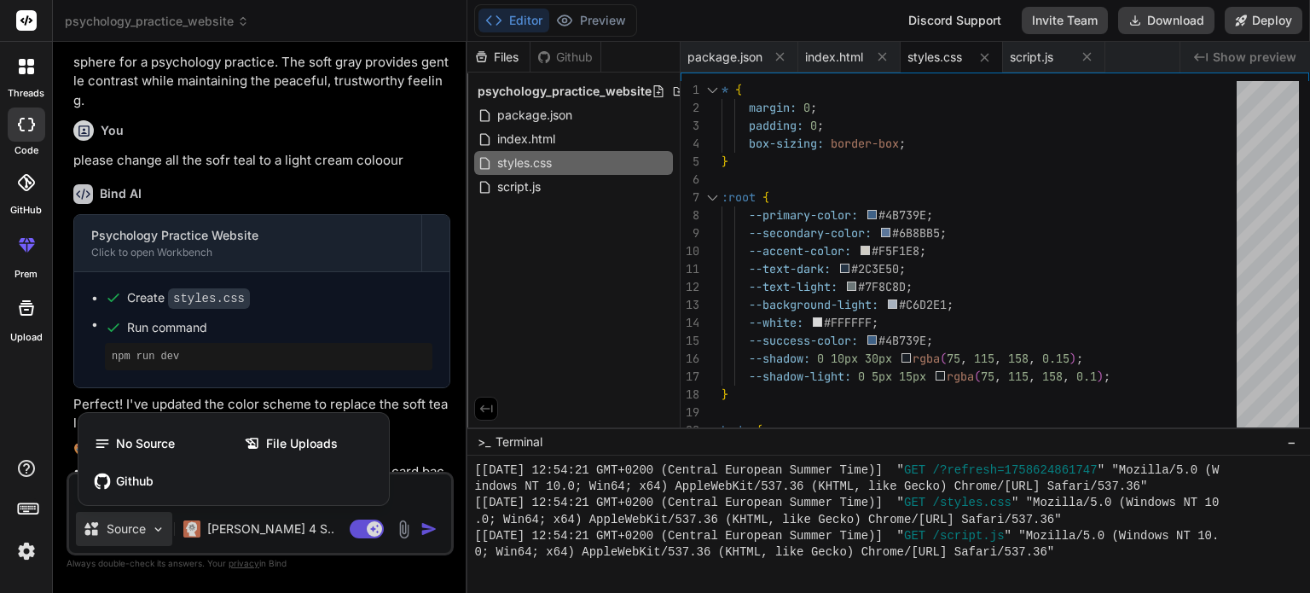
click at [139, 530] on div at bounding box center [655, 296] width 1310 height 593
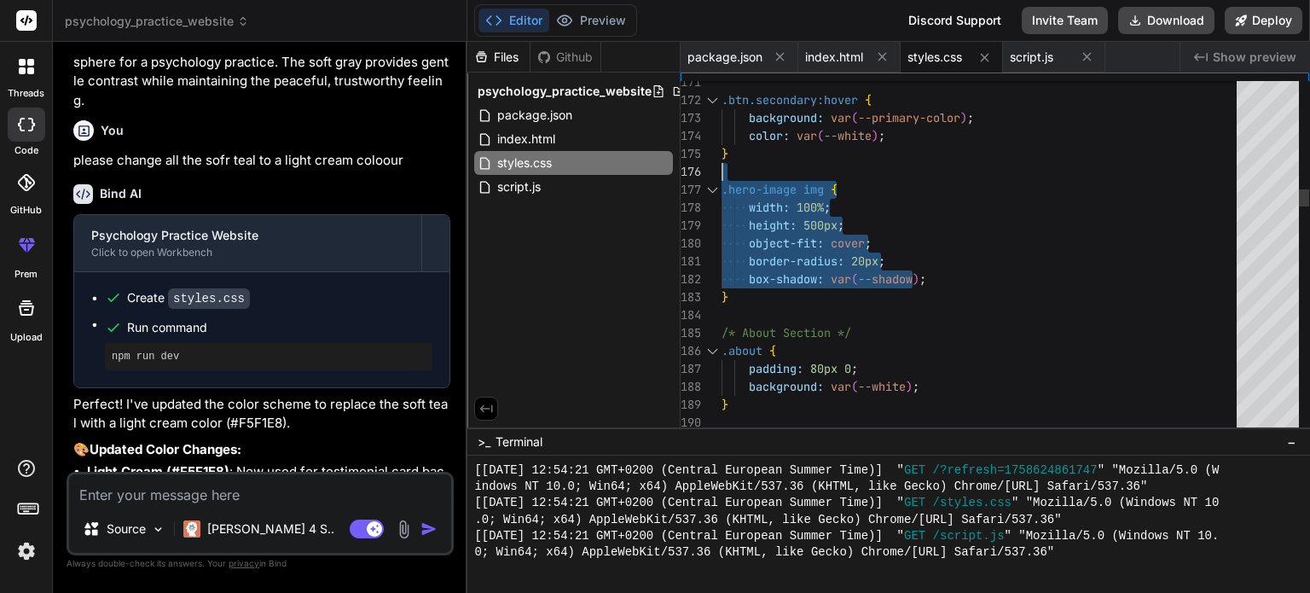
drag, startPoint x: 940, startPoint y: 277, endPoint x: 857, endPoint y: 176, distance: 130.9
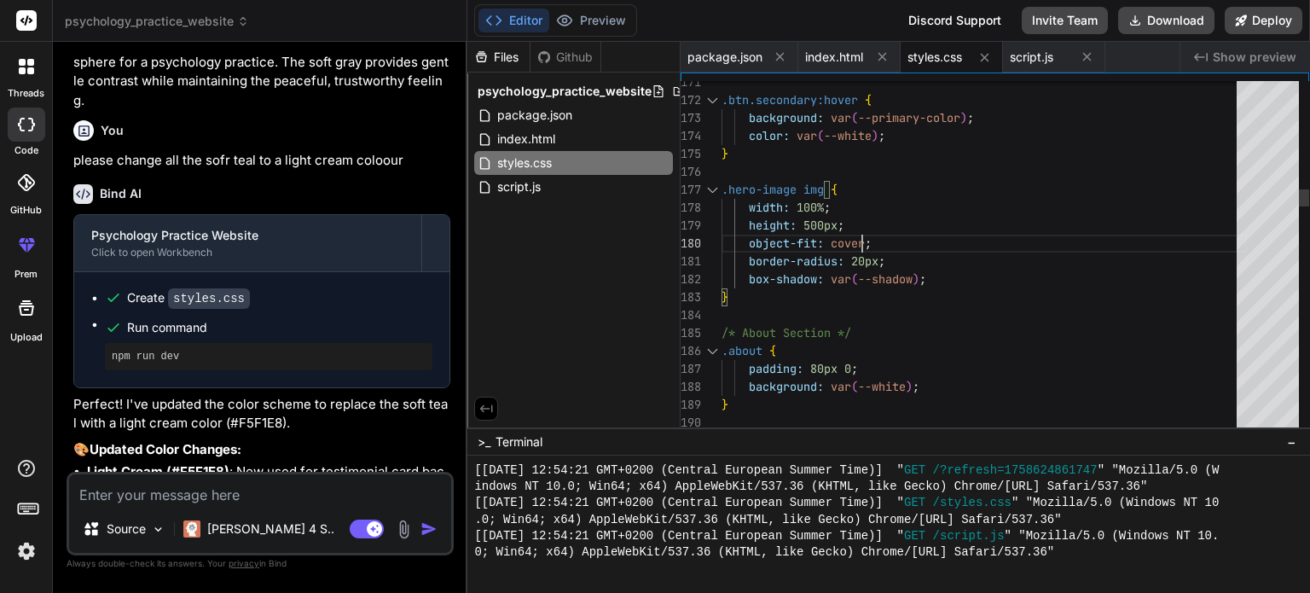
click at [577, 15] on button "Preview" at bounding box center [591, 21] width 84 height 24
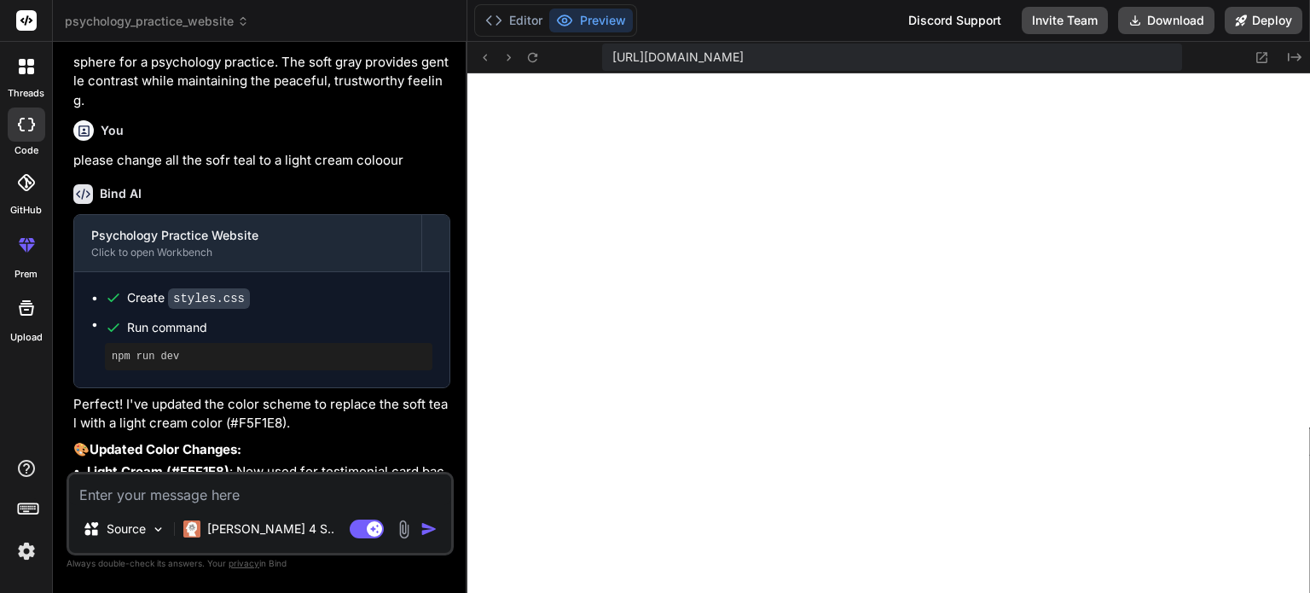
scroll to position [2558, 0]
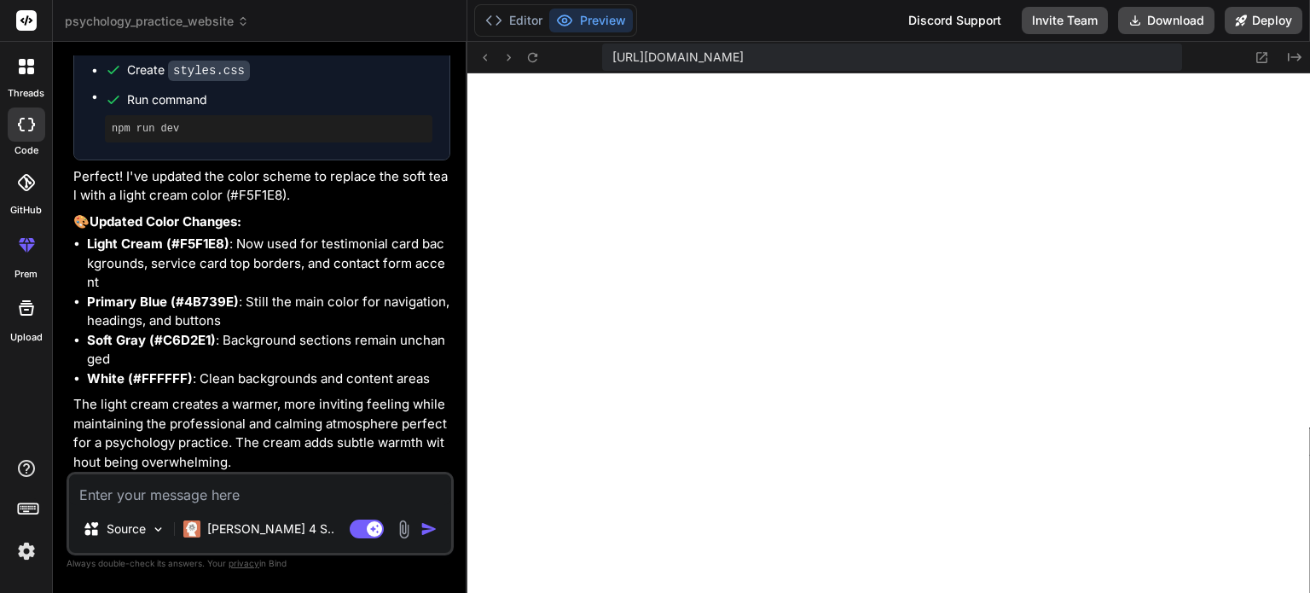
click at [179, 488] on textarea at bounding box center [260, 489] width 382 height 31
click at [144, 501] on textarea at bounding box center [260, 489] width 382 height 31
click at [409, 524] on img at bounding box center [404, 529] width 20 height 20
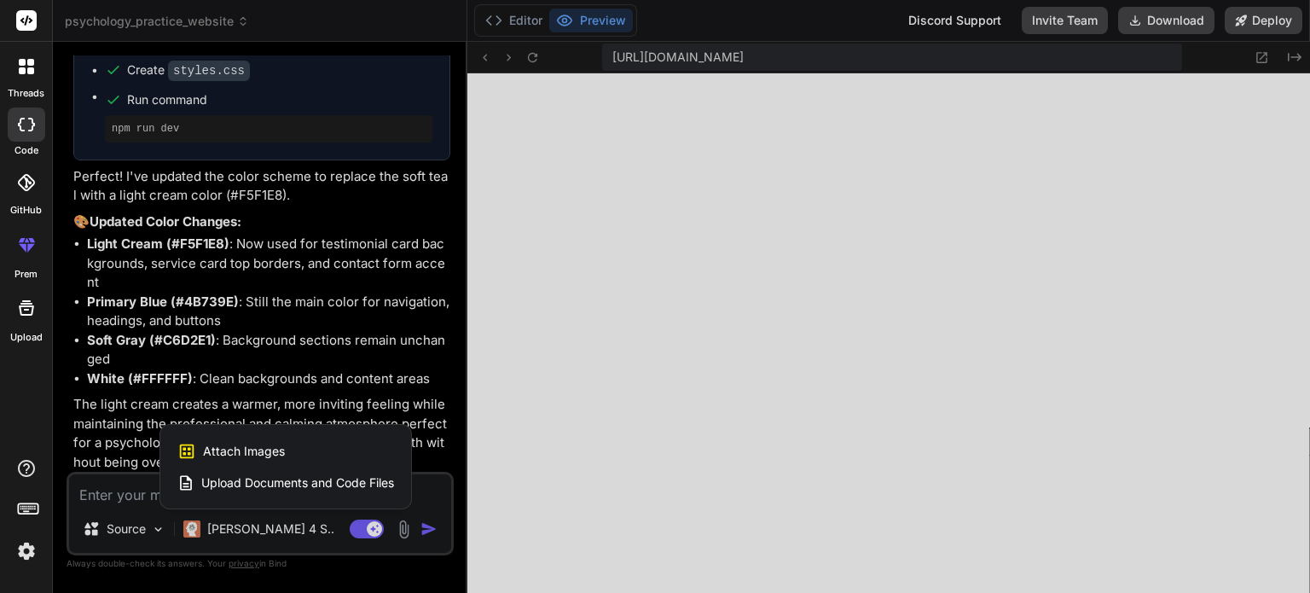
click at [263, 446] on span "Attach Images" at bounding box center [244, 451] width 82 height 17
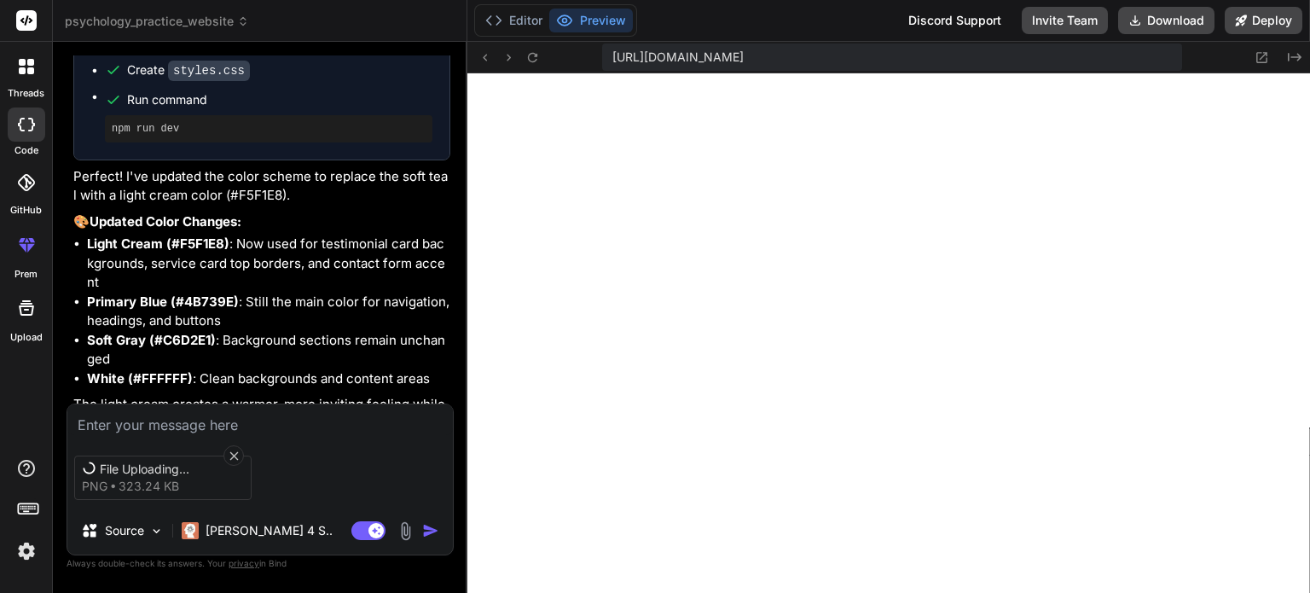
click at [206, 426] on textarea at bounding box center [259, 419] width 385 height 31
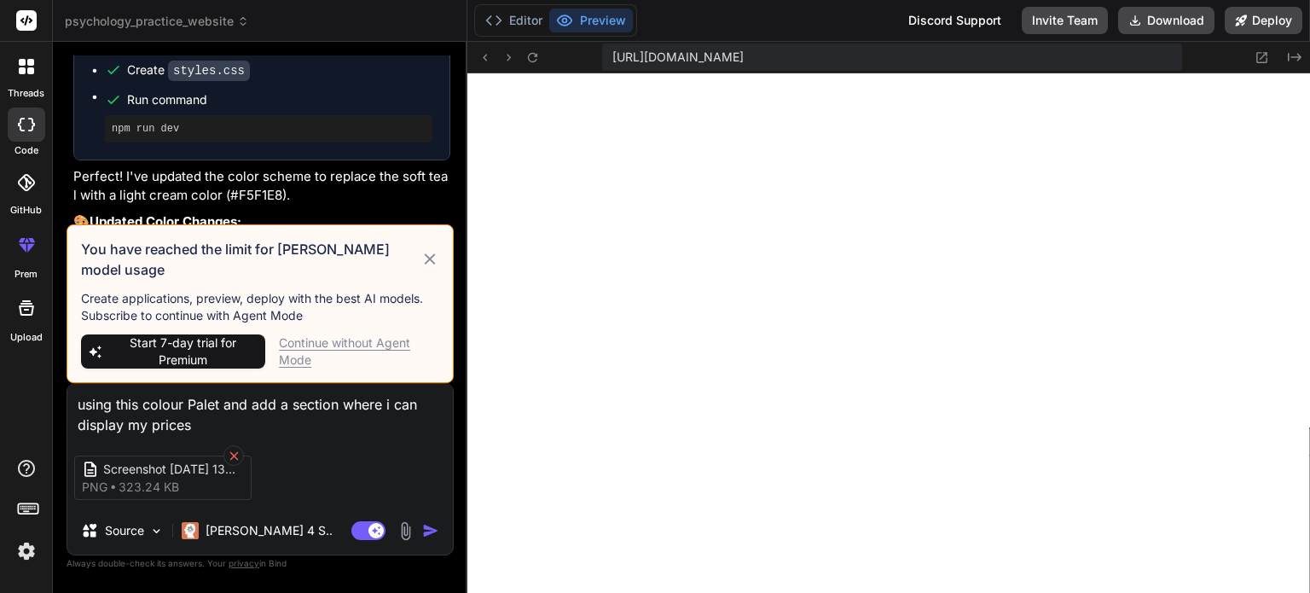
click at [235, 451] on icon at bounding box center [233, 455] width 9 height 9
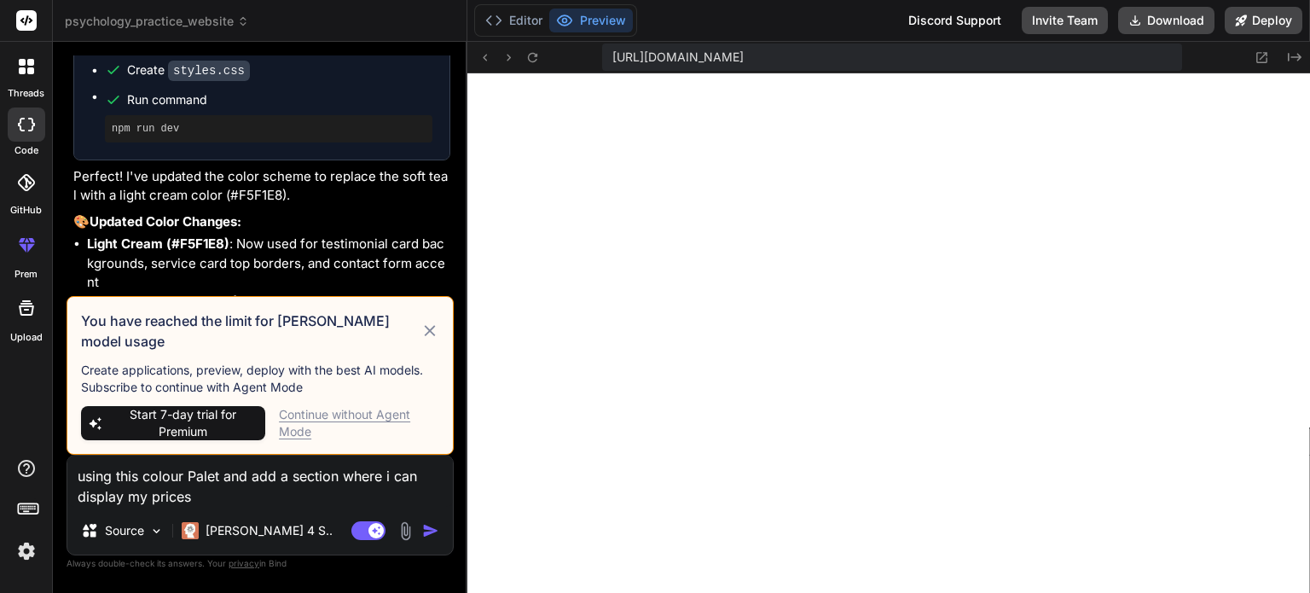
click at [431, 336] on icon at bounding box center [429, 330] width 11 height 11
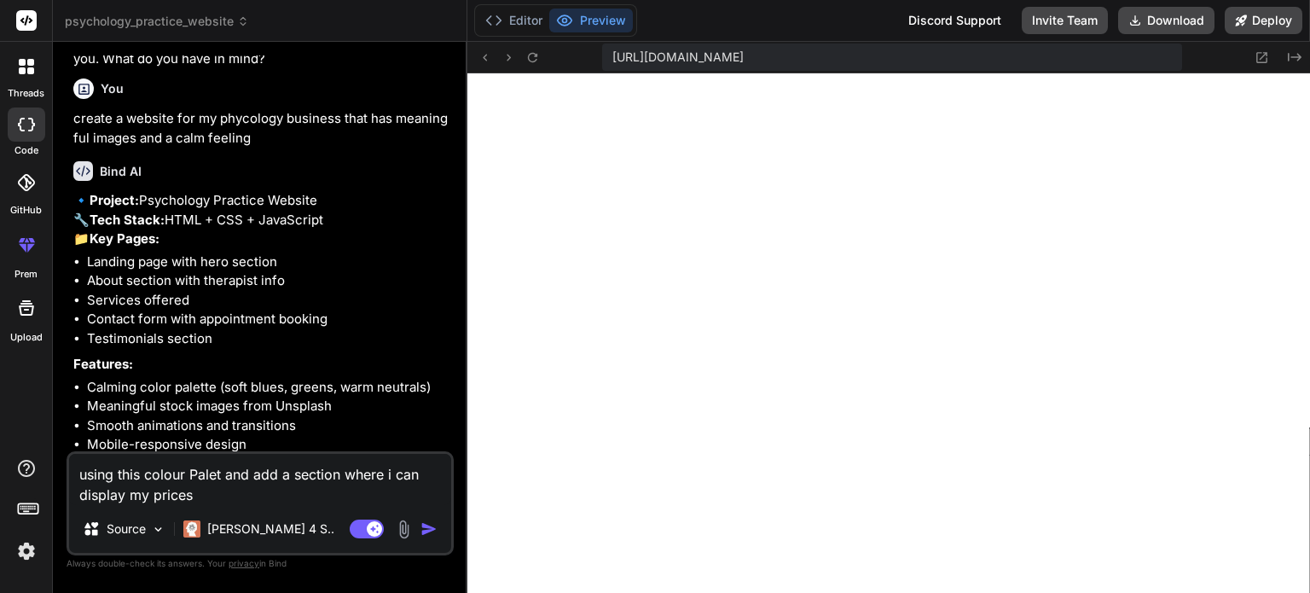
scroll to position [0, 0]
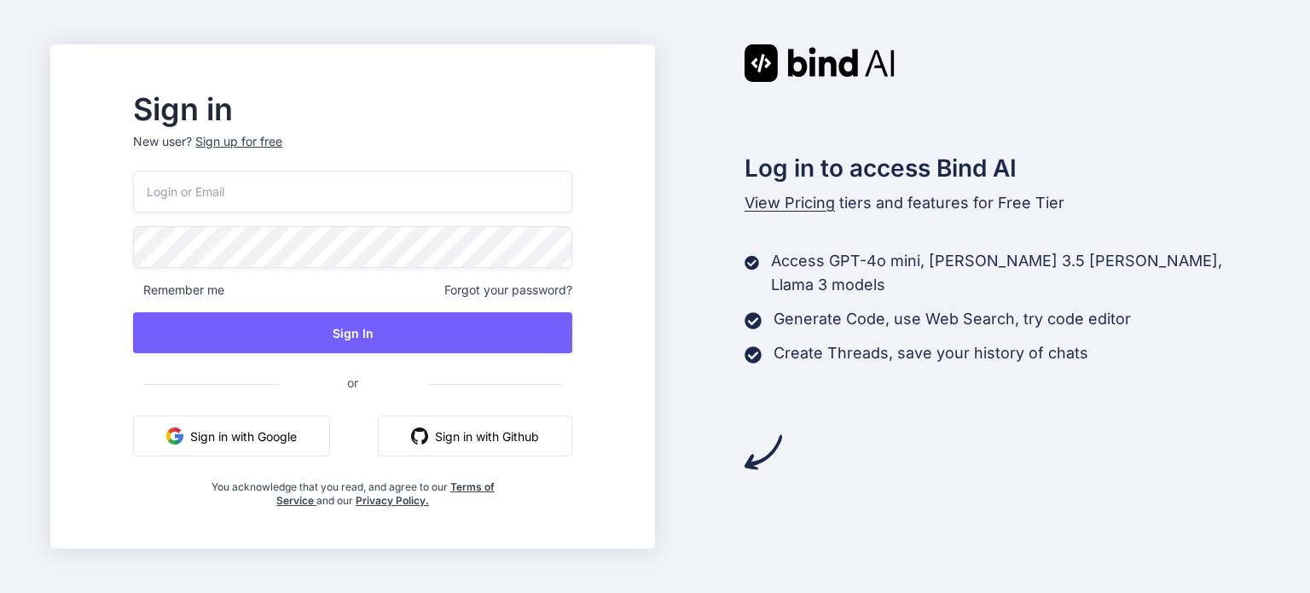
click at [283, 436] on button "Sign in with Google" at bounding box center [231, 435] width 197 height 41
